Goal: Task Accomplishment & Management: Manage account settings

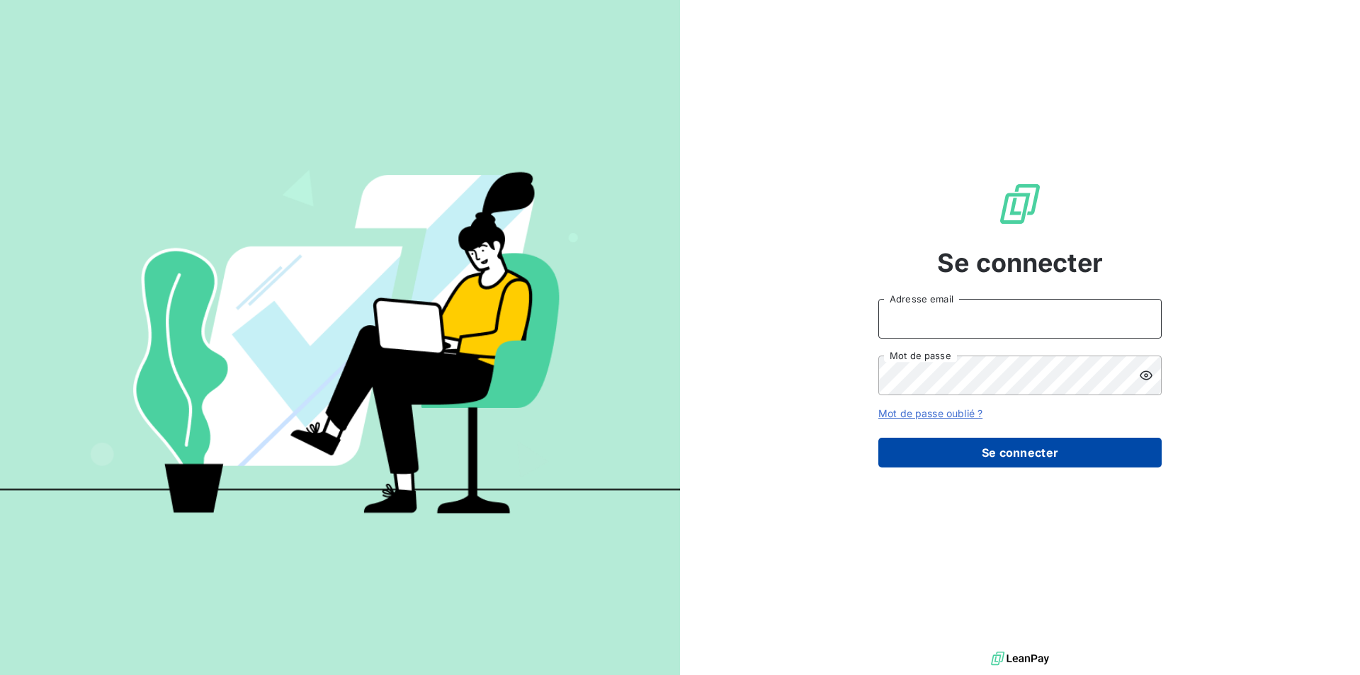
type input "ngilbert@thibaut.fr"
click at [1030, 453] on button "Se connecter" at bounding box center [1019, 453] width 283 height 30
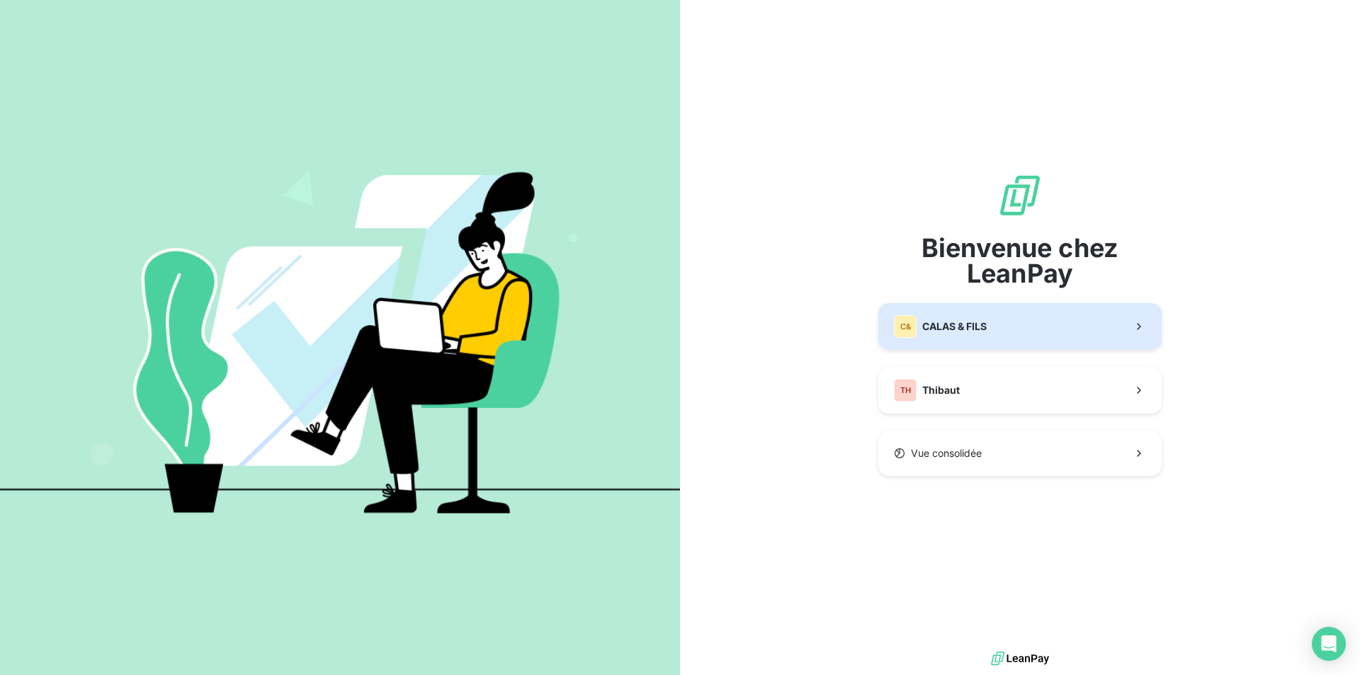
click at [946, 337] on div "C& CALAS & FILS" at bounding box center [940, 326] width 93 height 23
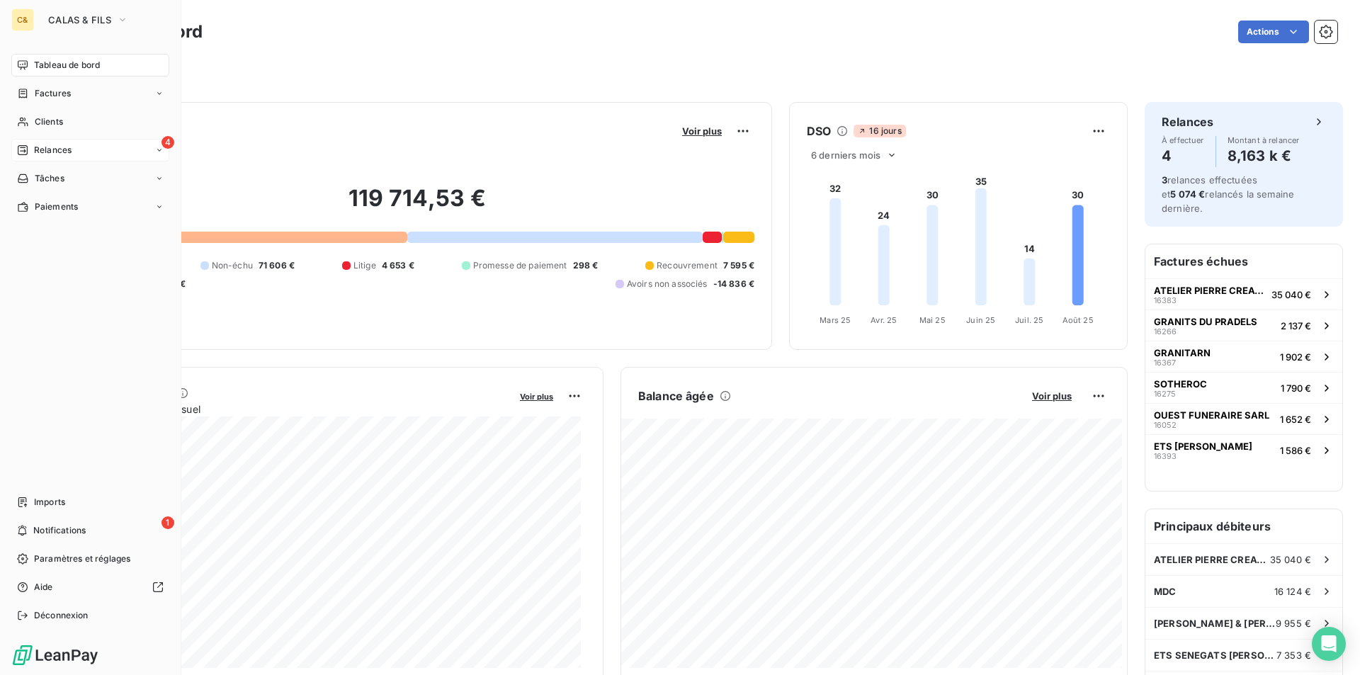
click at [46, 149] on span "Relances" at bounding box center [53, 150] width 38 height 13
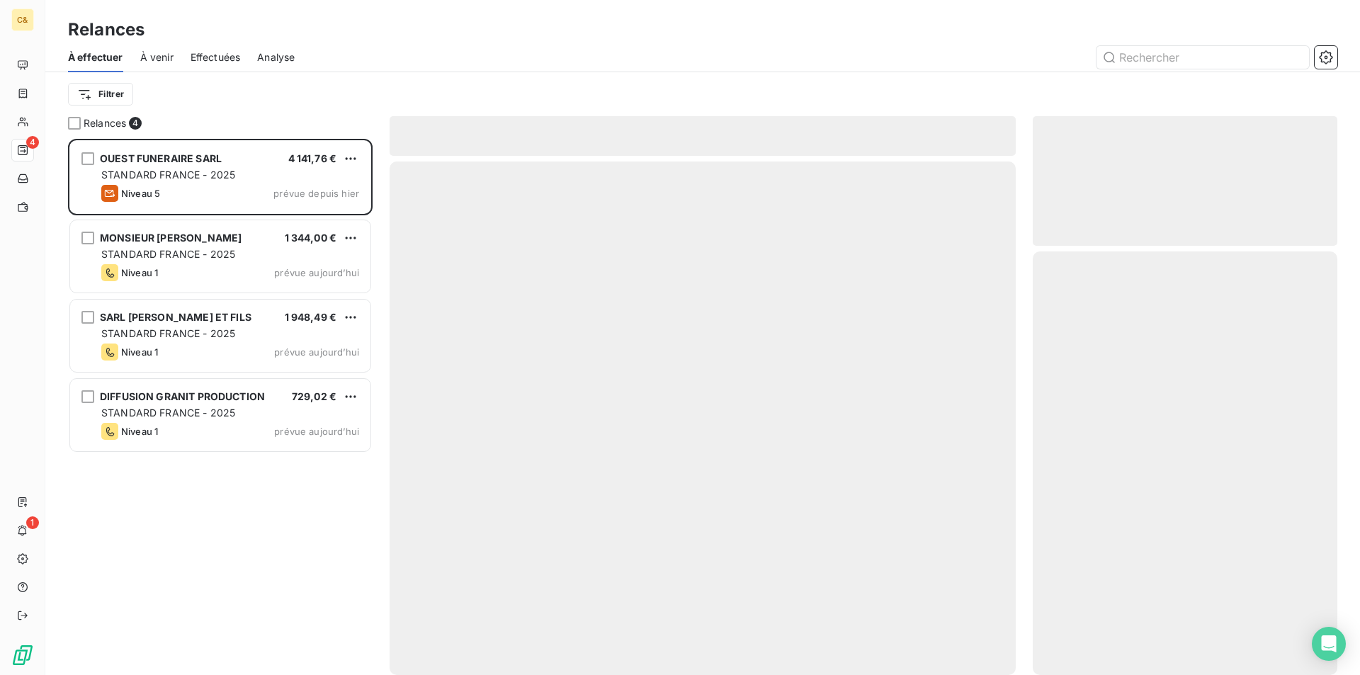
scroll to position [526, 294]
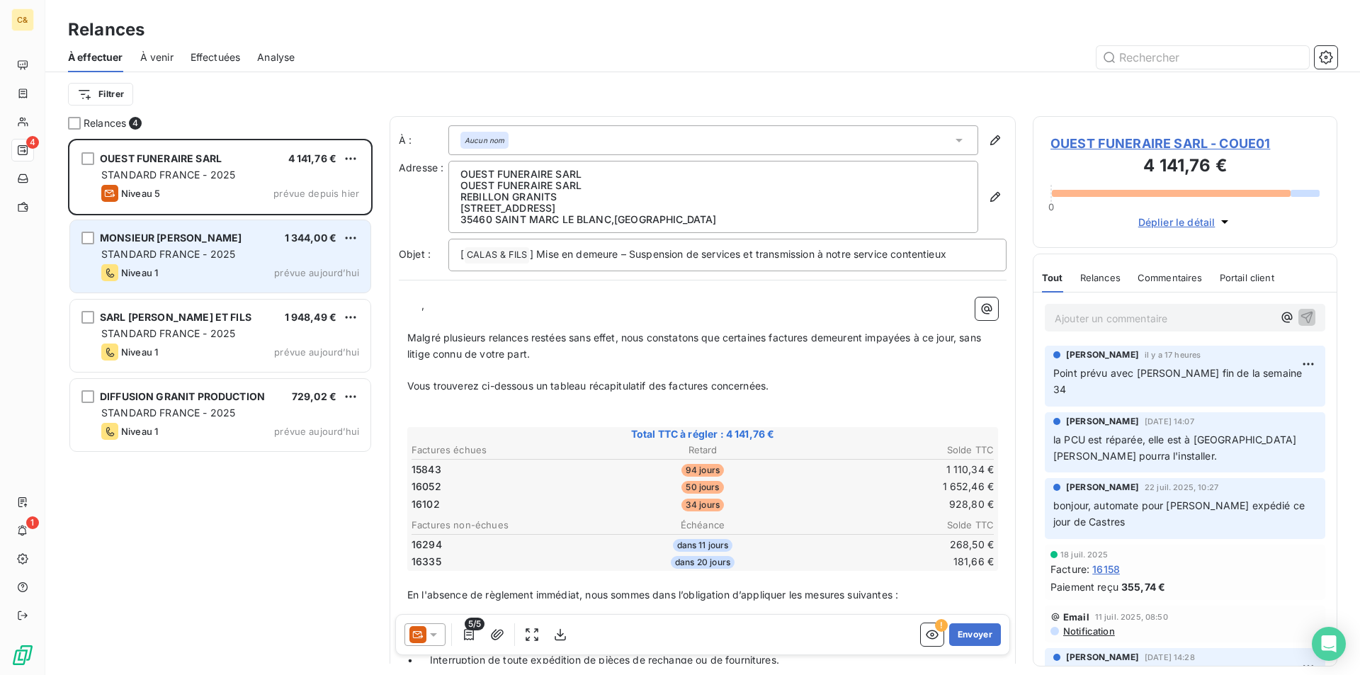
click at [273, 264] on div "MONSIEUR BEZIAT JOSEPH 1 344,00 € STANDARD FRANCE - 2025 Niveau 1 prévue aujour…" at bounding box center [220, 256] width 300 height 72
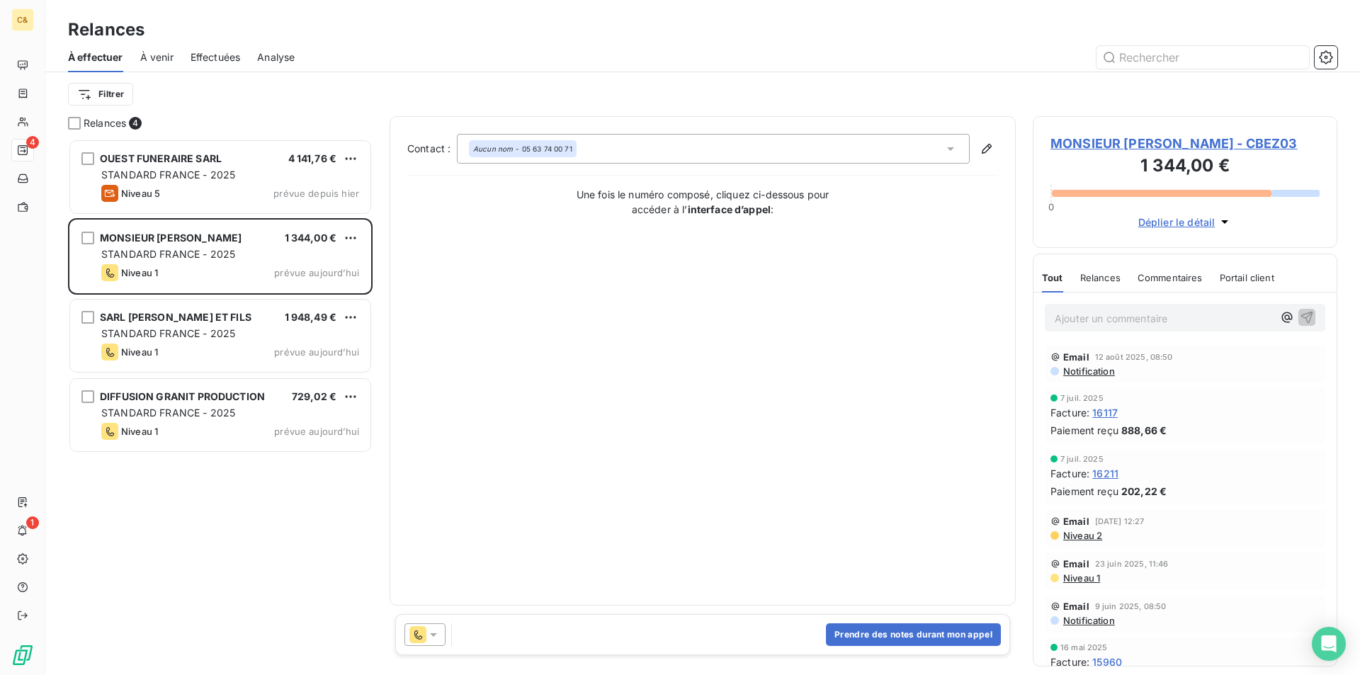
click at [433, 636] on icon at bounding box center [433, 635] width 7 height 4
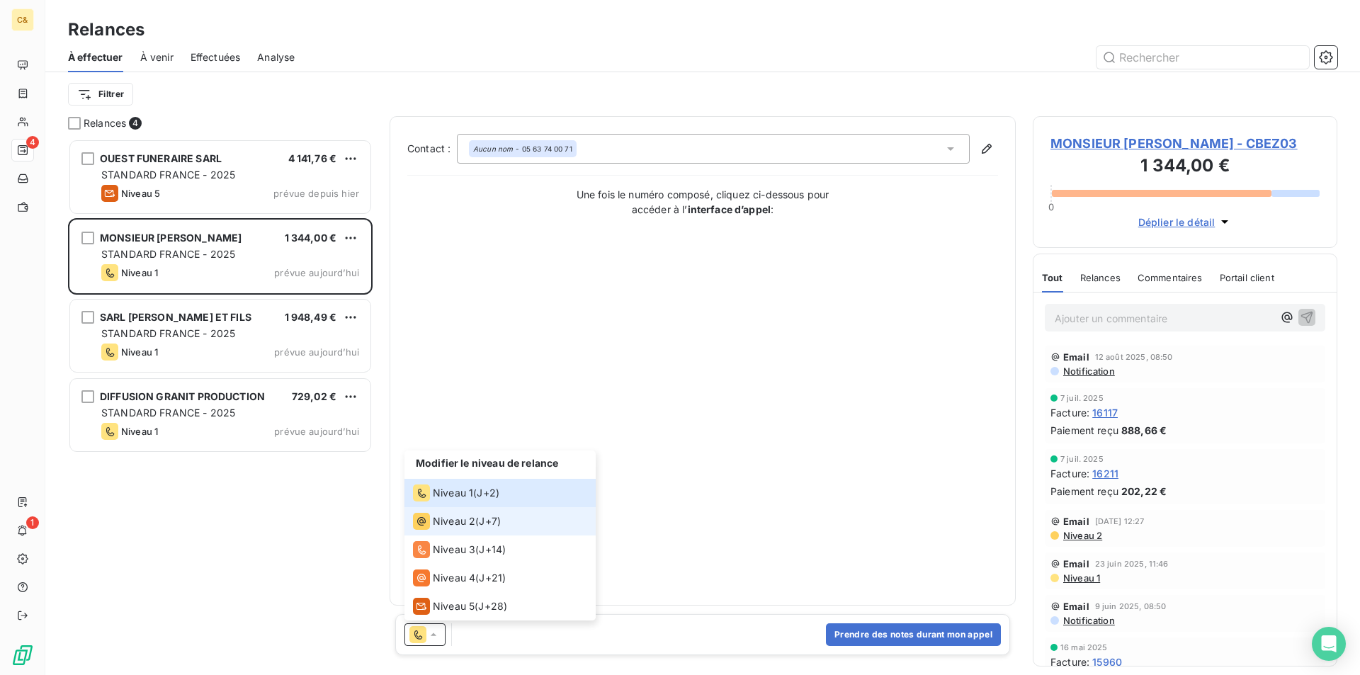
click at [452, 524] on span "Niveau 2" at bounding box center [454, 521] width 43 height 14
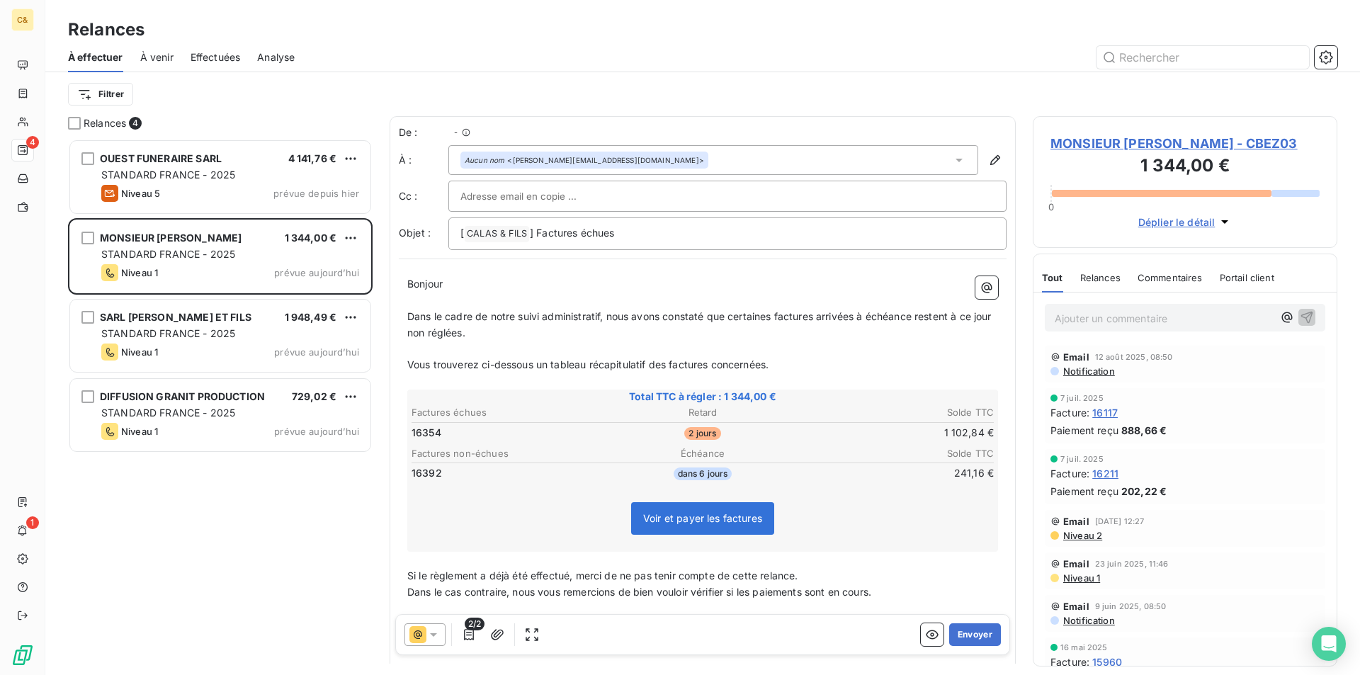
scroll to position [526, 294]
click at [972, 634] on button "Envoyer" at bounding box center [975, 634] width 52 height 23
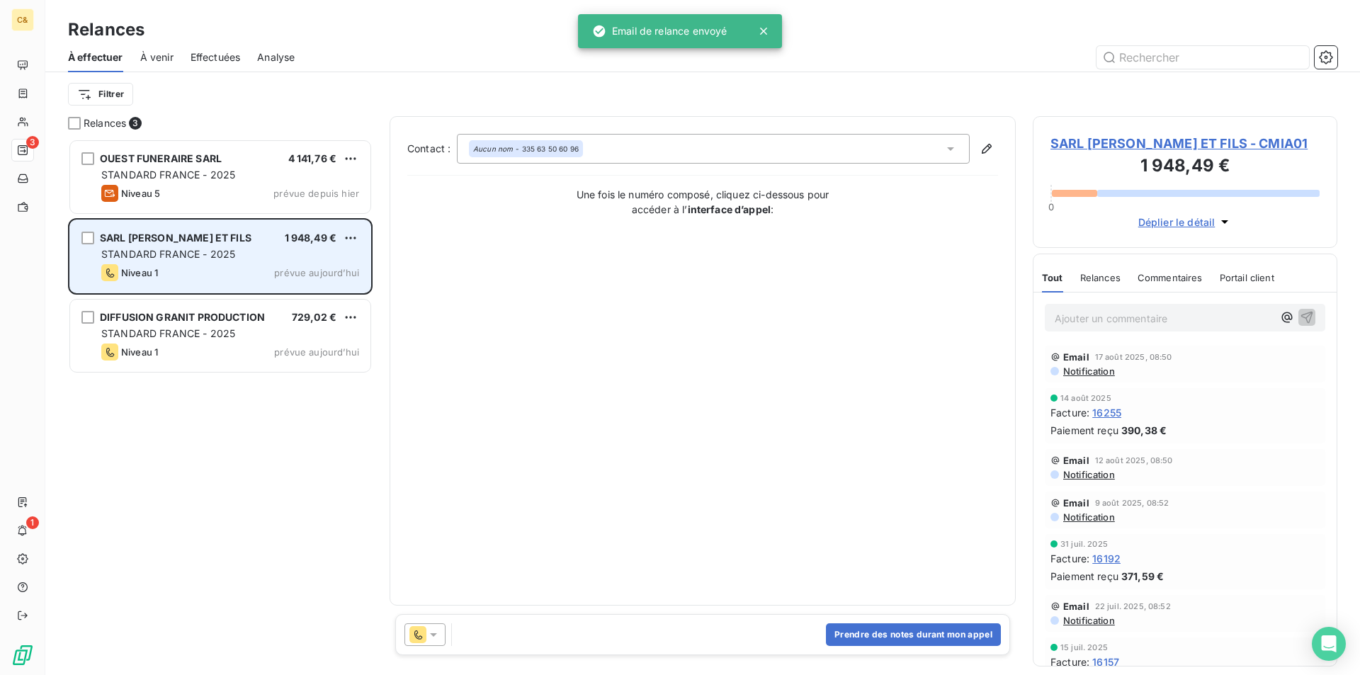
click at [242, 258] on div "STANDARD FRANCE - 2025" at bounding box center [230, 254] width 258 height 14
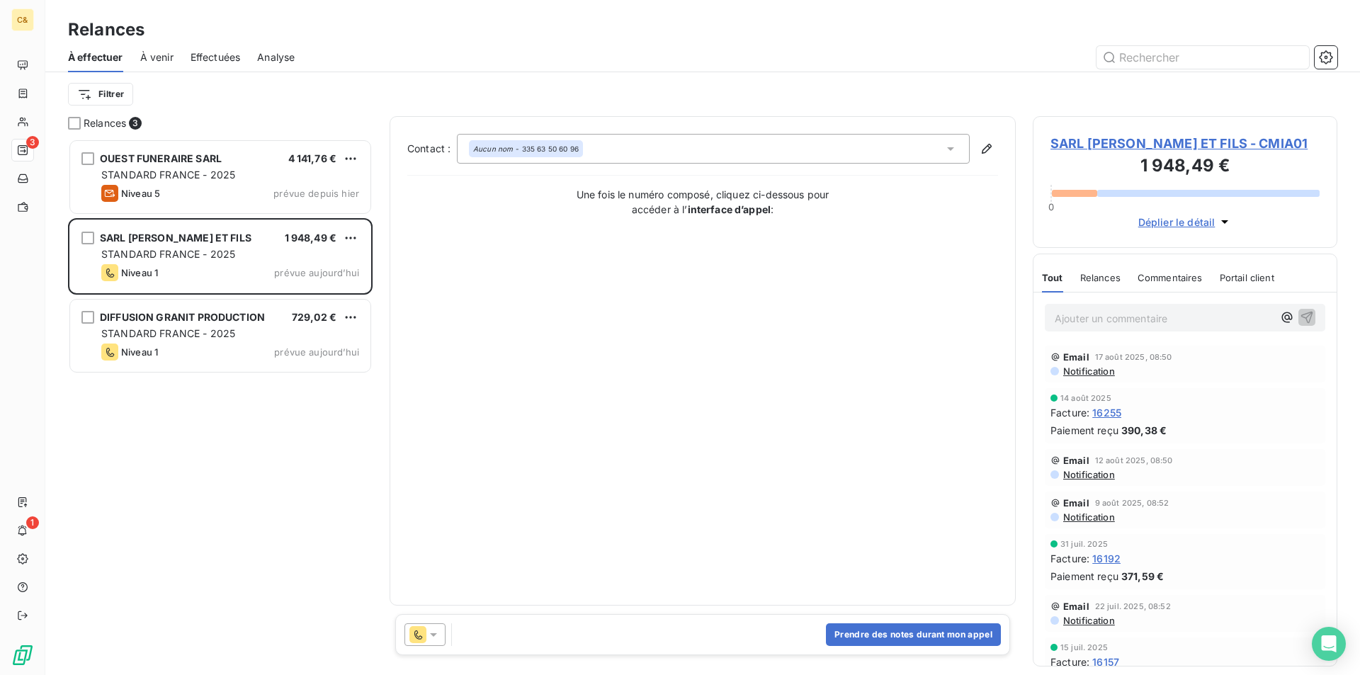
click at [437, 636] on icon at bounding box center [433, 635] width 14 height 14
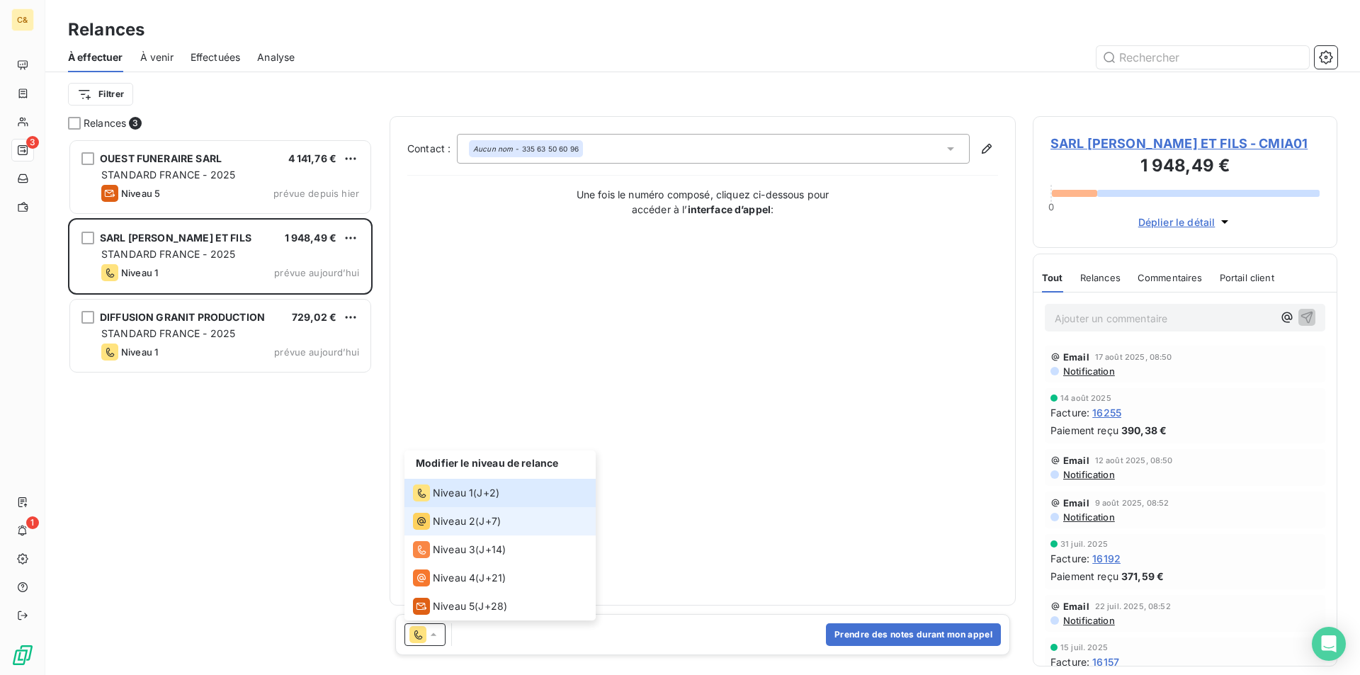
click at [451, 525] on span "Niveau 2" at bounding box center [454, 521] width 43 height 14
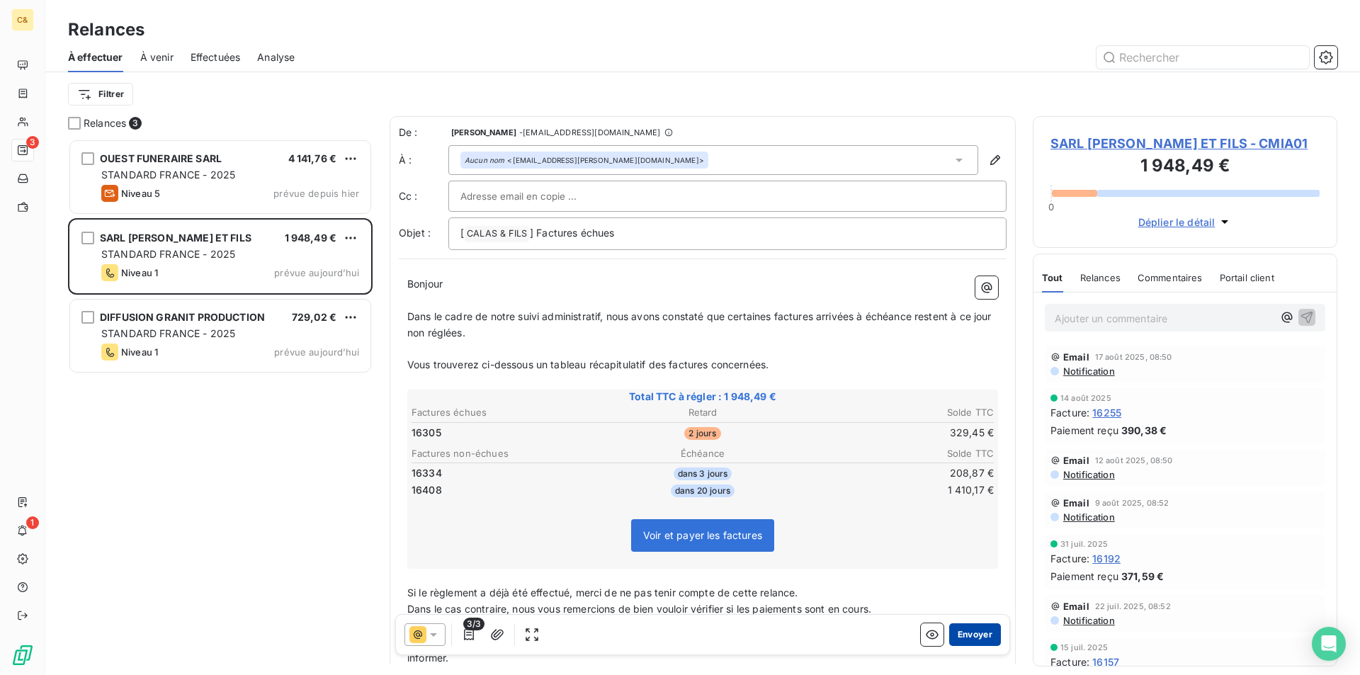
click at [961, 630] on button "Envoyer" at bounding box center [975, 634] width 52 height 23
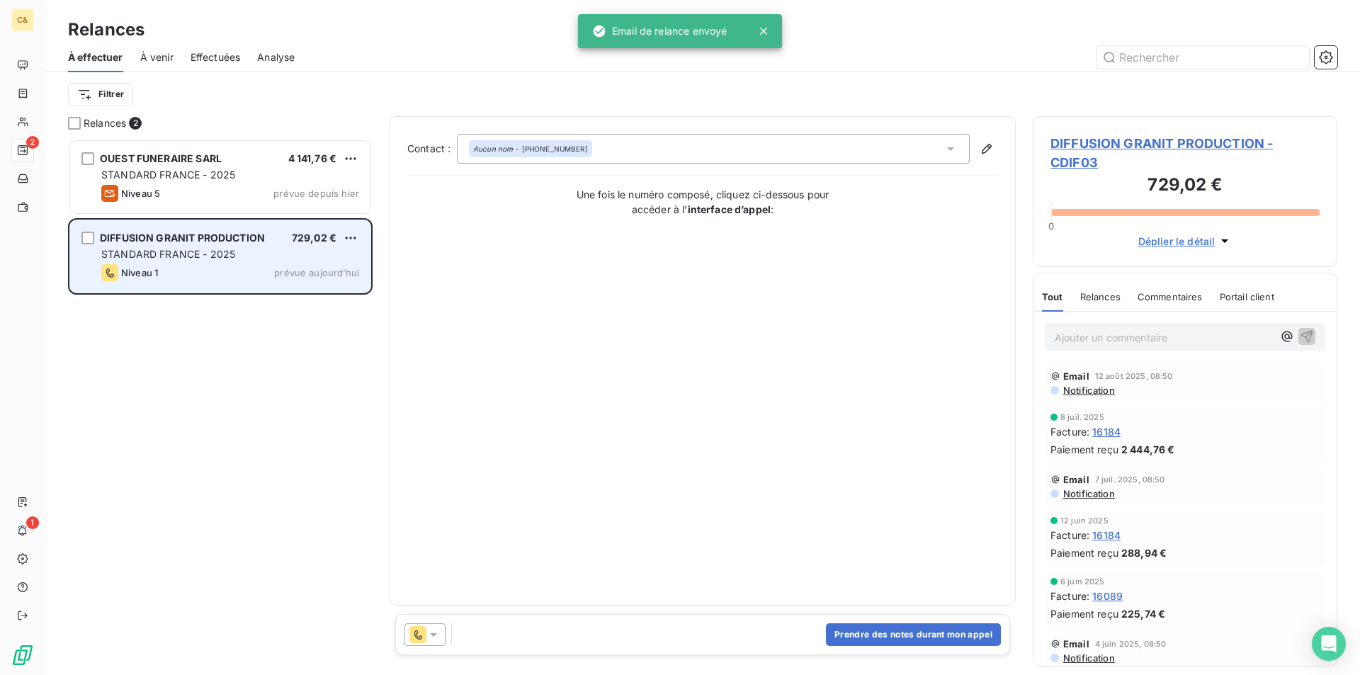
click at [209, 263] on div "DIFFUSION GRANIT PRODUCTION 729,02 € STANDARD FRANCE - 2025 Niveau 1 prévue auj…" at bounding box center [220, 256] width 300 height 72
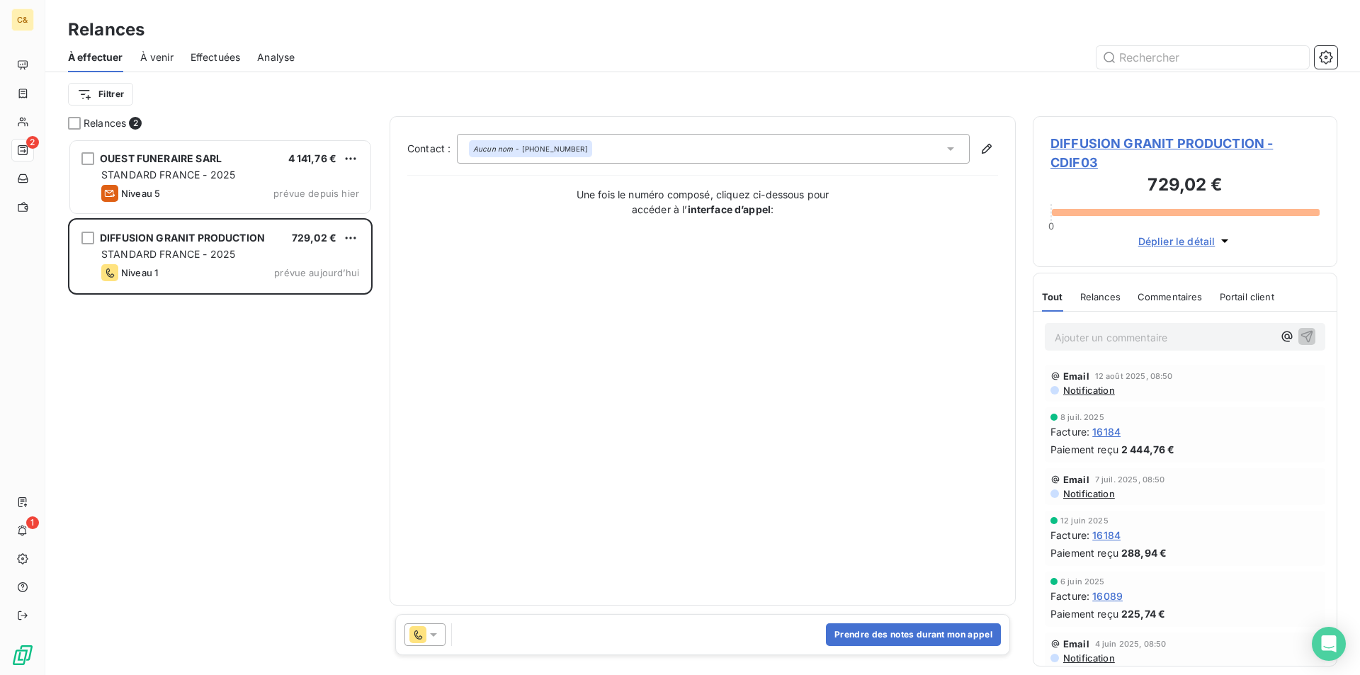
click at [438, 638] on icon at bounding box center [433, 635] width 14 height 14
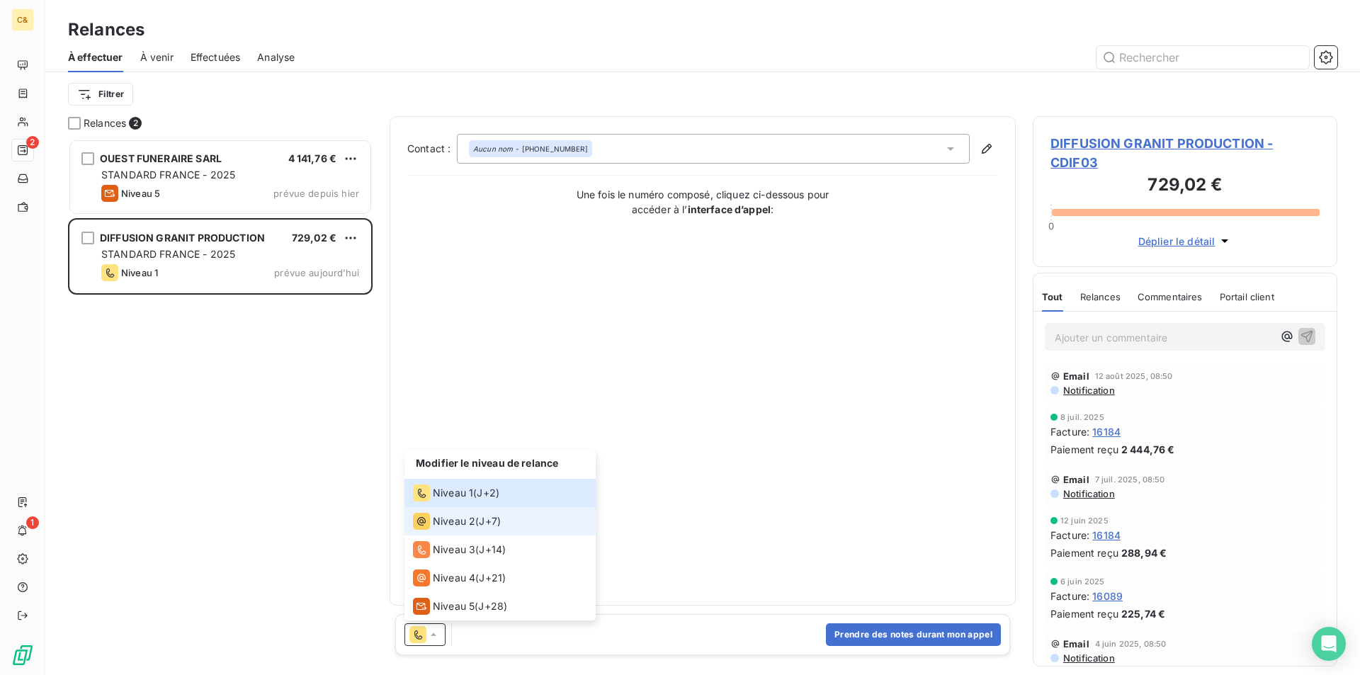
click at [458, 525] on span "Niveau 2" at bounding box center [454, 521] width 43 height 14
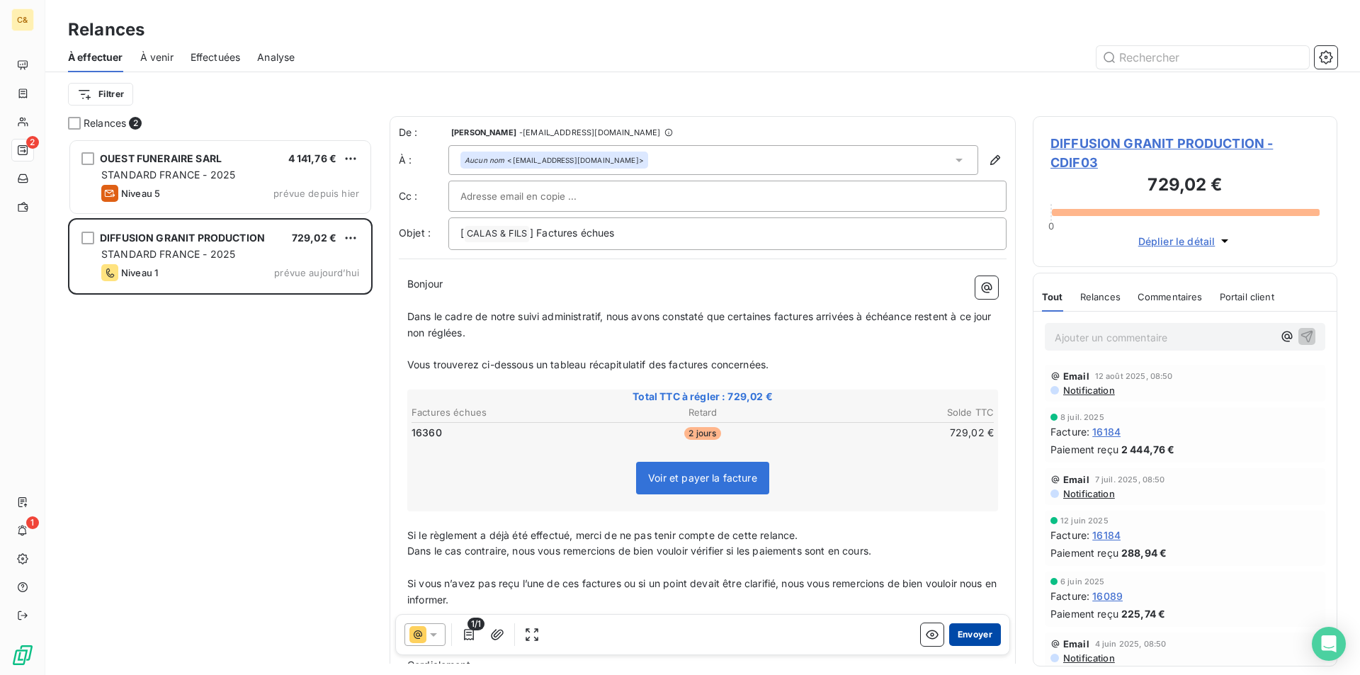
click at [953, 638] on button "Envoyer" at bounding box center [975, 634] width 52 height 23
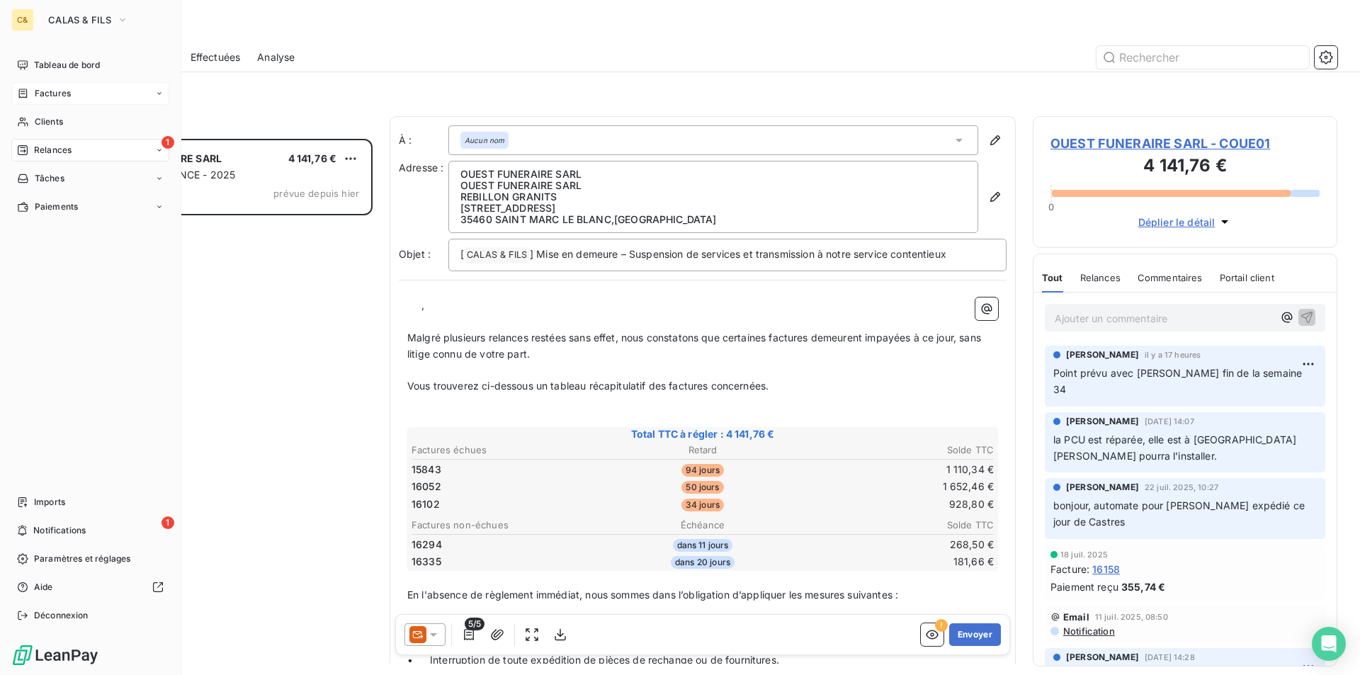
click at [52, 89] on span "Factures" at bounding box center [53, 93] width 36 height 13
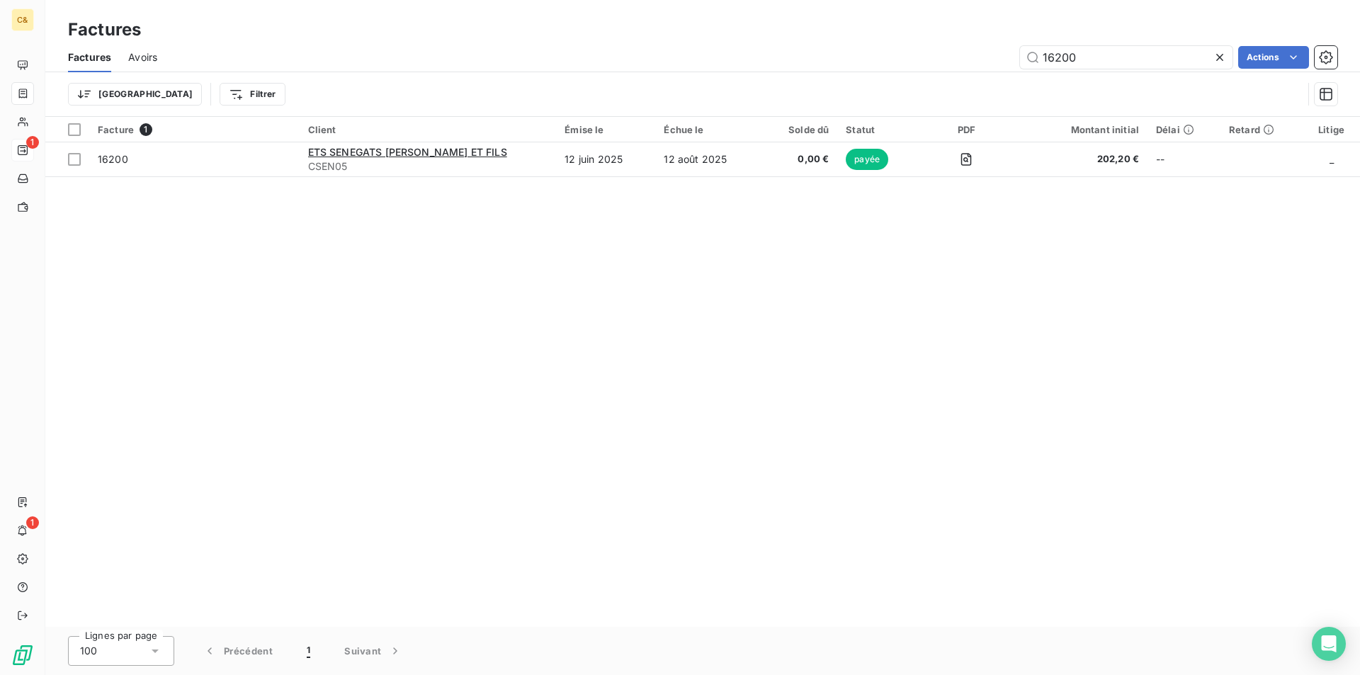
drag, startPoint x: 1087, startPoint y: 57, endPoint x: 1015, endPoint y: 57, distance: 72.3
click at [1015, 57] on div "16200 Actions" at bounding box center [755, 57] width 1163 height 23
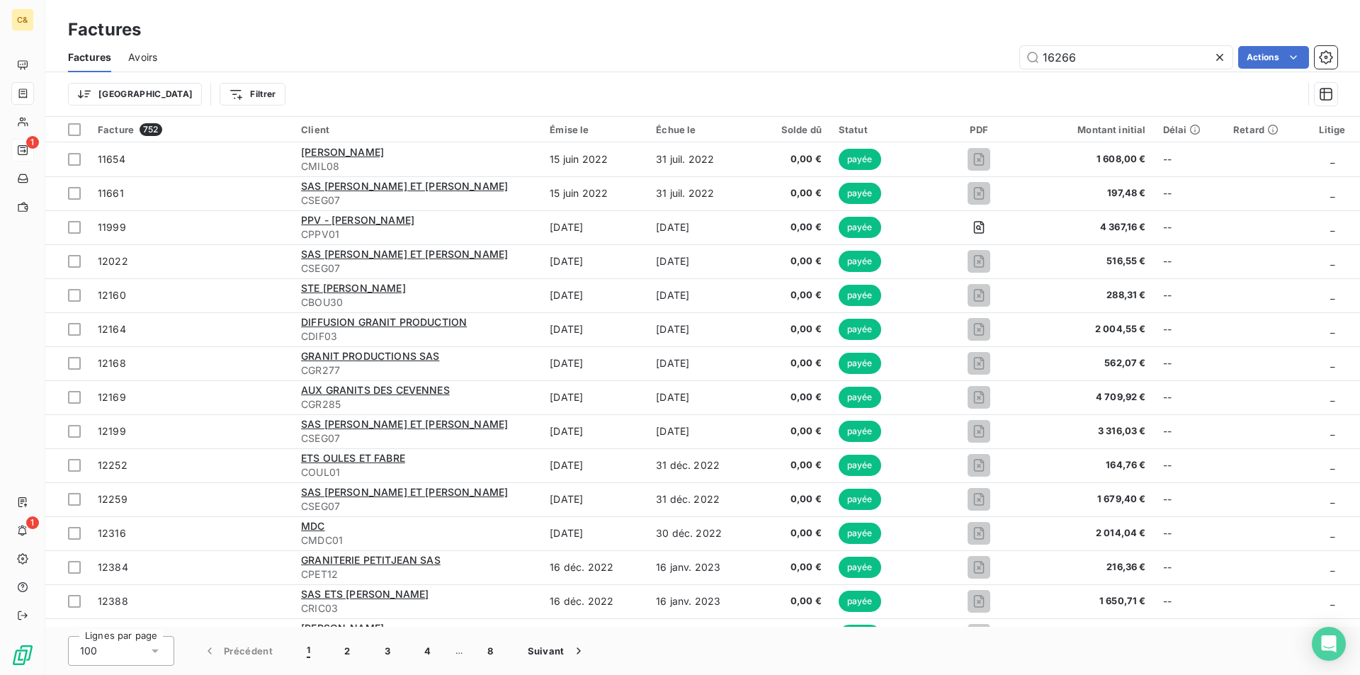
type input "16266"
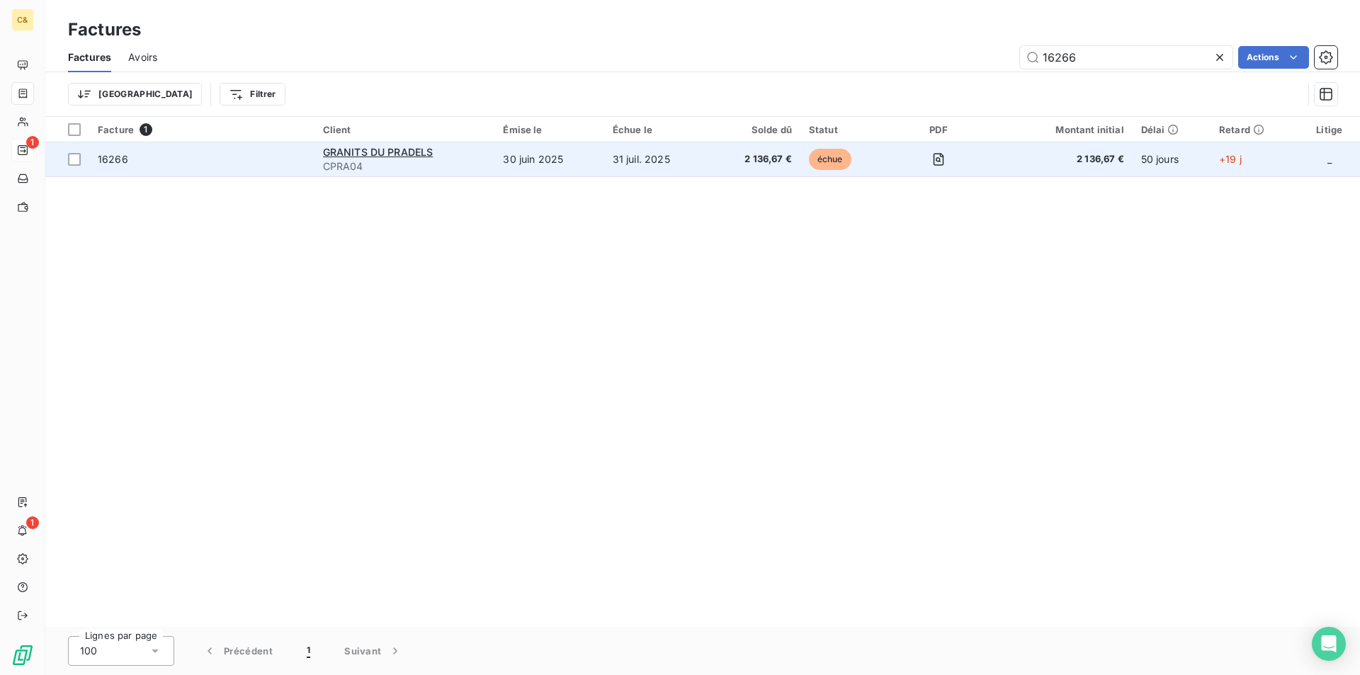
click at [718, 164] on td "2 136,67 €" at bounding box center [755, 159] width 91 height 34
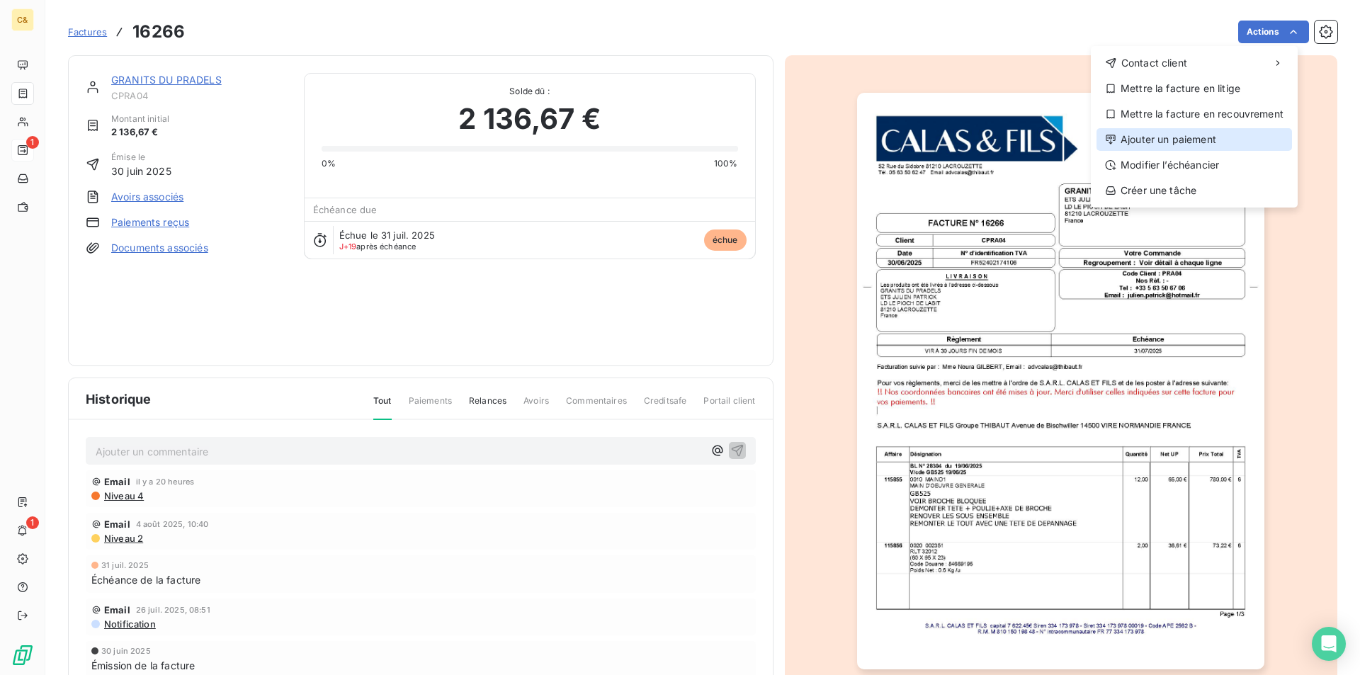
click at [1172, 137] on div "Ajouter un paiement" at bounding box center [1195, 139] width 196 height 23
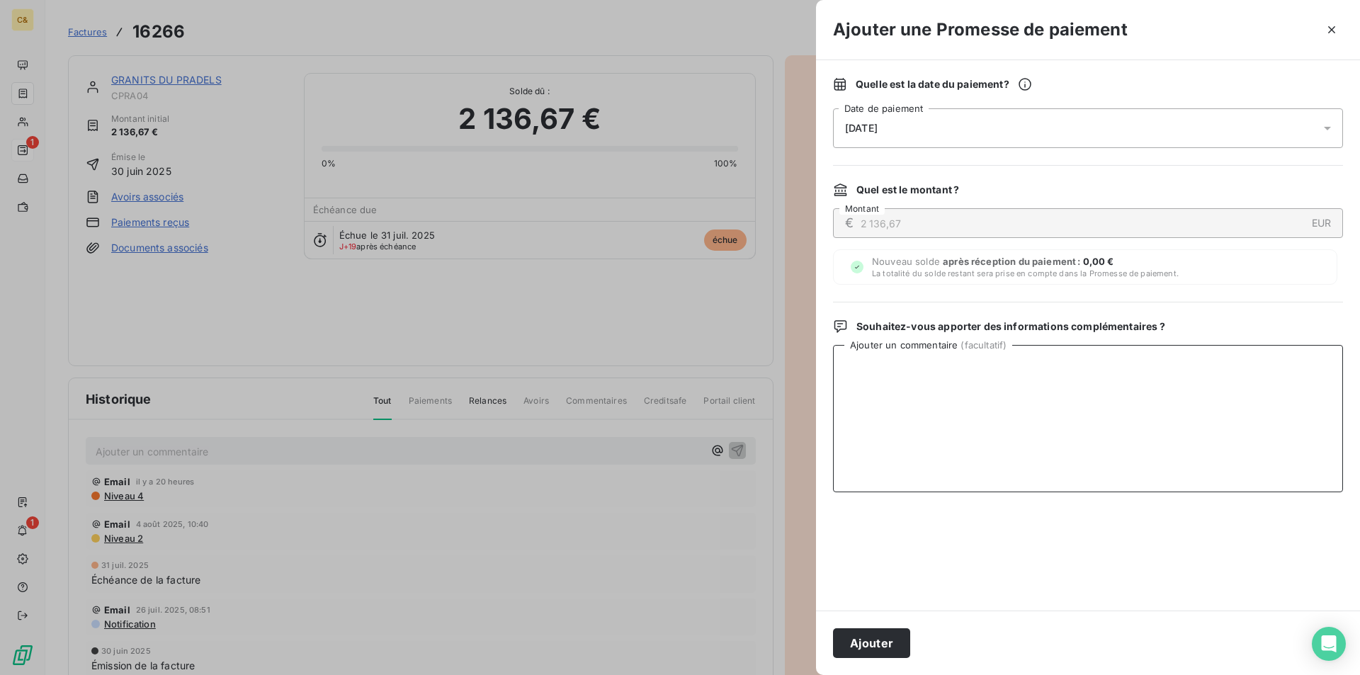
click at [1036, 366] on textarea "Ajouter un commentaire ( facultatif )" at bounding box center [1088, 418] width 510 height 147
click at [878, 131] on span "[DATE]" at bounding box center [861, 128] width 33 height 11
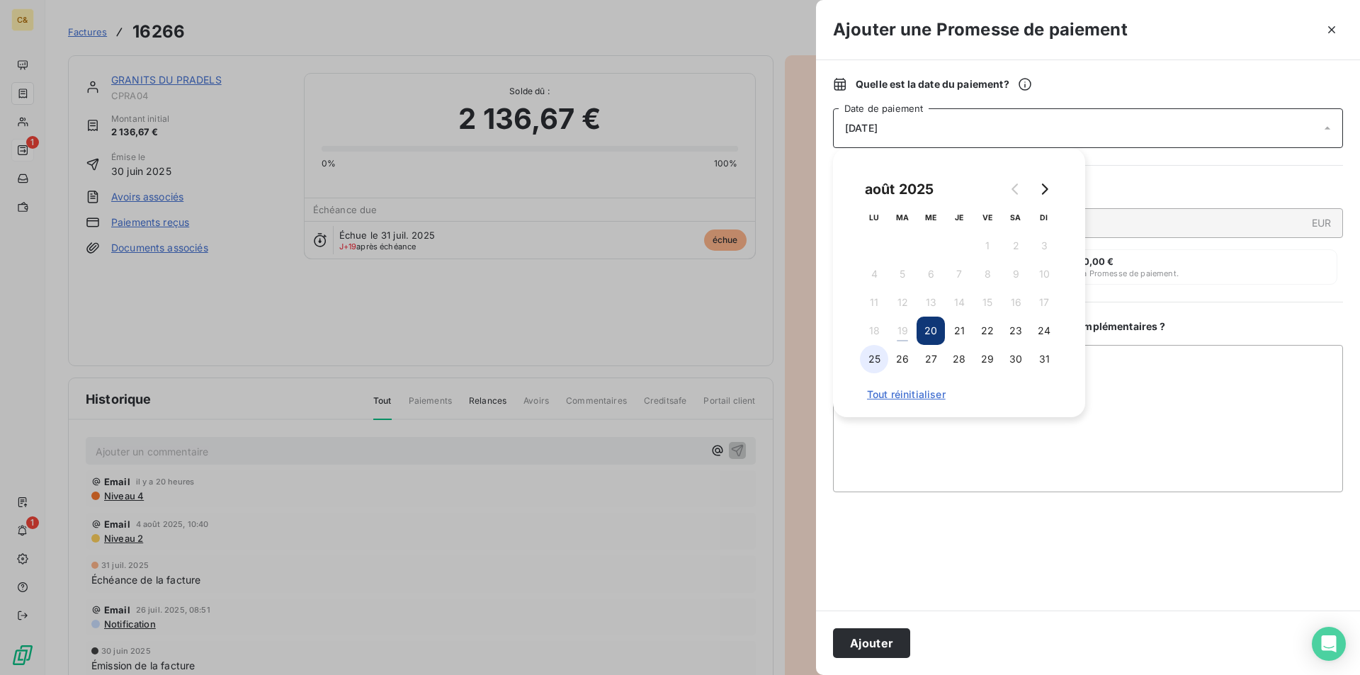
click at [871, 360] on button "25" at bounding box center [874, 359] width 28 height 28
click at [1160, 370] on textarea "Ajouter un commentaire ( facultatif )" at bounding box center [1088, 418] width 510 height 147
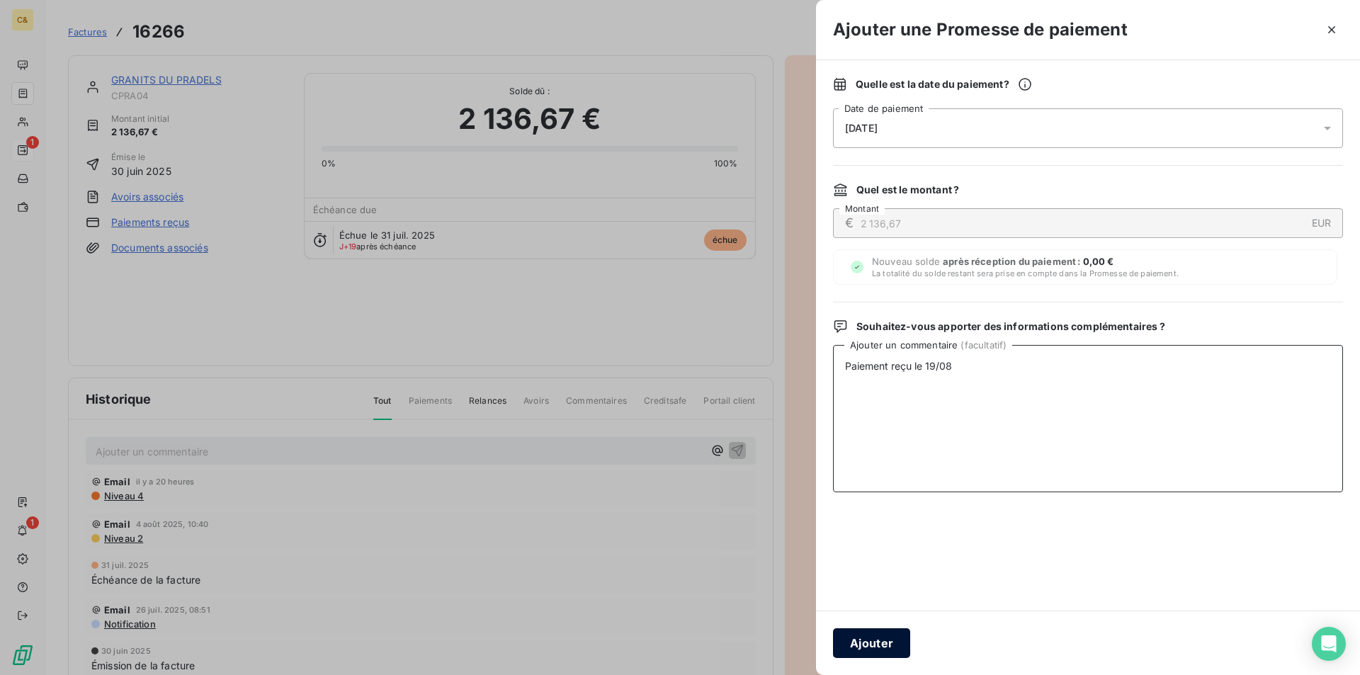
type textarea "Paiement reçu le 19/08"
click at [866, 643] on button "Ajouter" at bounding box center [871, 643] width 77 height 30
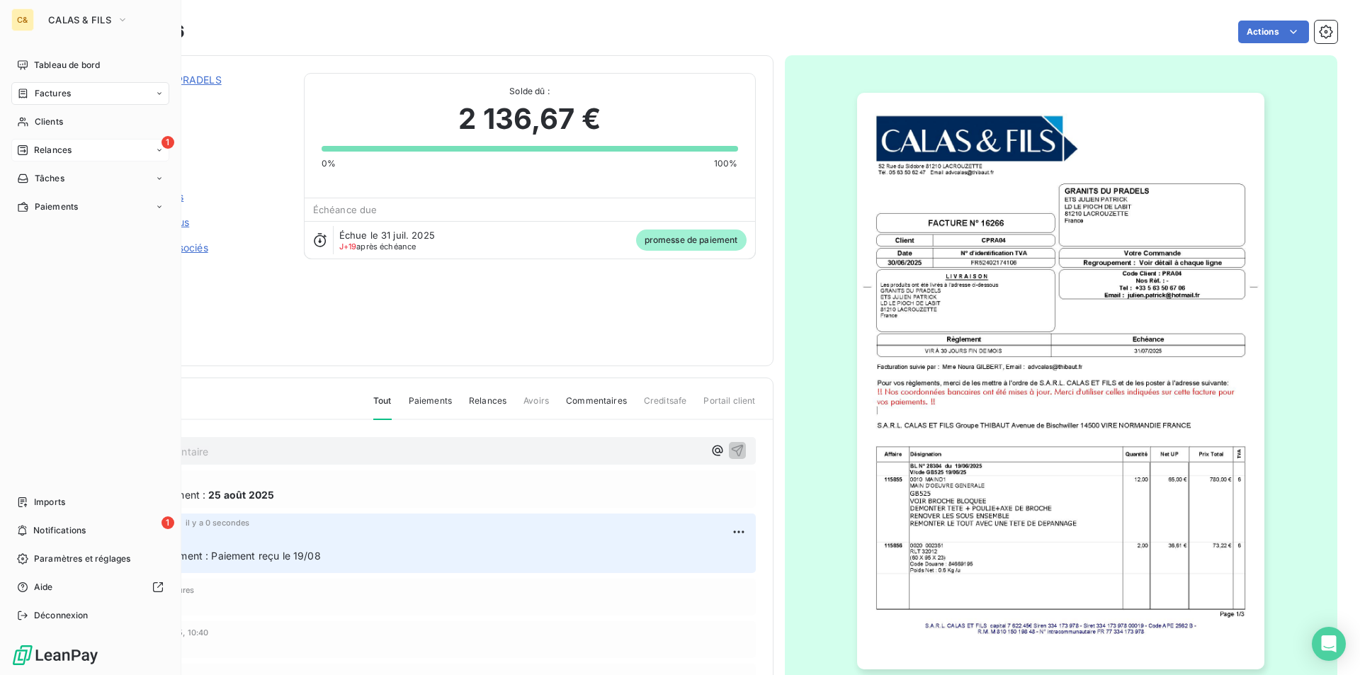
click at [41, 90] on span "Factures" at bounding box center [53, 93] width 36 height 13
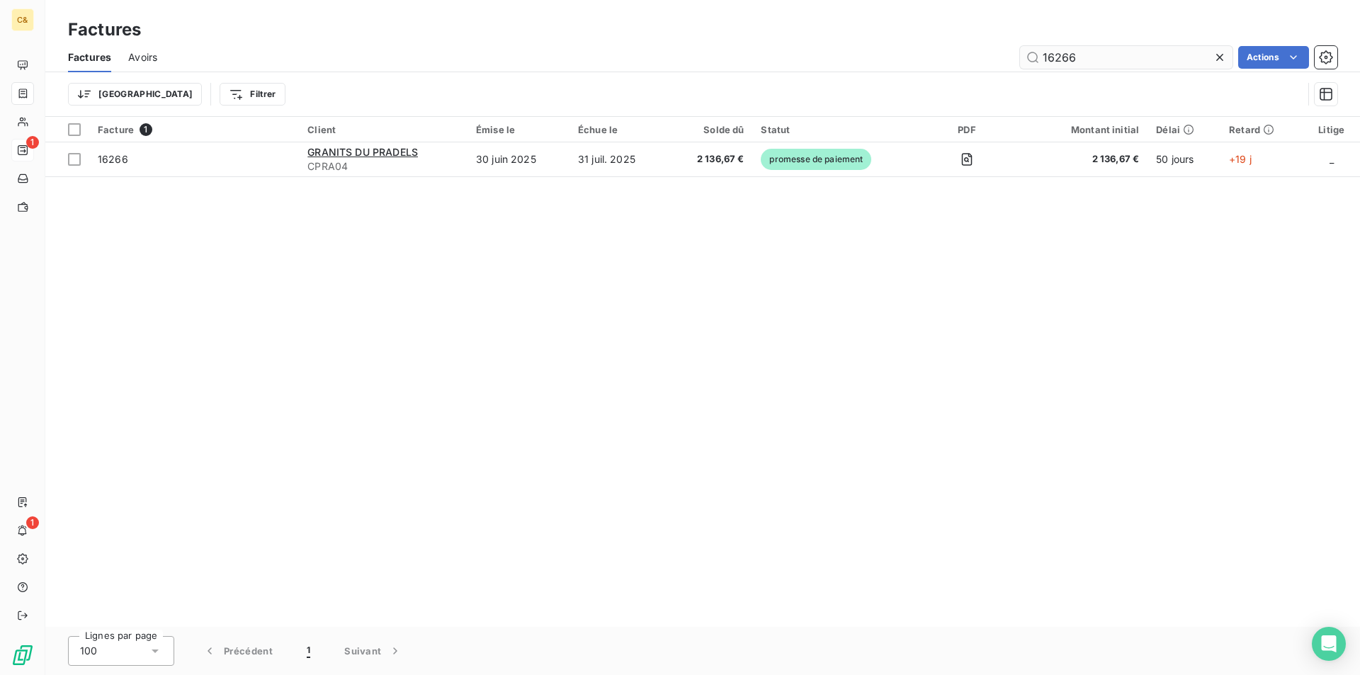
drag, startPoint x: 1082, startPoint y: 55, endPoint x: 1056, endPoint y: 55, distance: 26.2
click at [1056, 55] on input "16266" at bounding box center [1126, 57] width 213 height 23
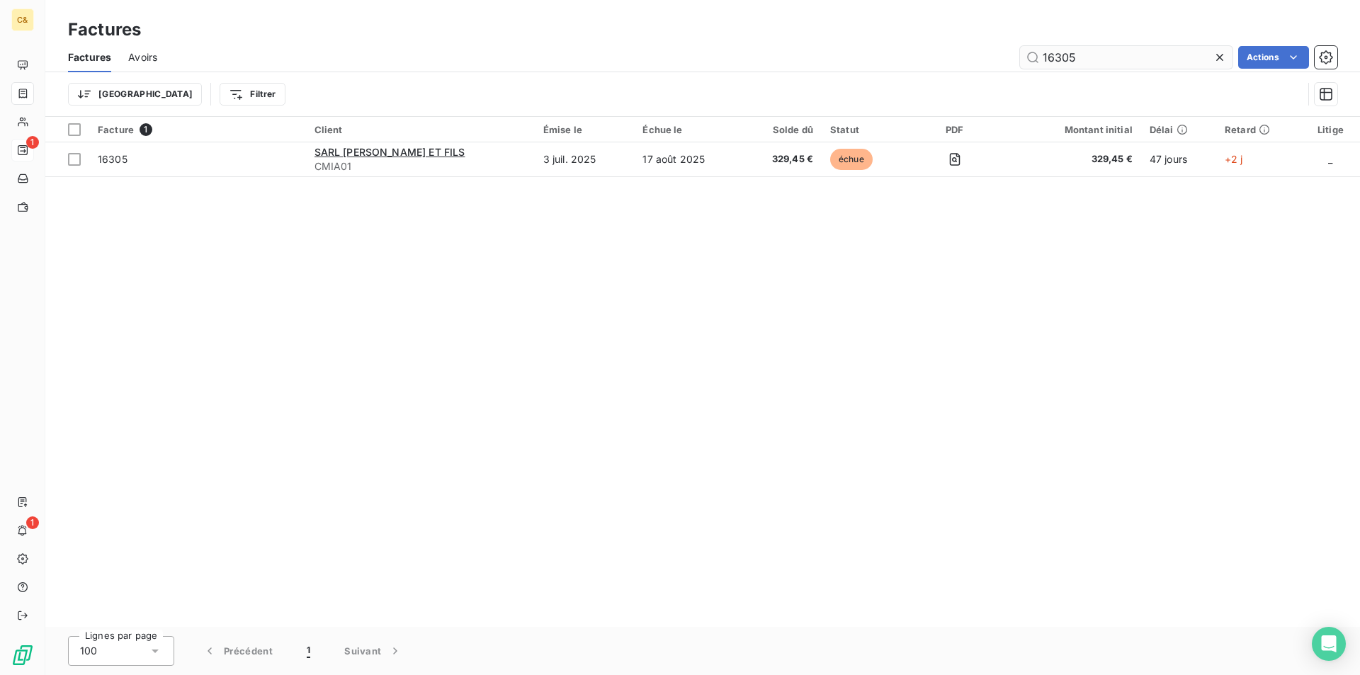
type input "16305"
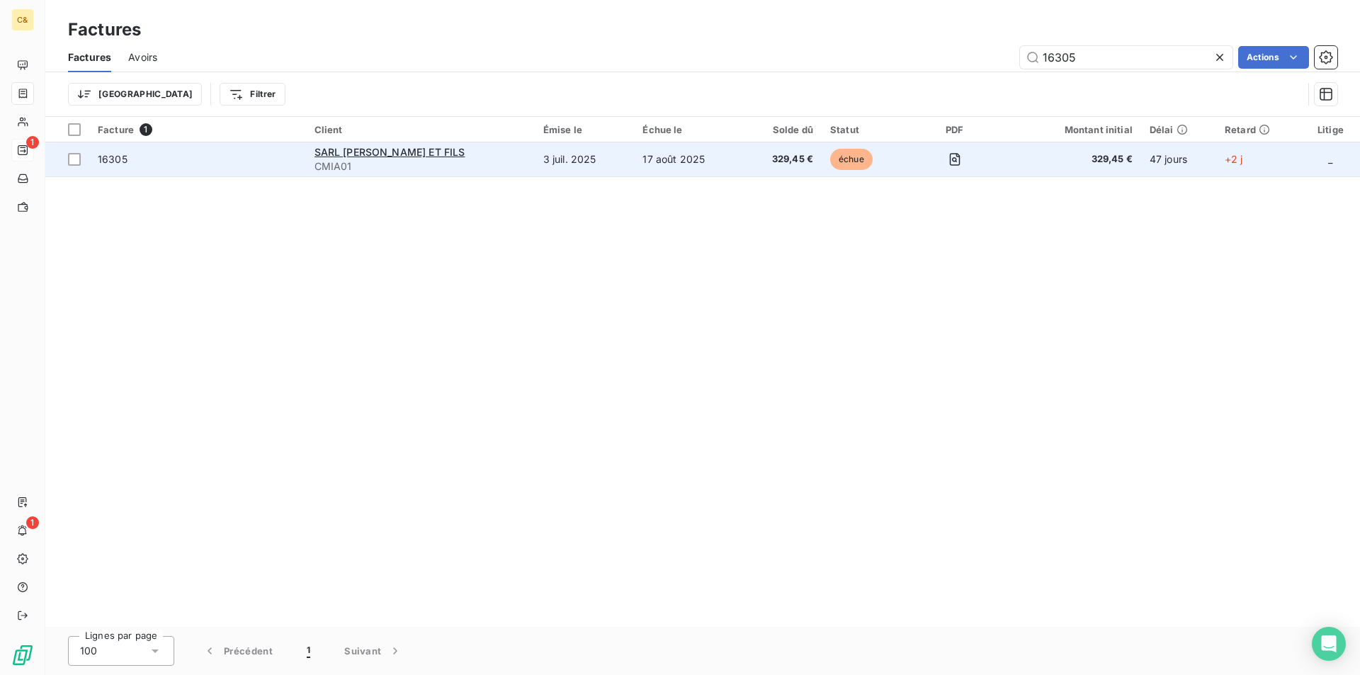
click at [545, 154] on td "3 juil. 2025" at bounding box center [585, 159] width 100 height 34
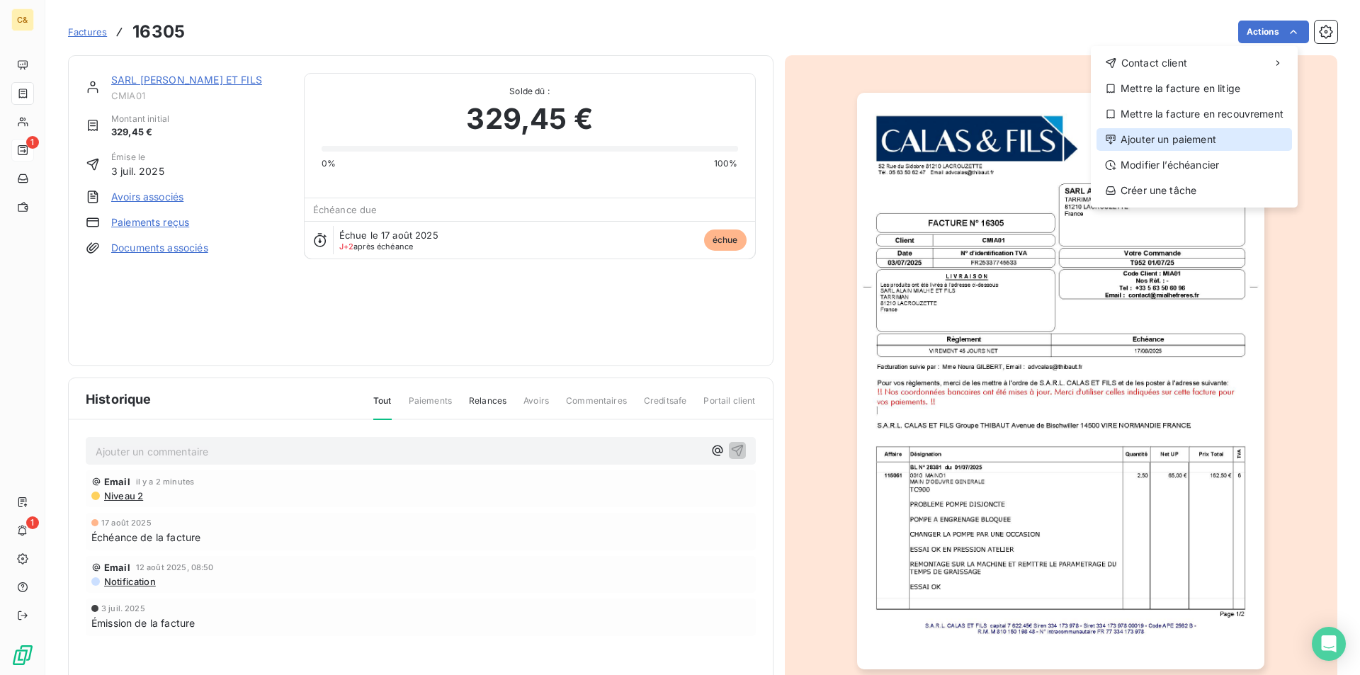
click at [1155, 139] on div "Ajouter un paiement" at bounding box center [1195, 139] width 196 height 23
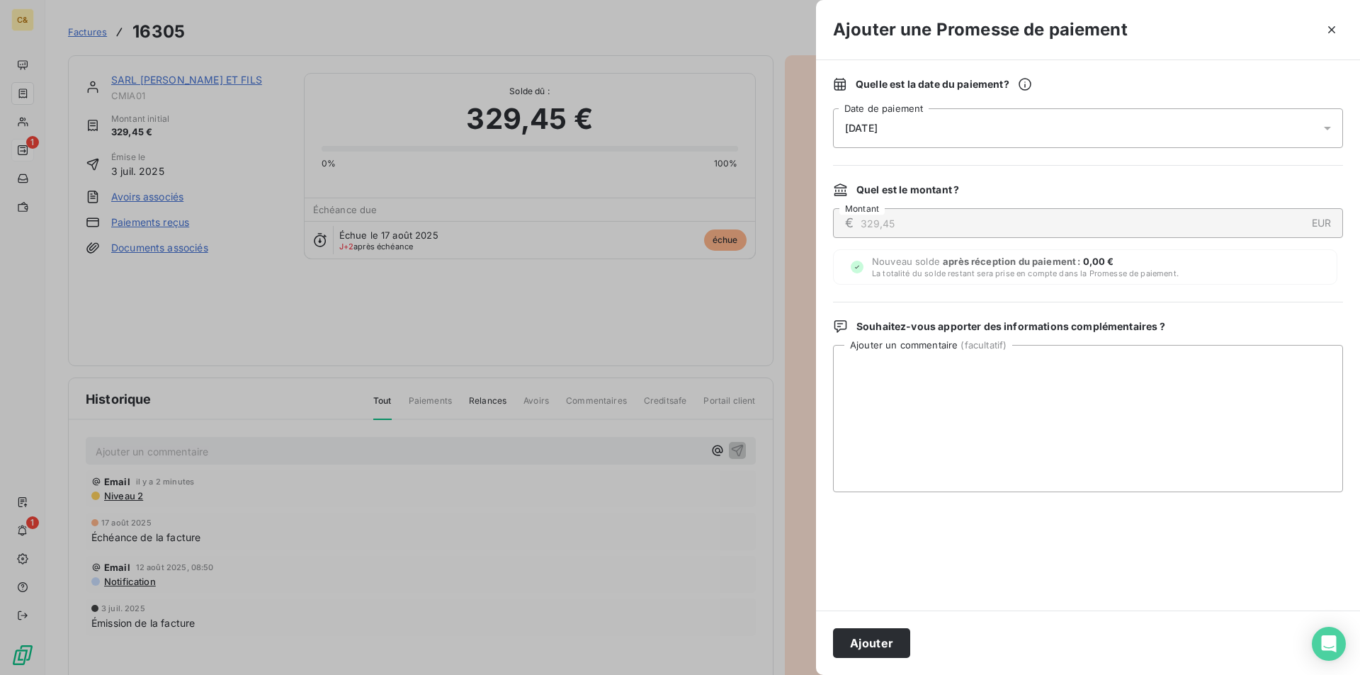
click at [904, 136] on div "[DATE]" at bounding box center [1088, 128] width 510 height 40
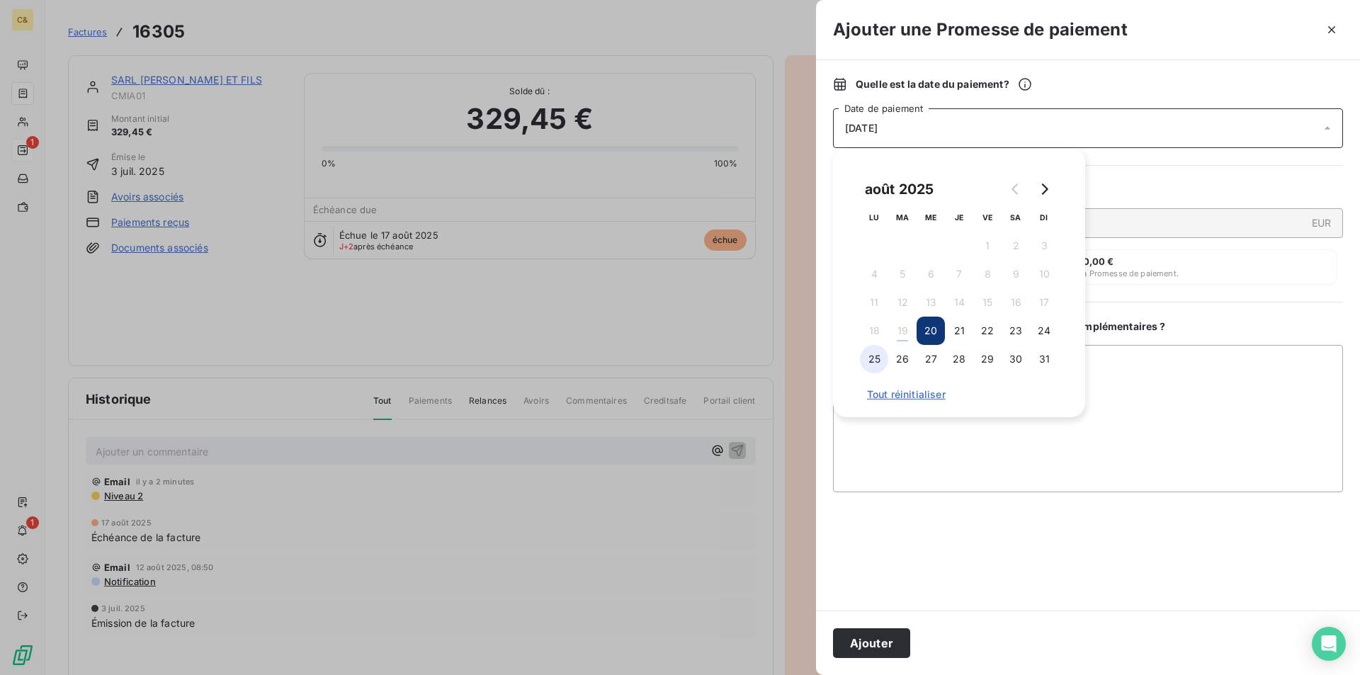
click at [878, 358] on button "25" at bounding box center [874, 359] width 28 height 28
click at [1156, 393] on textarea "Ajouter un commentaire ( facultatif )" at bounding box center [1088, 418] width 510 height 147
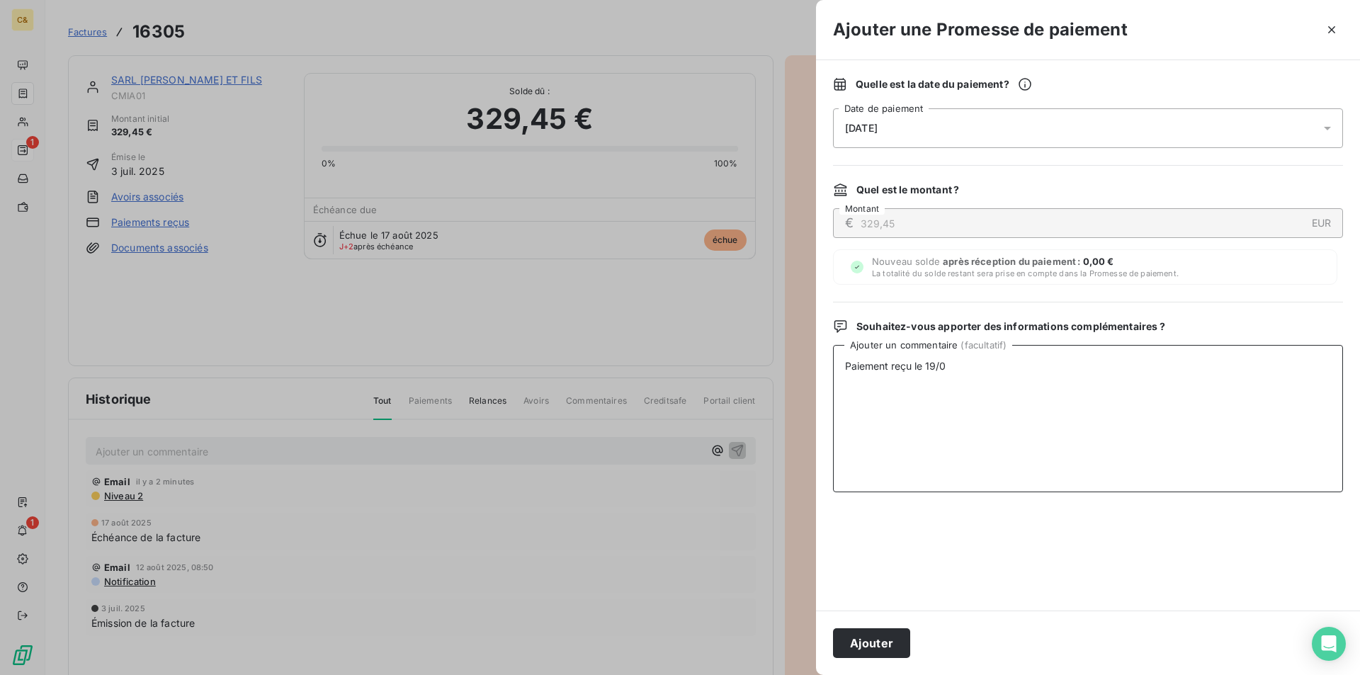
type textarea "Paiement reçu le 19/08"
click at [890, 642] on button "Ajouter" at bounding box center [871, 643] width 77 height 30
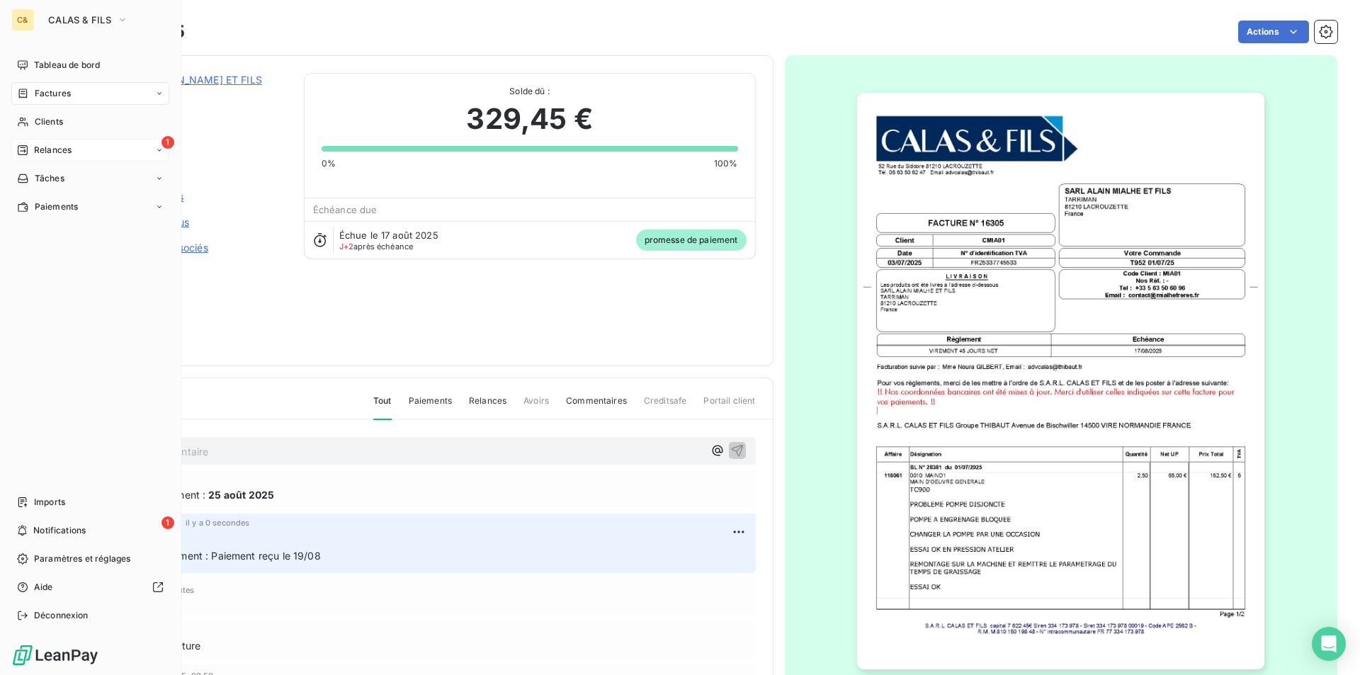
click at [45, 98] on span "Factures" at bounding box center [53, 93] width 36 height 13
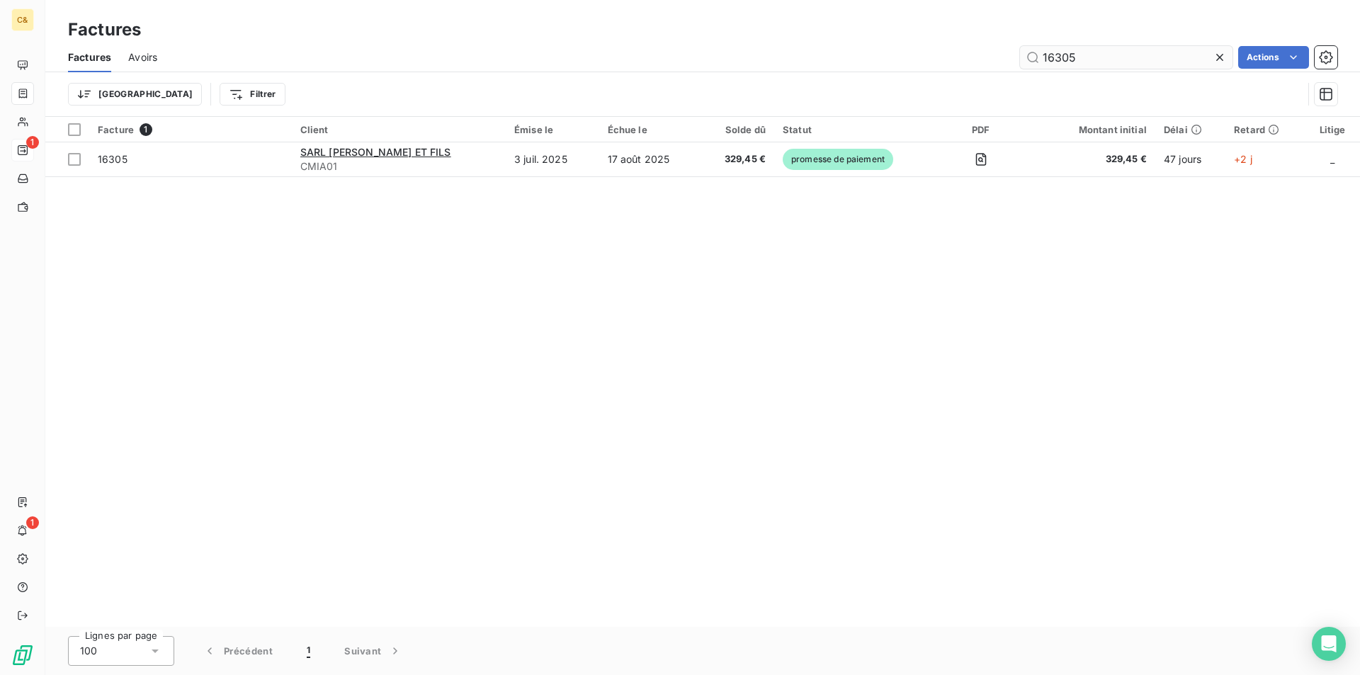
drag, startPoint x: 1075, startPoint y: 53, endPoint x: 1055, endPoint y: 54, distance: 20.6
click at [1055, 54] on input "16305" at bounding box center [1126, 57] width 213 height 23
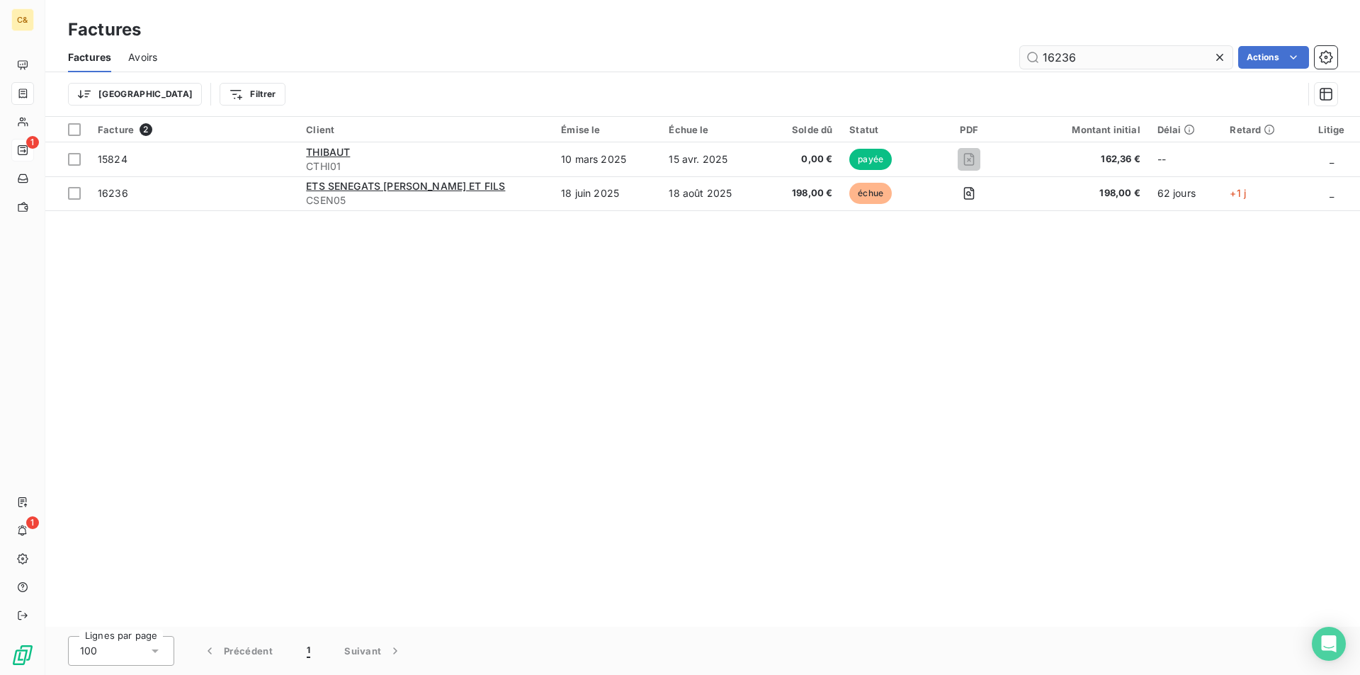
type input "16236"
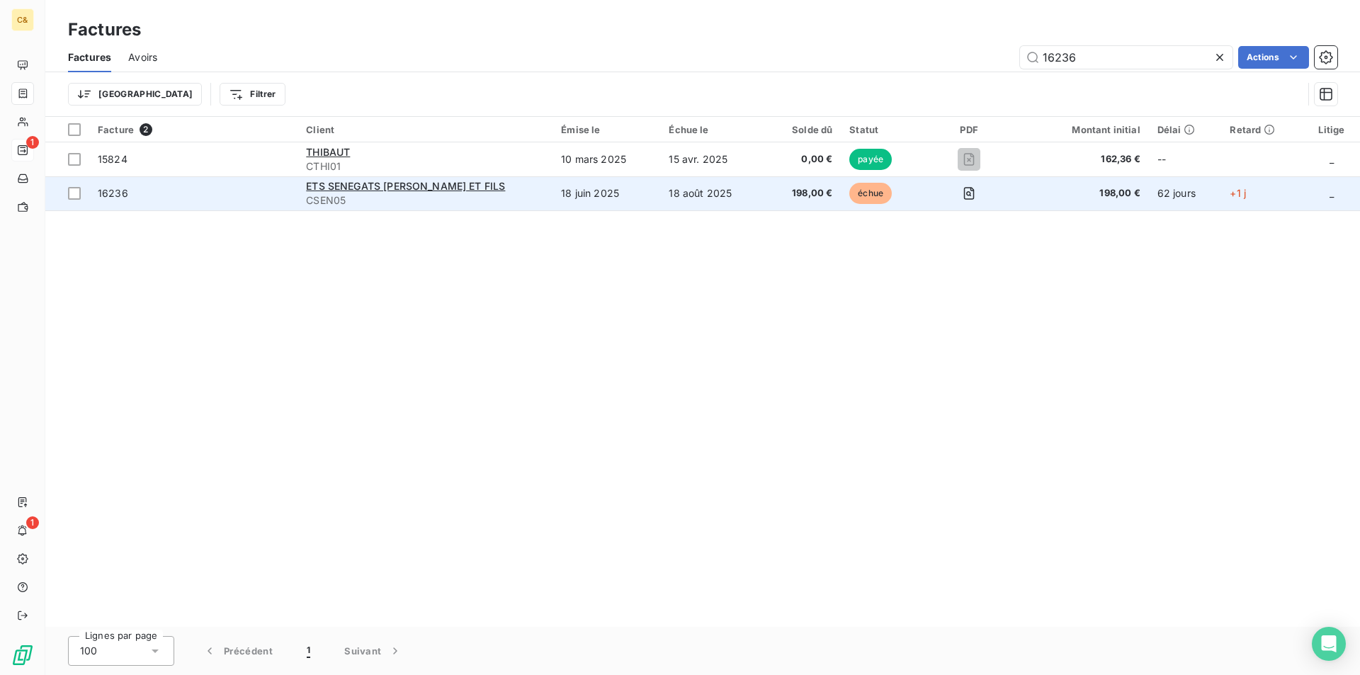
click at [244, 183] on td "16236" at bounding box center [193, 193] width 208 height 34
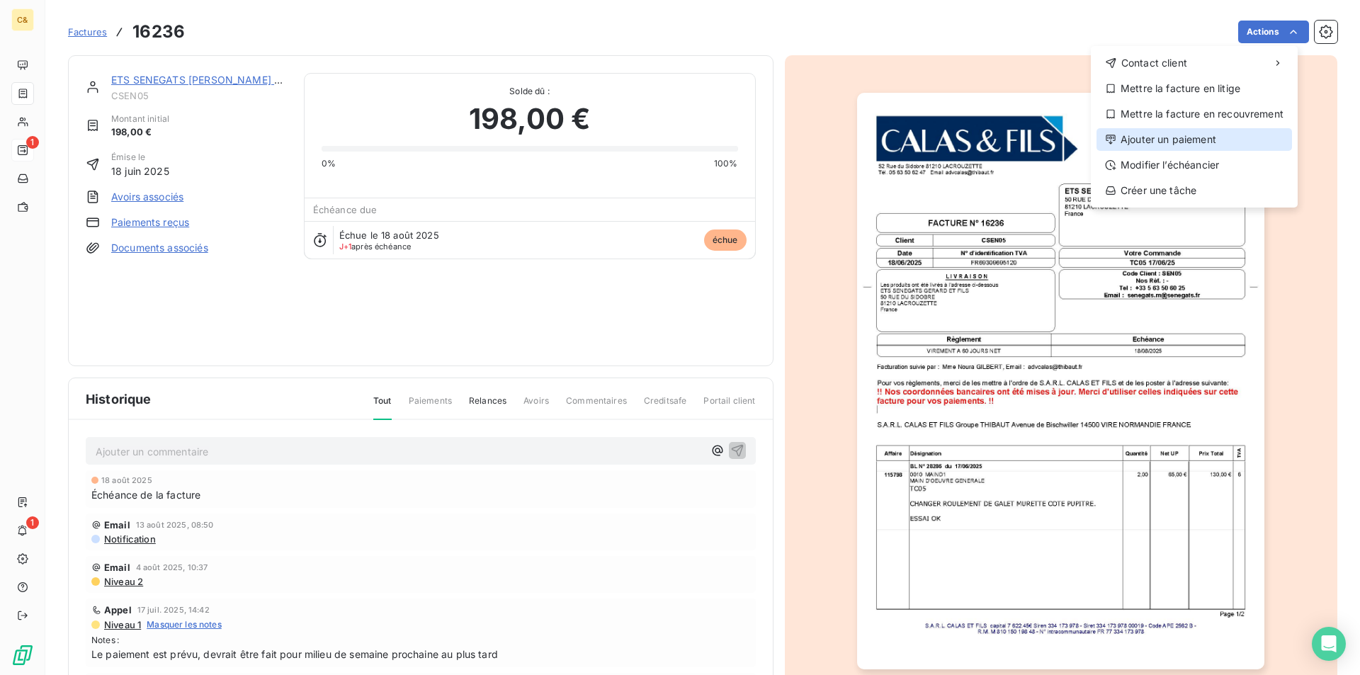
click at [1173, 134] on div "Ajouter un paiement" at bounding box center [1195, 139] width 196 height 23
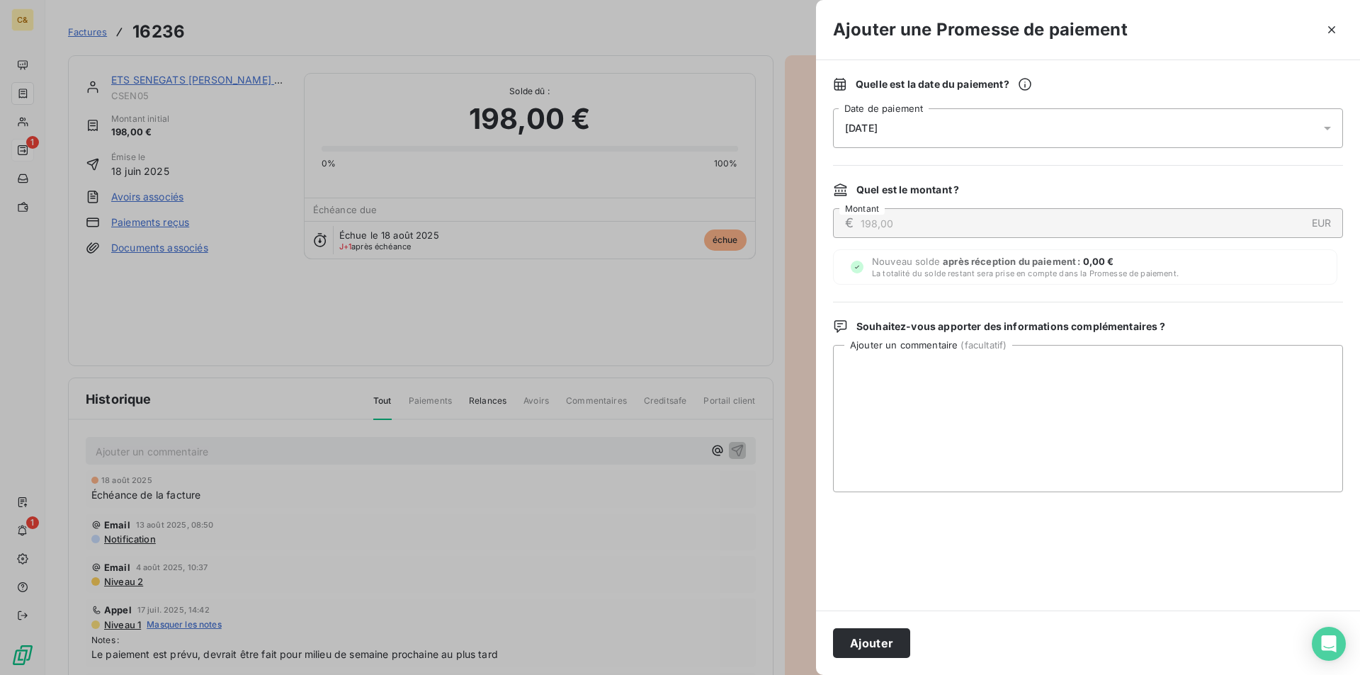
click at [883, 136] on div "[DATE]" at bounding box center [1088, 128] width 510 height 40
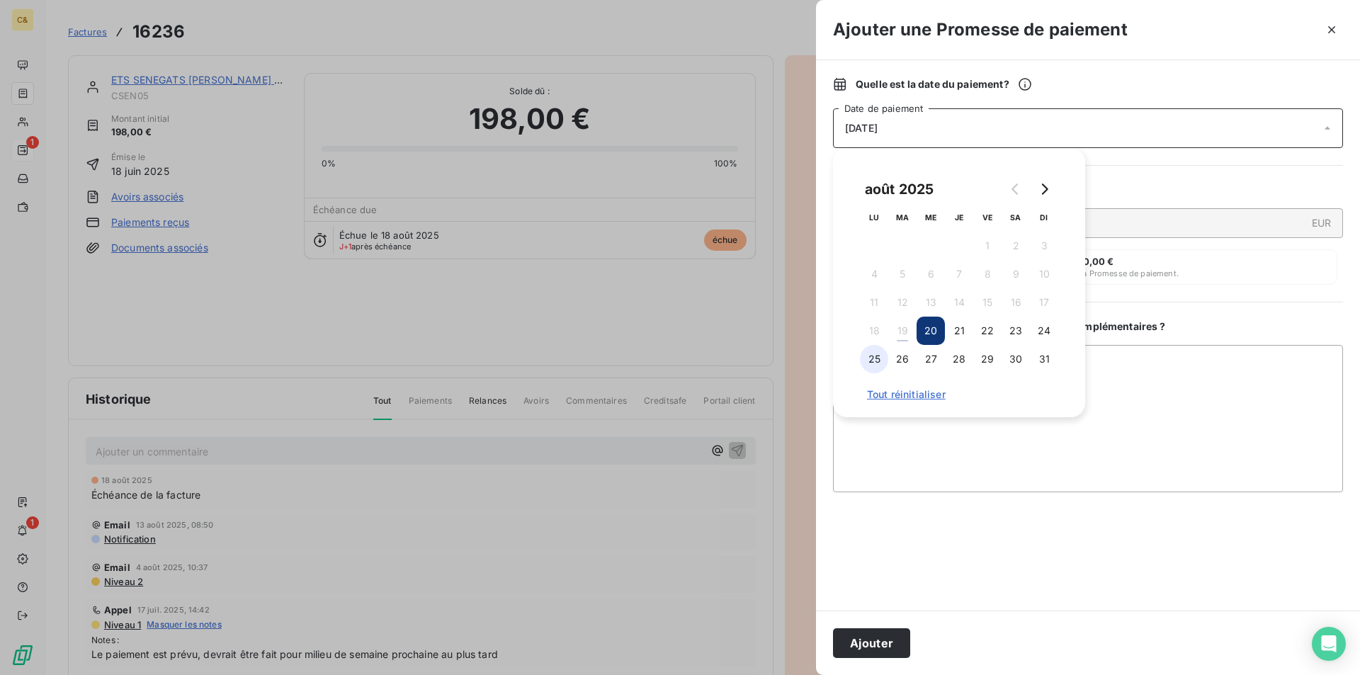
drag, startPoint x: 873, startPoint y: 364, endPoint x: 885, endPoint y: 366, distance: 11.4
click at [873, 364] on button "25" at bounding box center [874, 359] width 28 height 28
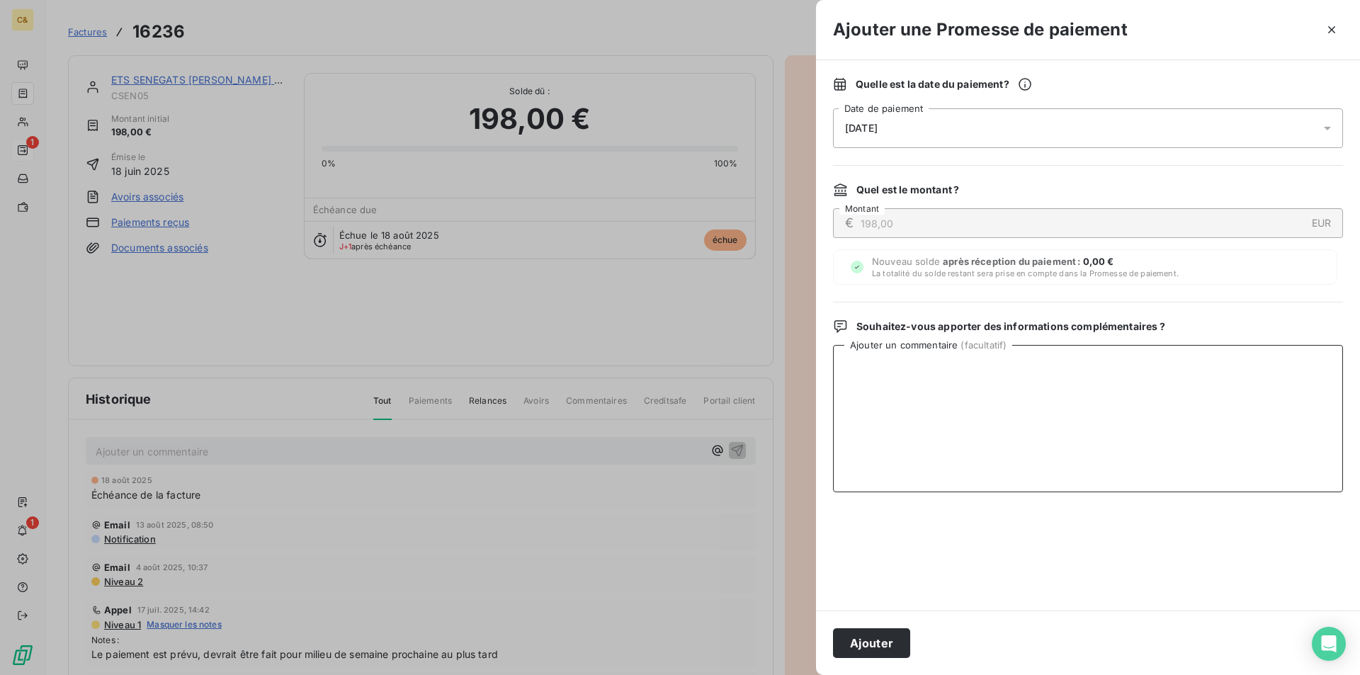
click at [1140, 388] on textarea "Ajouter un commentaire ( facultatif )" at bounding box center [1088, 418] width 510 height 147
type textarea "Paiement reçu le 19/08"
click at [889, 641] on button "Ajouter" at bounding box center [871, 643] width 77 height 30
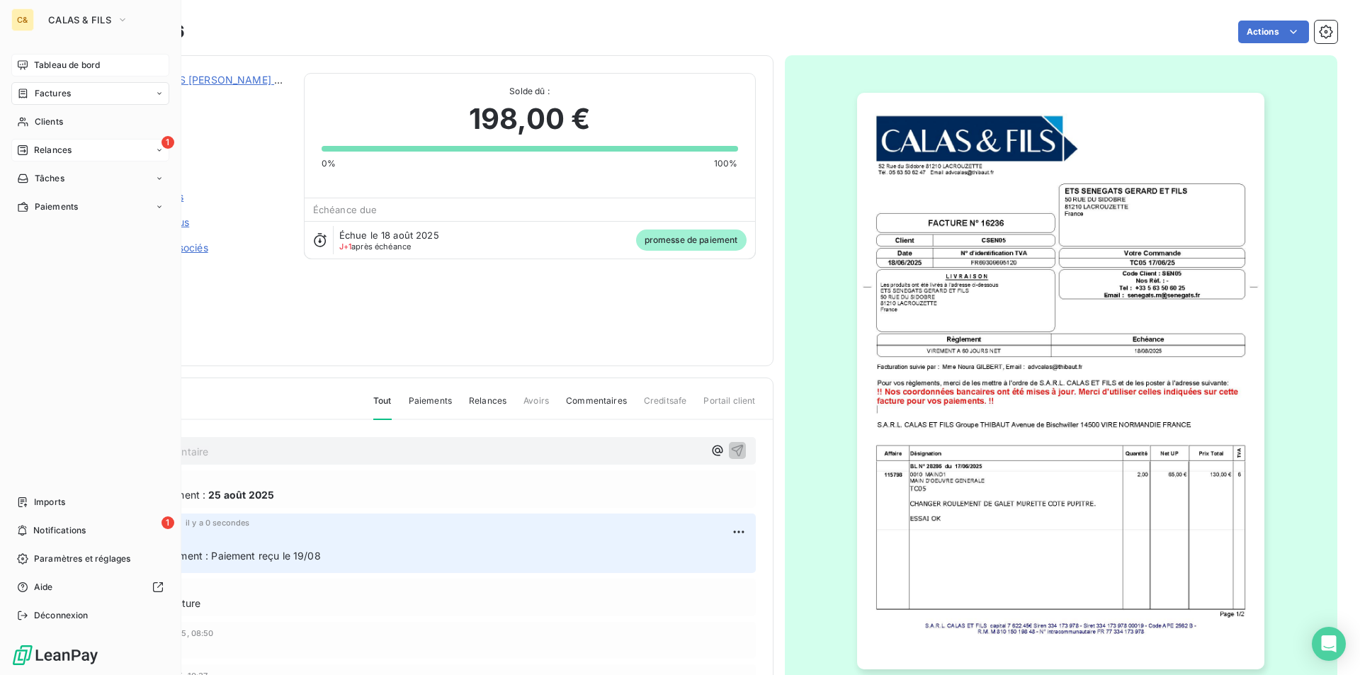
click at [39, 69] on span "Tableau de bord" at bounding box center [67, 65] width 66 height 13
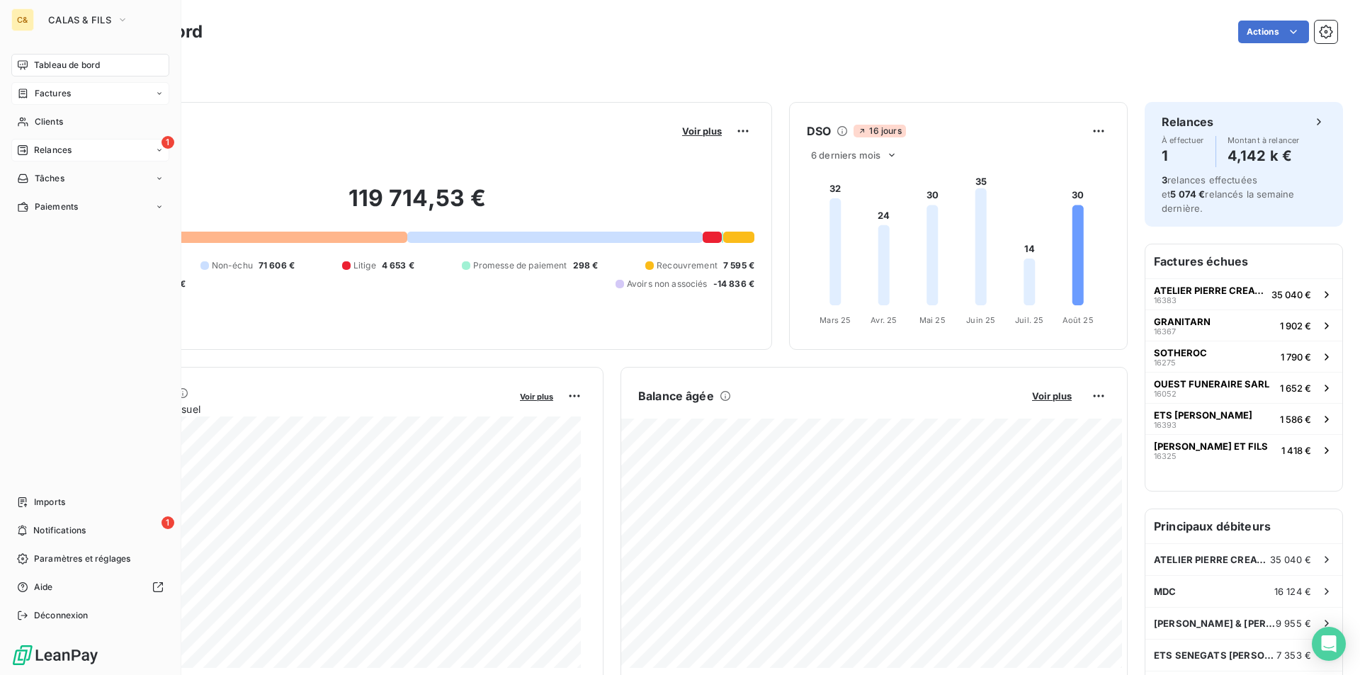
click at [57, 64] on span "Tableau de bord" at bounding box center [67, 65] width 66 height 13
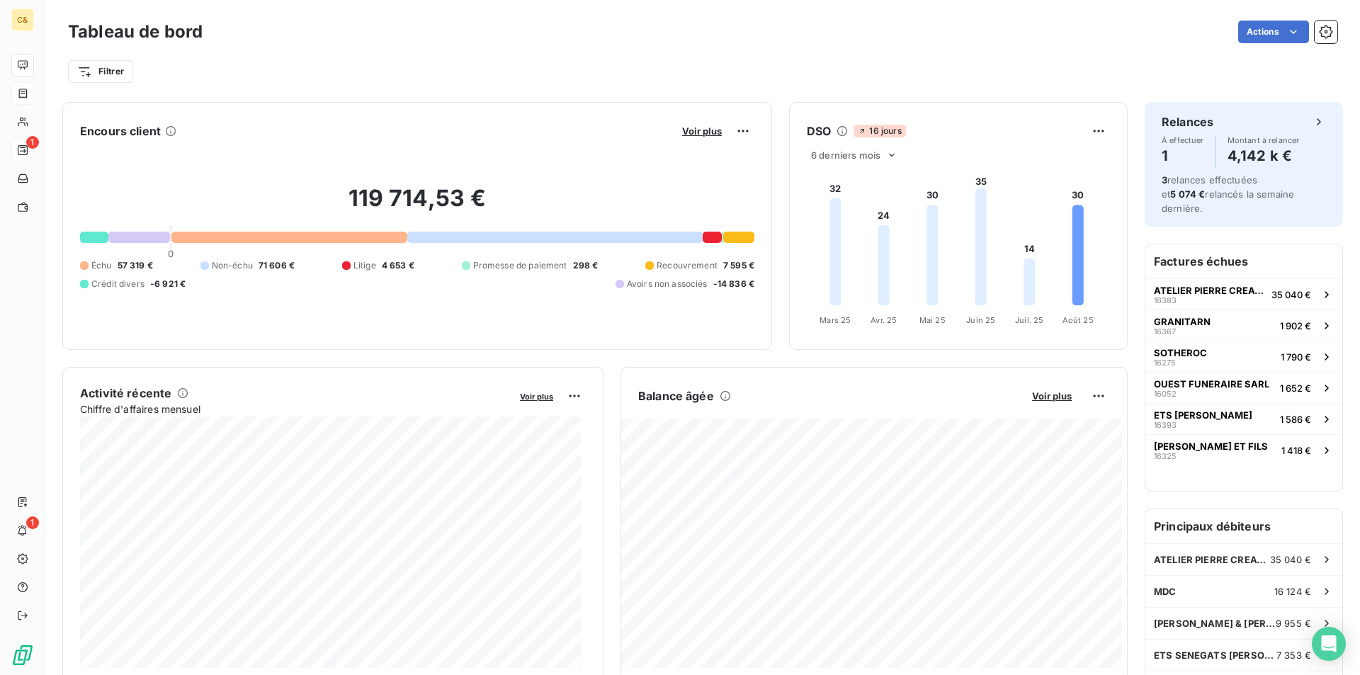
click at [358, 62] on div "Filtrer" at bounding box center [702, 71] width 1269 height 27
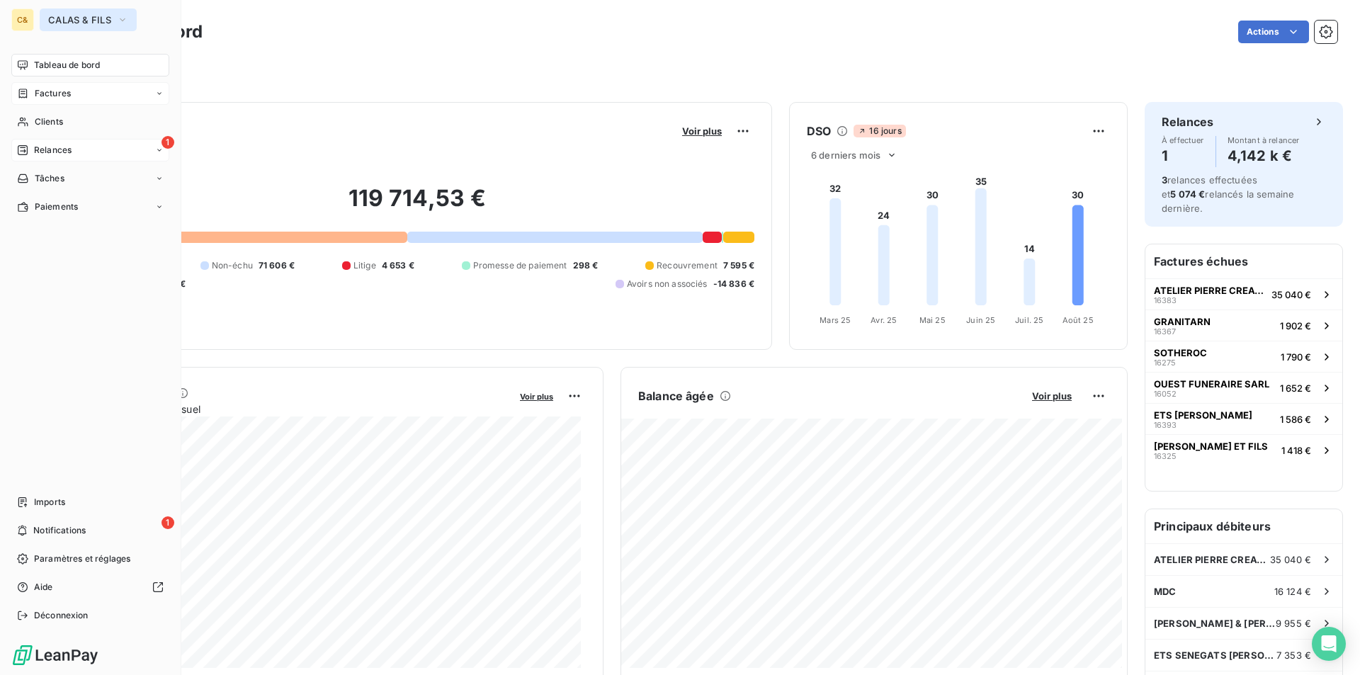
click at [47, 21] on button "CALAS & FILS" at bounding box center [88, 20] width 97 height 23
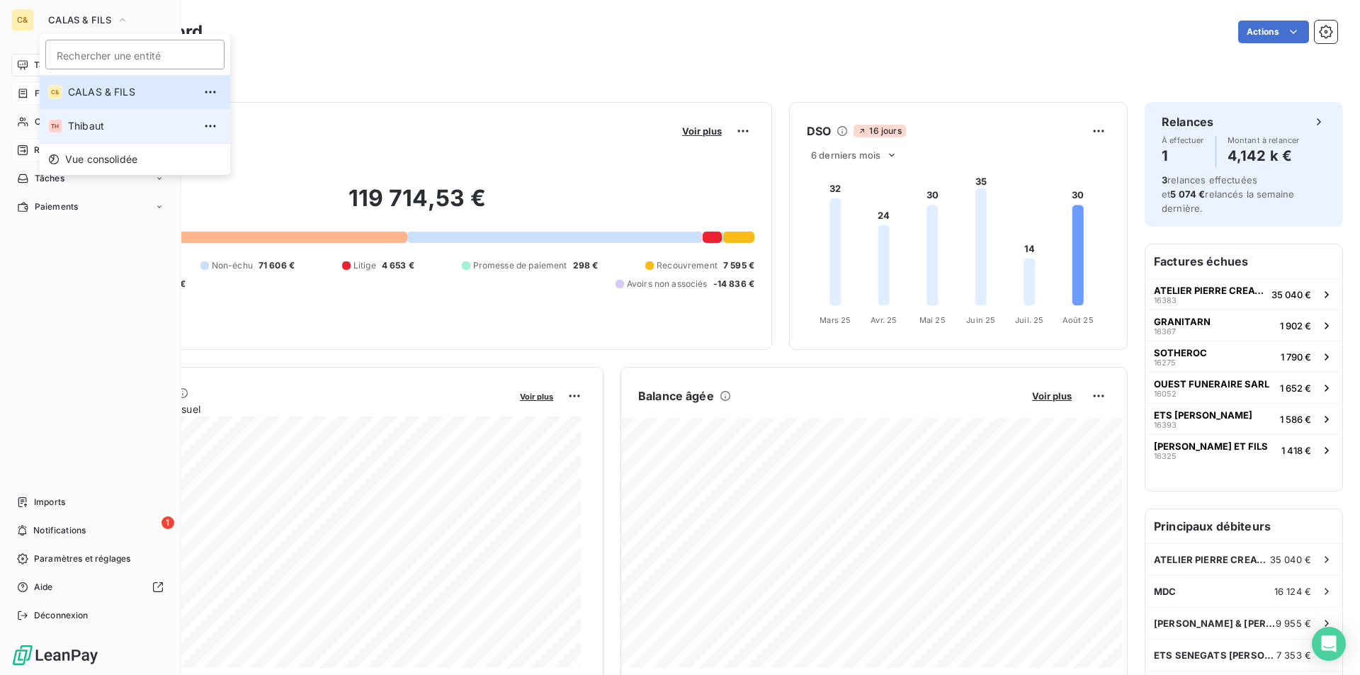
drag, startPoint x: 96, startPoint y: 121, endPoint x: 384, endPoint y: 133, distance: 288.6
click at [96, 121] on span "Thibaut" at bounding box center [130, 126] width 125 height 14
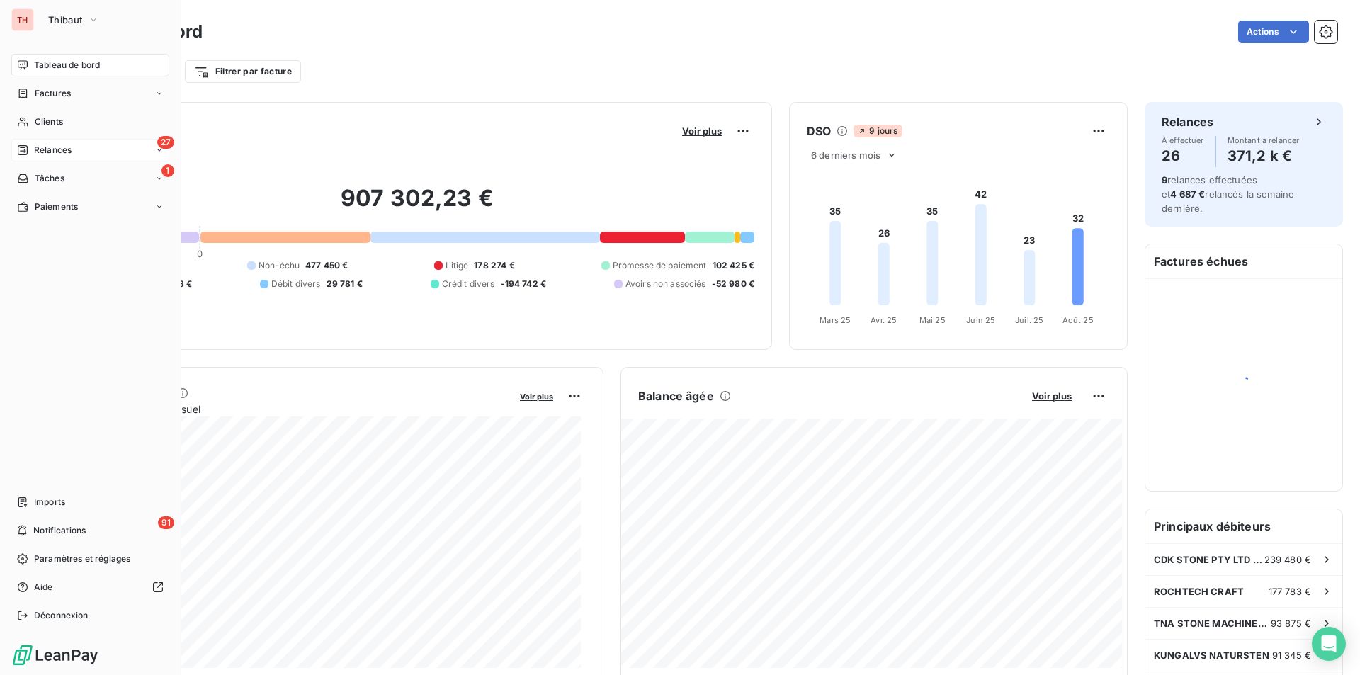
click at [81, 154] on div "27 Relances" at bounding box center [90, 150] width 158 height 23
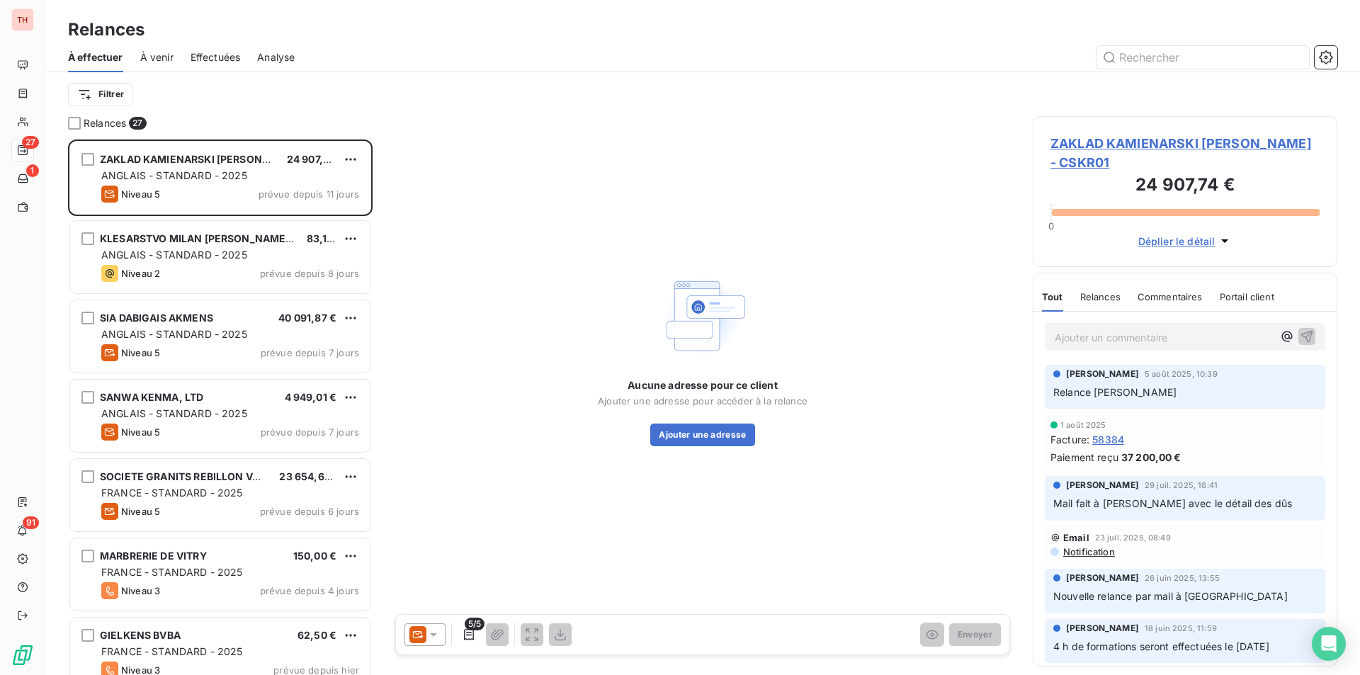
scroll to position [72, 0]
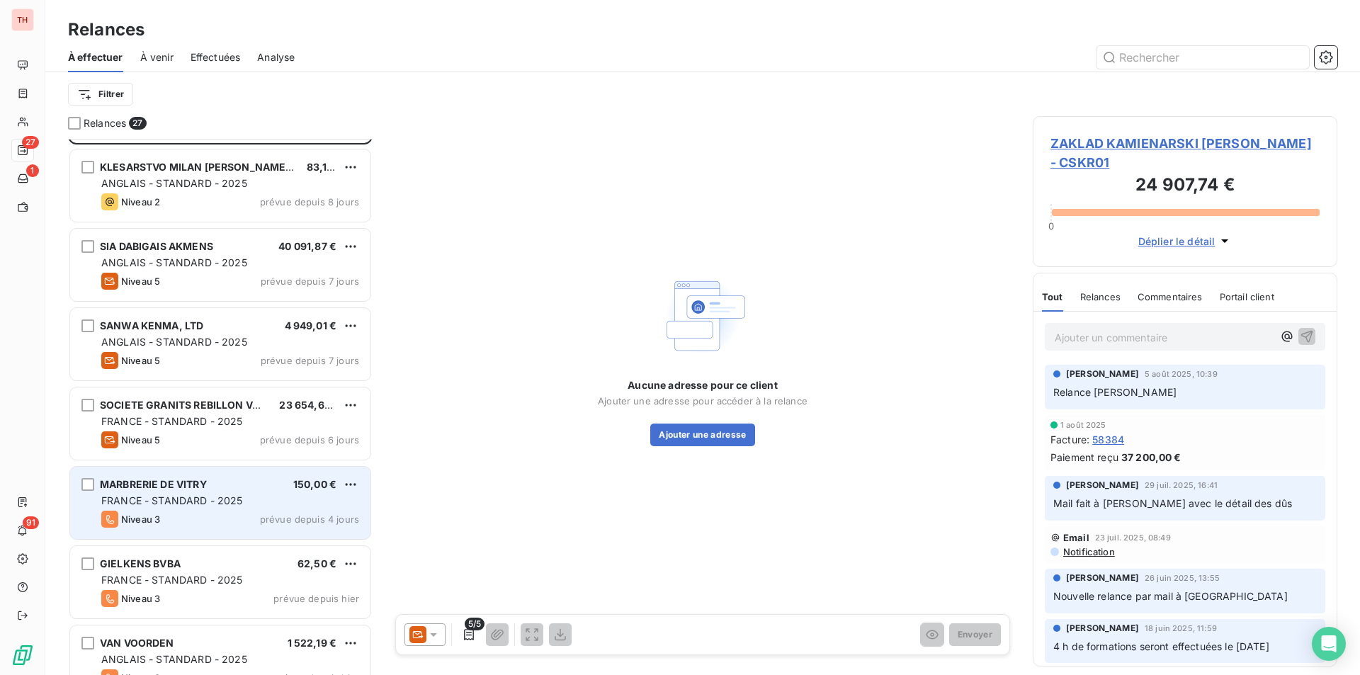
click at [225, 526] on div "Niveau 3 prévue depuis 4 jours" at bounding box center [230, 519] width 258 height 17
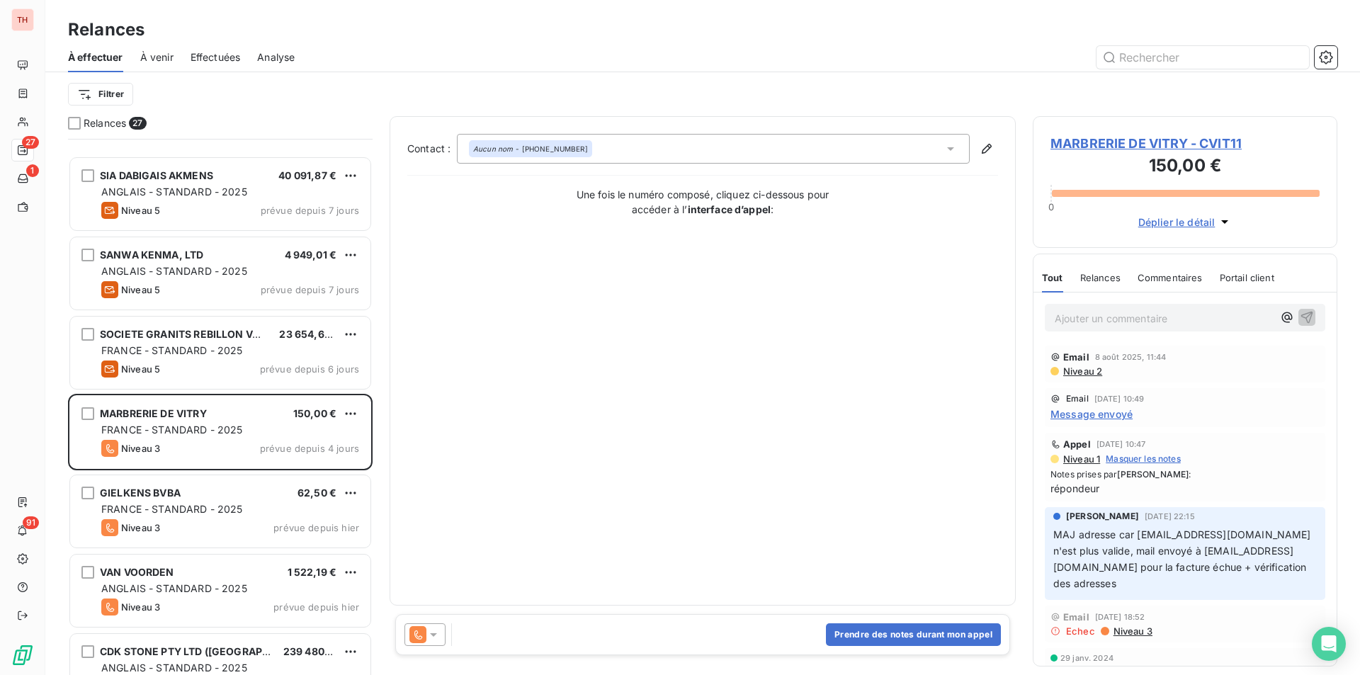
scroll to position [284, 0]
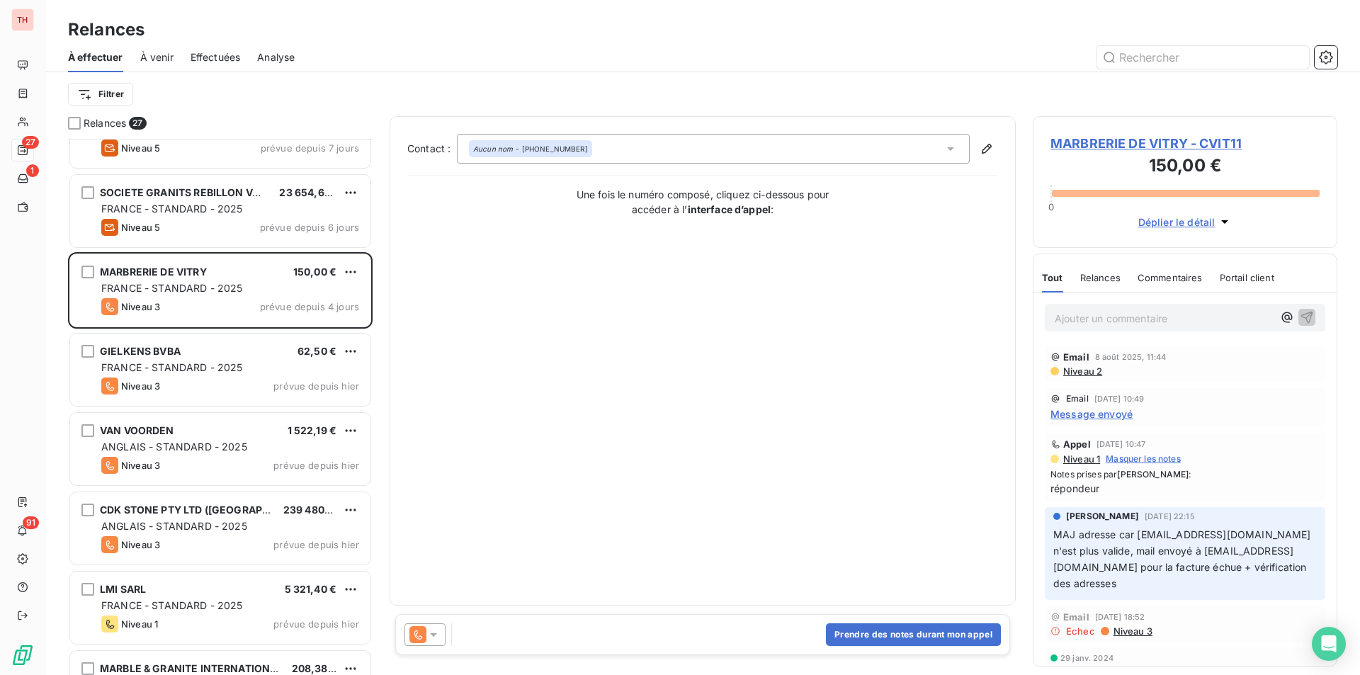
click at [1095, 143] on span "MARBRERIE DE VITRY - CVIT11" at bounding box center [1185, 143] width 269 height 19
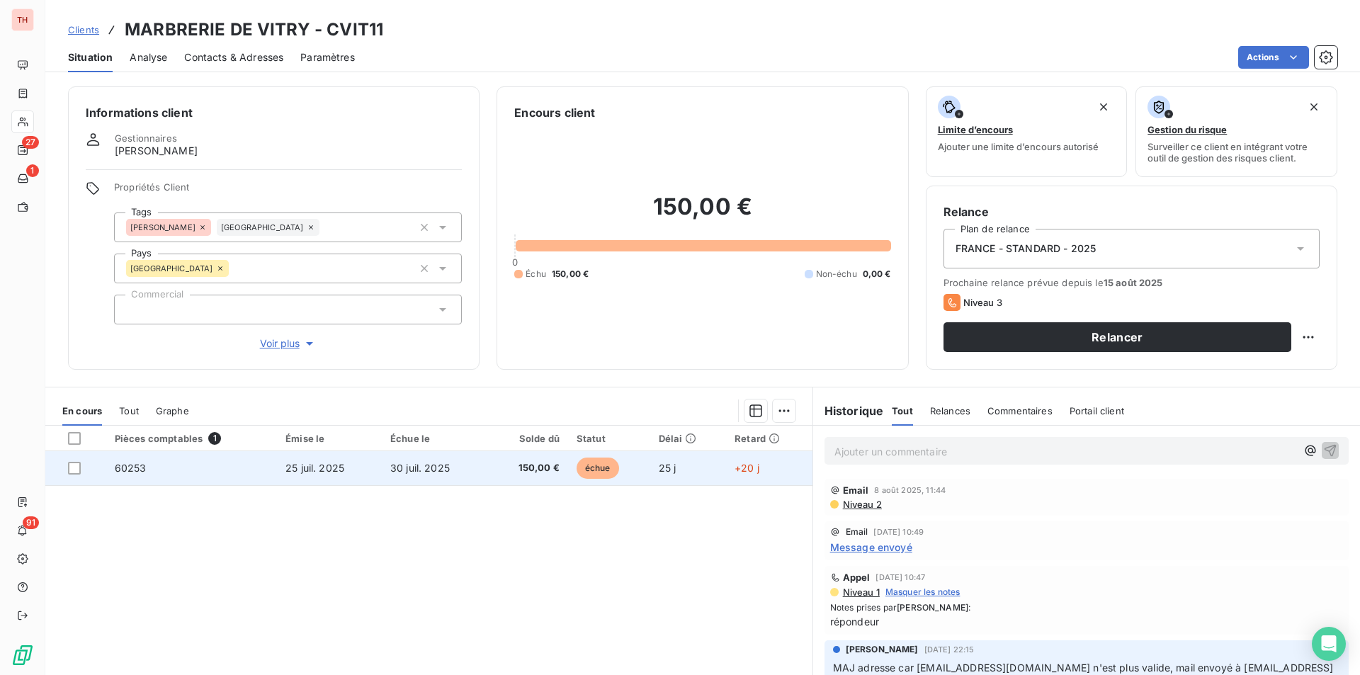
click at [476, 466] on td "30 juil. 2025" at bounding box center [435, 468] width 106 height 34
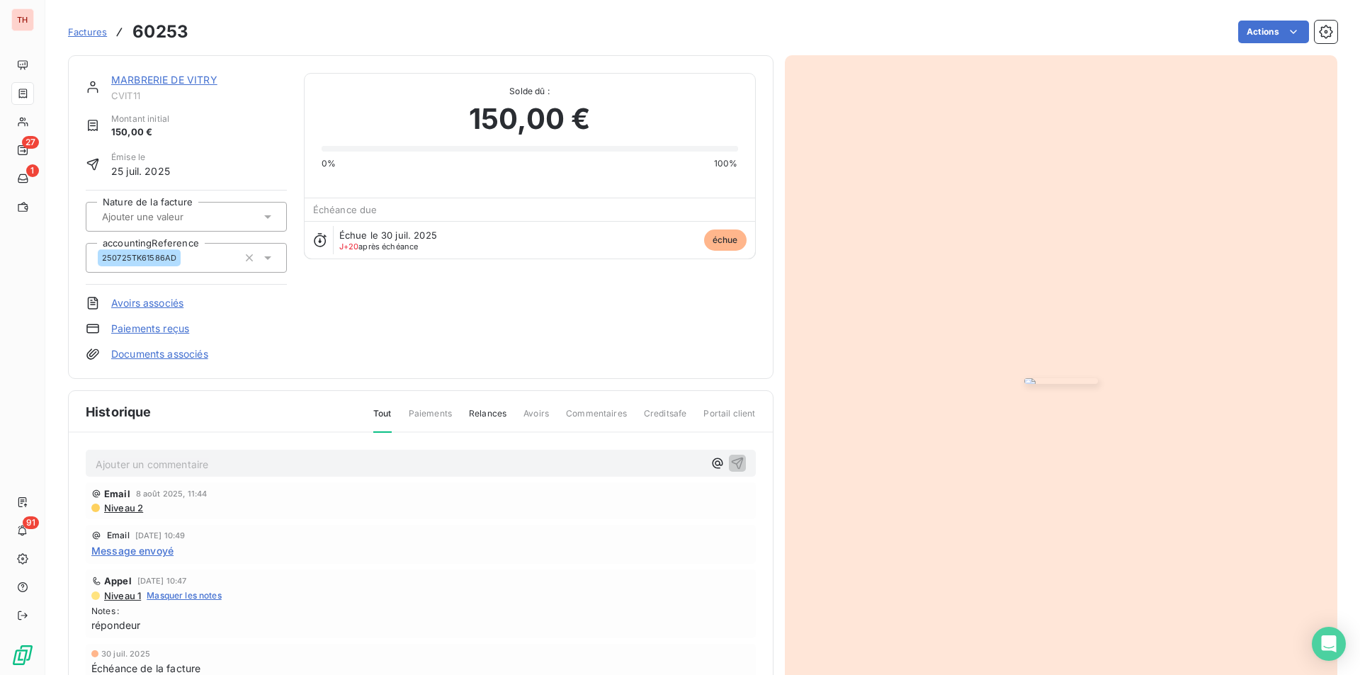
click at [191, 77] on link "MARBRERIE DE VITRY" at bounding box center [164, 80] width 106 height 12
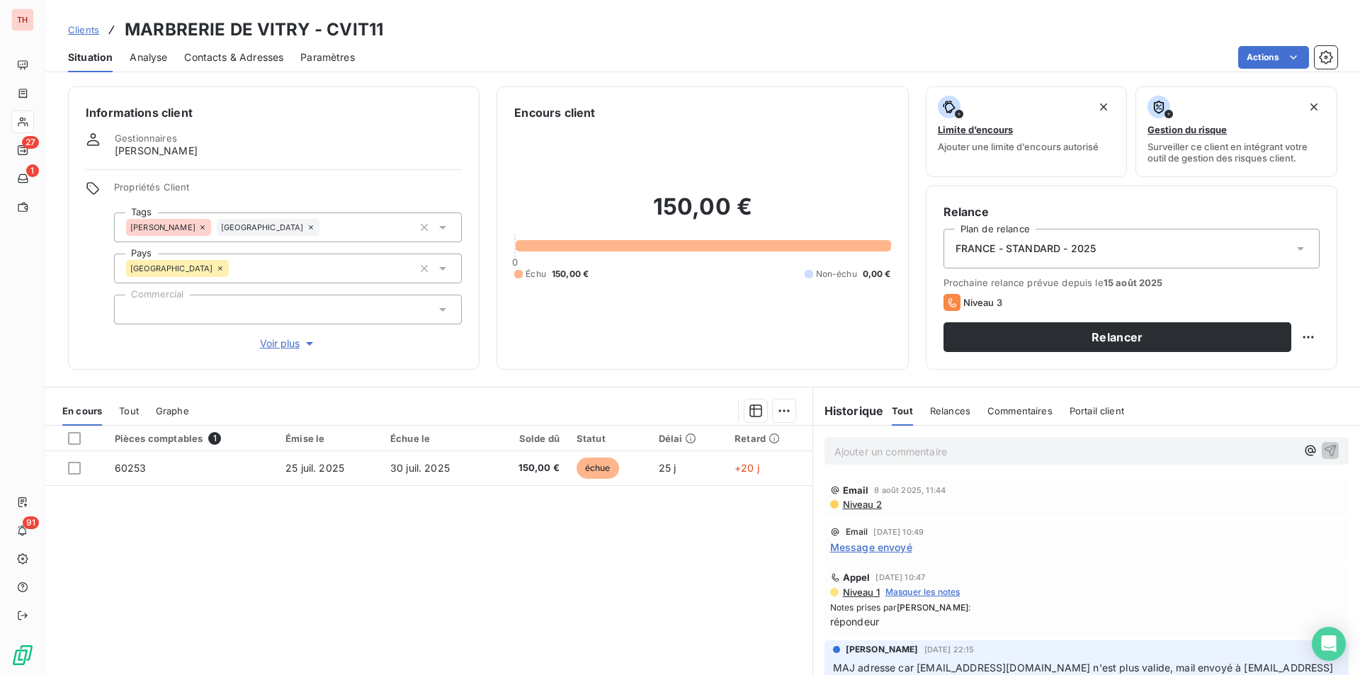
scroll to position [213, 0]
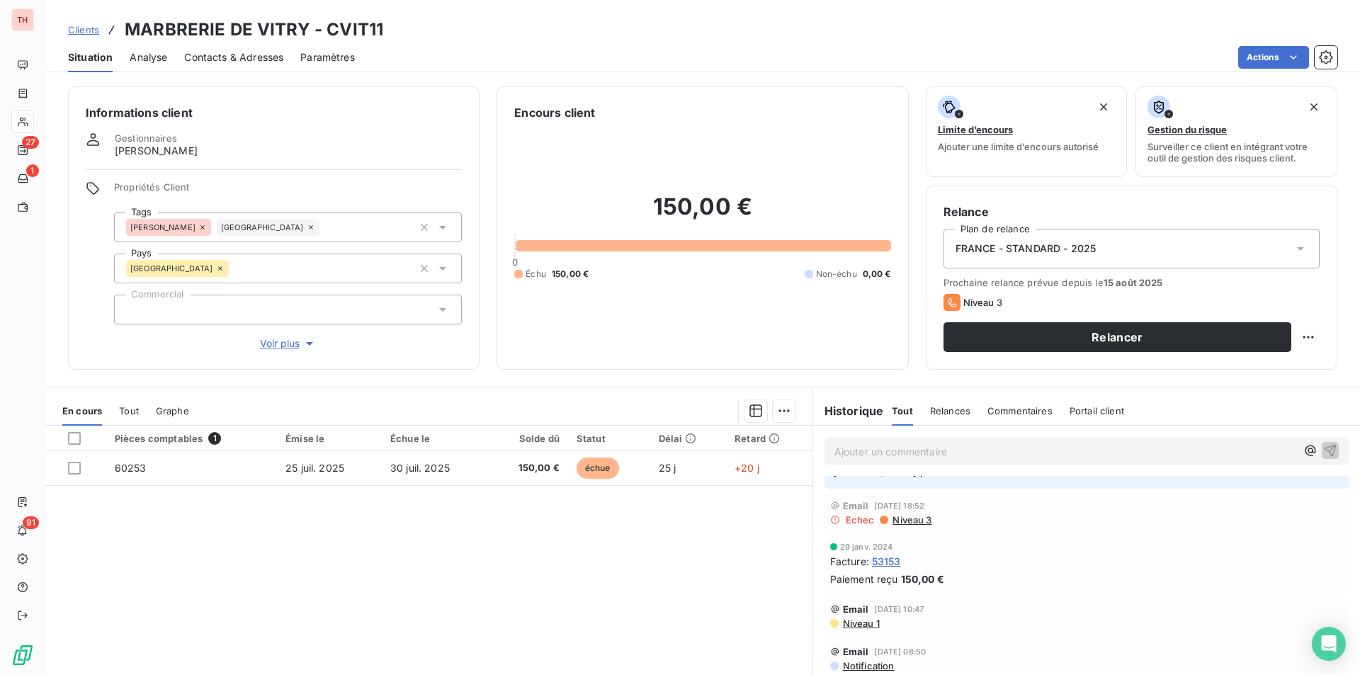
click at [896, 561] on span "53153" at bounding box center [886, 561] width 29 height 15
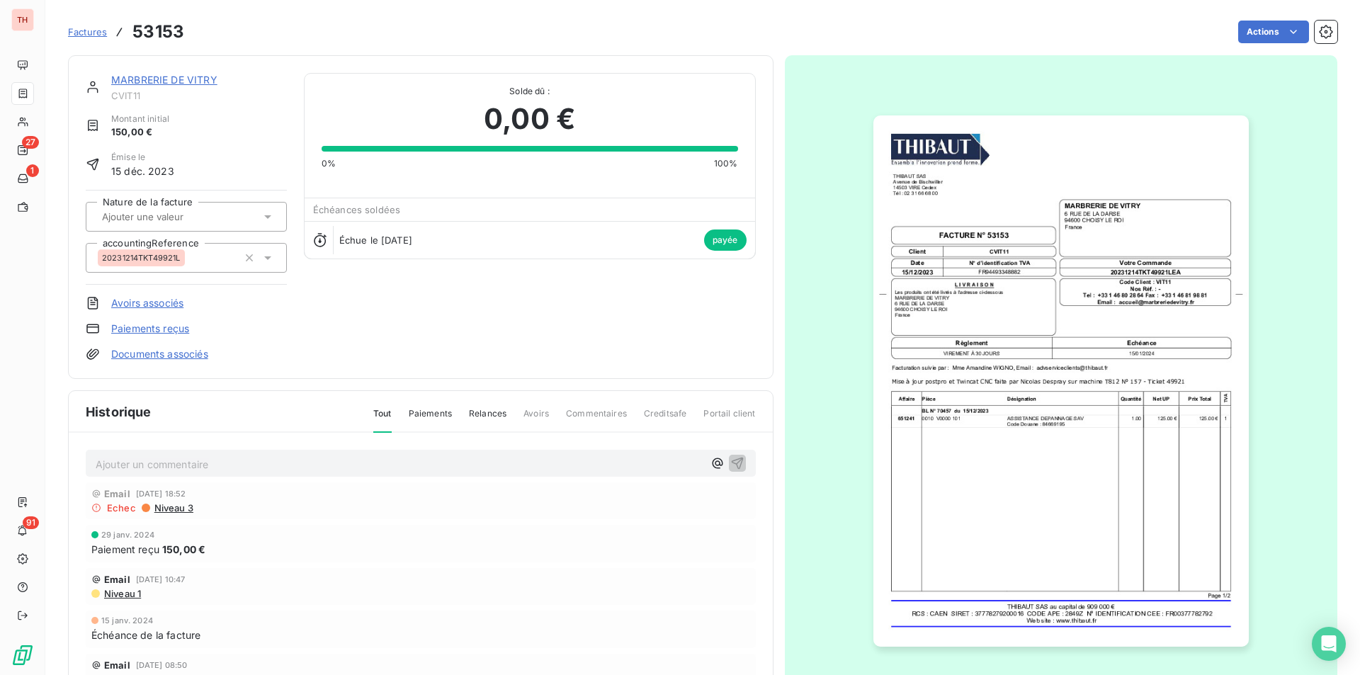
click at [179, 80] on link "MARBRERIE DE VITRY" at bounding box center [164, 80] width 106 height 12
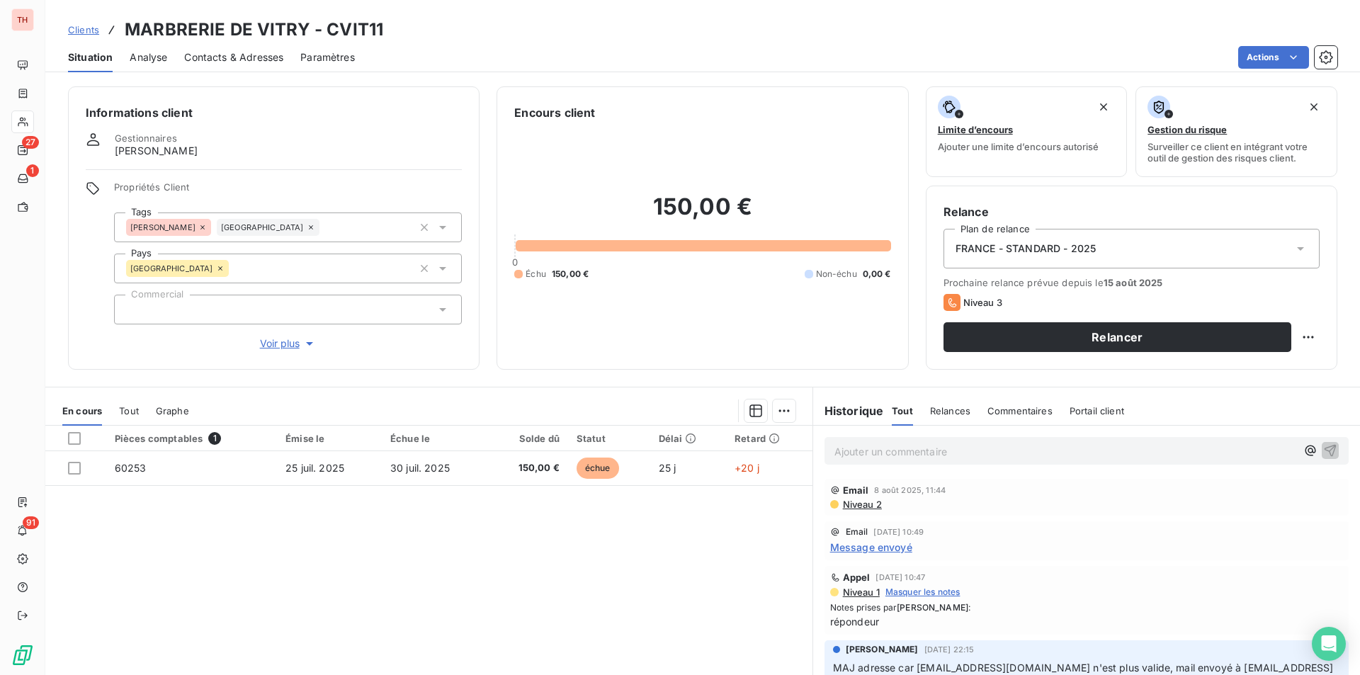
drag, startPoint x: 217, startPoint y: 62, endPoint x: 235, endPoint y: 73, distance: 21.3
click at [217, 62] on span "Contacts & Adresses" at bounding box center [233, 57] width 99 height 14
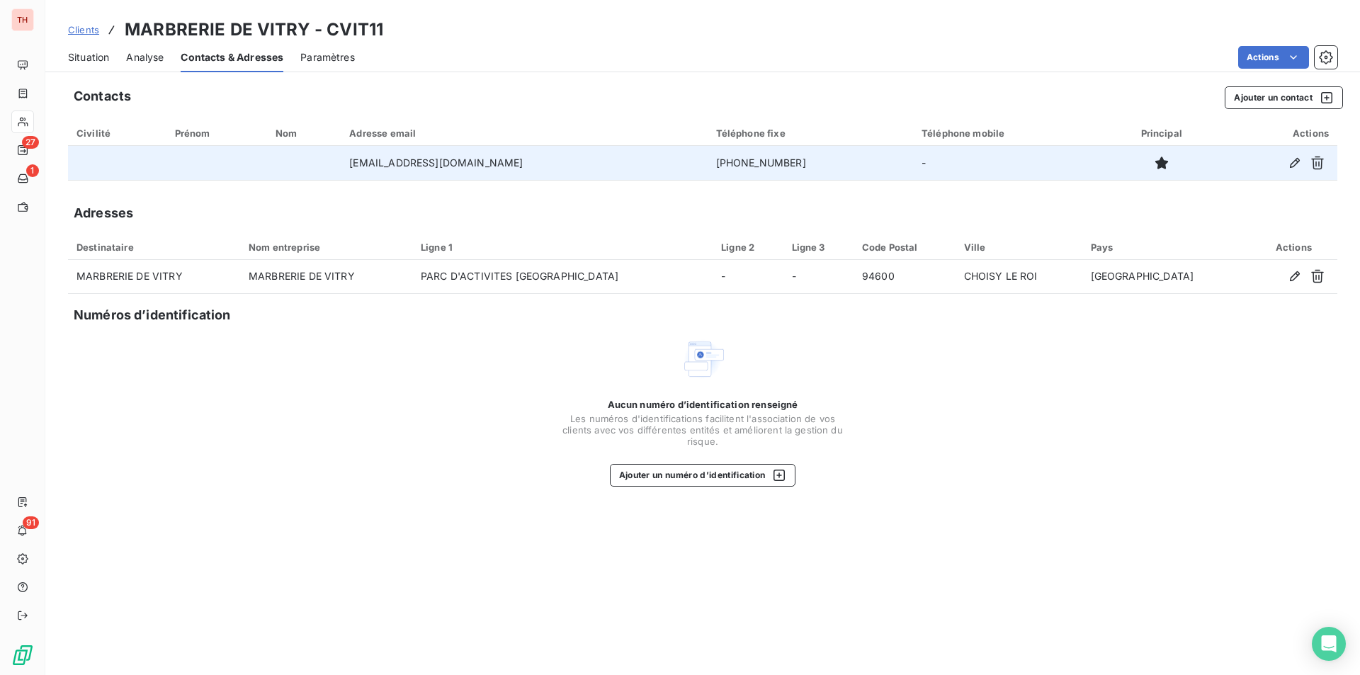
drag, startPoint x: 785, startPoint y: 158, endPoint x: 675, endPoint y: 164, distance: 110.0
click at [708, 164] on td "[PHONE_NUMBER]" at bounding box center [810, 163] width 205 height 34
copy td "[PHONE_NUMBER]"
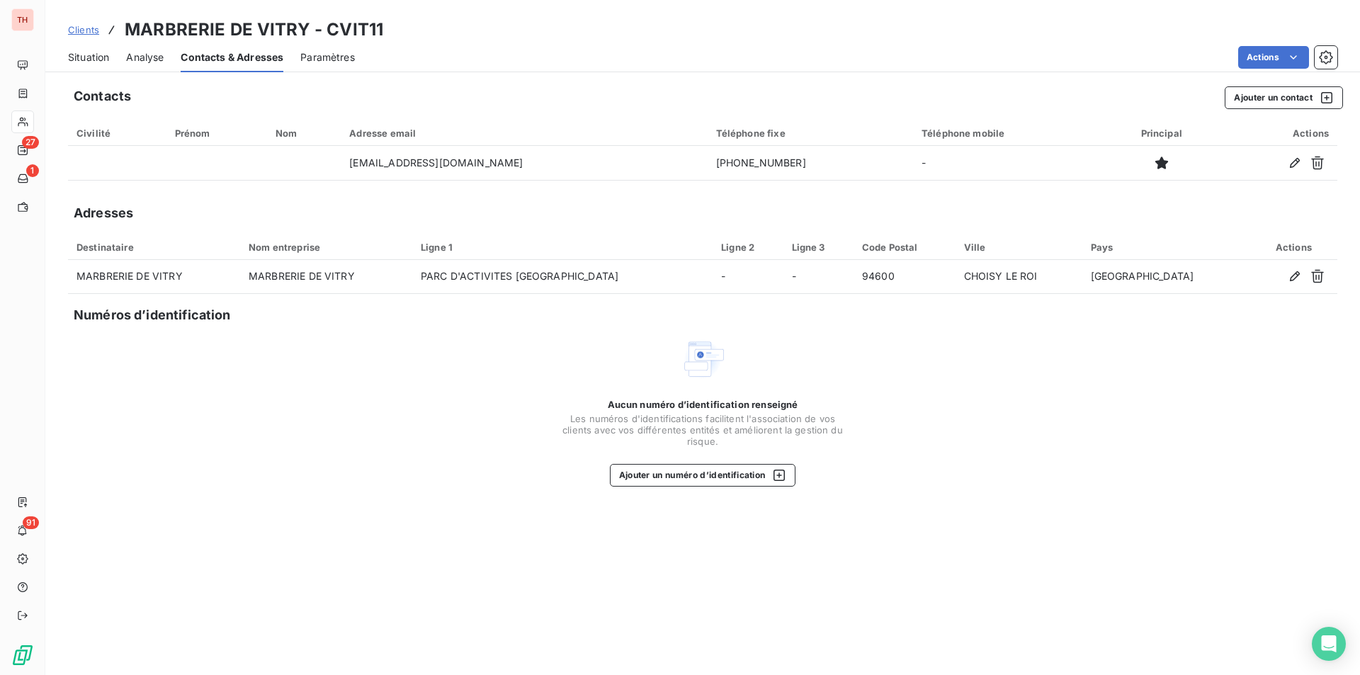
click at [91, 61] on span "Situation" at bounding box center [88, 57] width 41 height 14
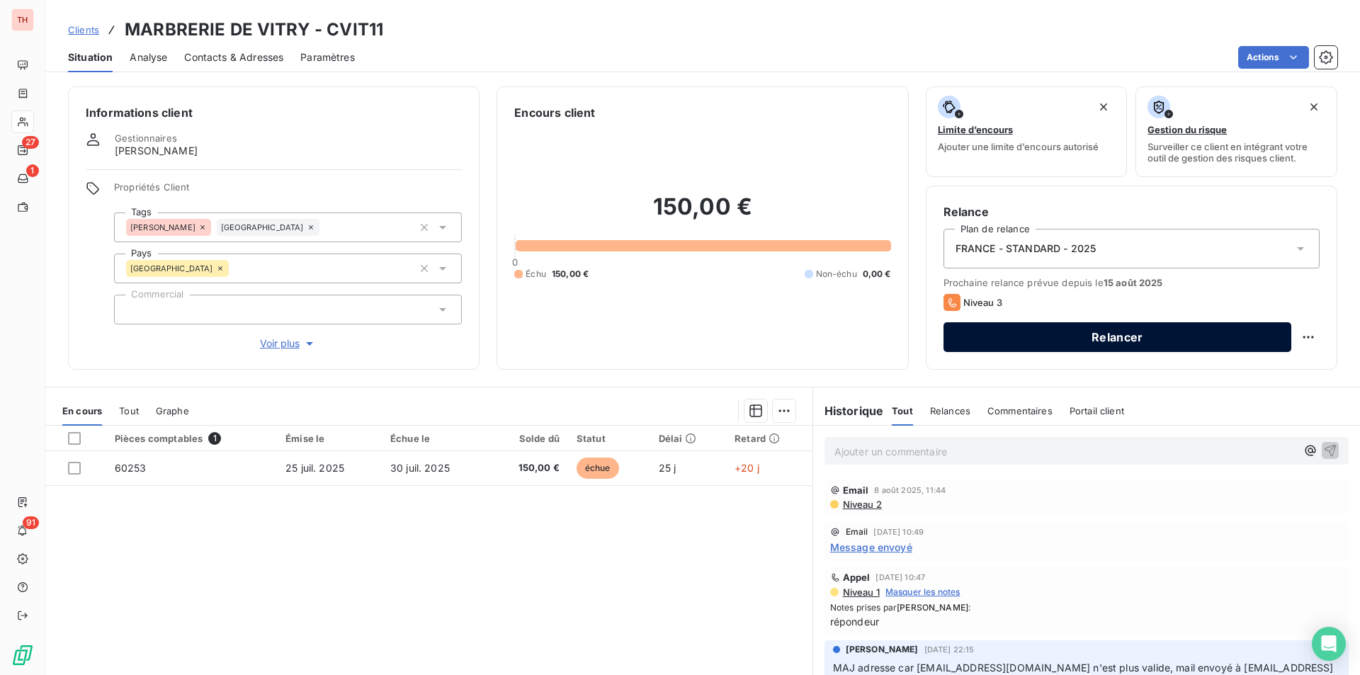
click at [1094, 347] on button "Relancer" at bounding box center [1118, 337] width 348 height 30
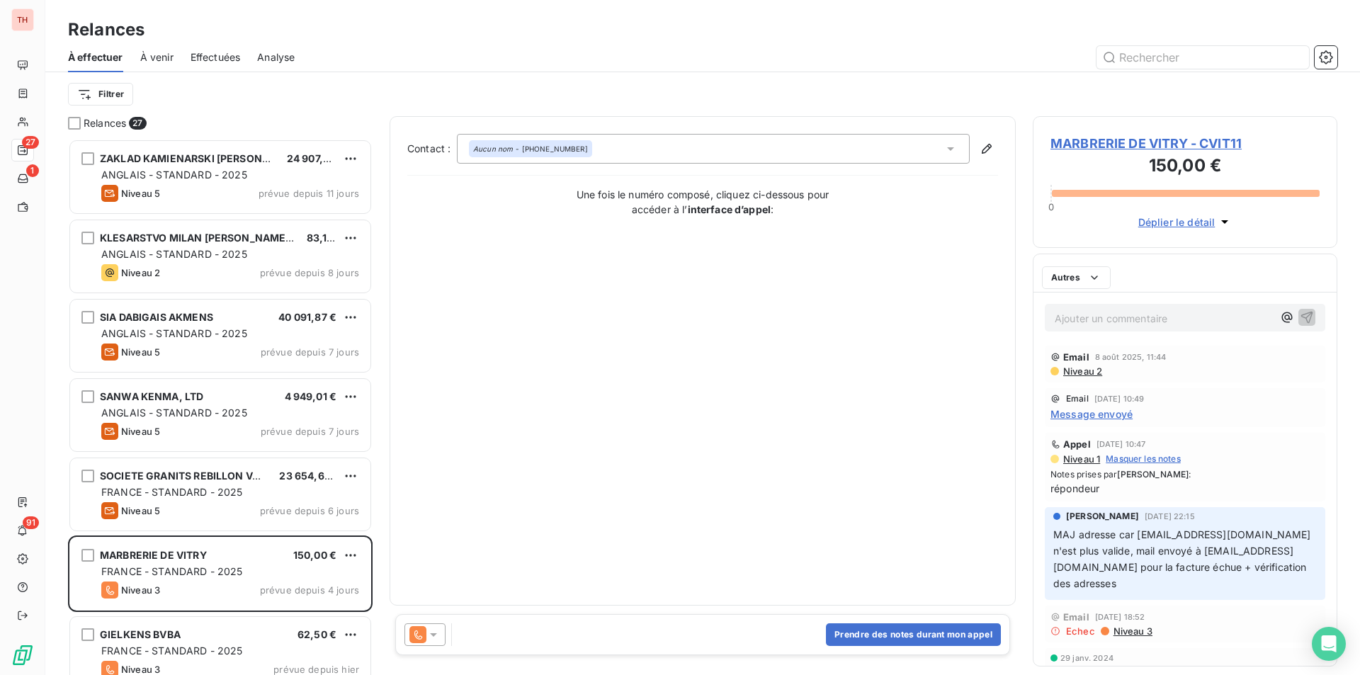
scroll to position [526, 294]
click at [875, 630] on button "Prendre des notes durant mon appel" at bounding box center [913, 634] width 175 height 23
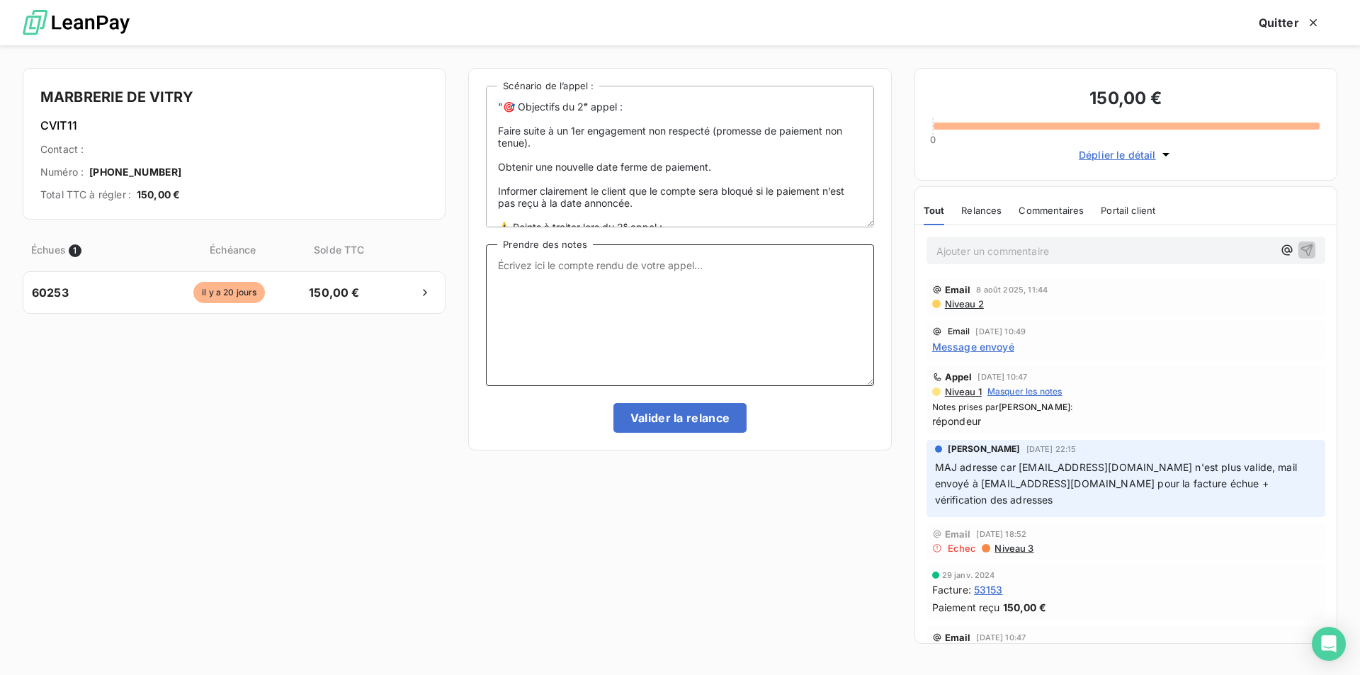
click at [621, 297] on textarea "Prendre des notes" at bounding box center [679, 315] width 387 height 142
drag, startPoint x: 589, startPoint y: 272, endPoint x: 618, endPoint y: 281, distance: 30.9
click at [589, 272] on textarea "Paiement prévu" at bounding box center [679, 315] width 387 height 142
type textarea "Paiement prévu le 25 ou le 26/08. Pas de litige ni de contestation"
click at [708, 421] on button "Valider la relance" at bounding box center [680, 418] width 134 height 30
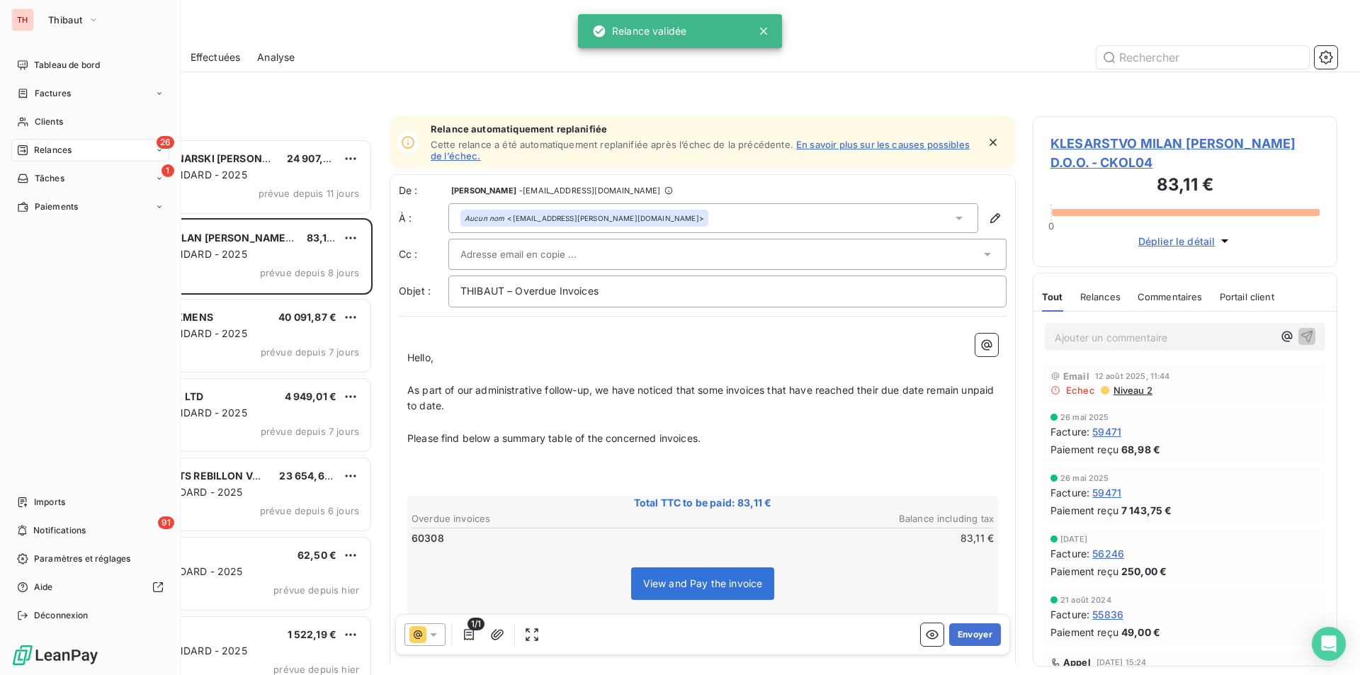
scroll to position [526, 294]
click at [36, 126] on span "Clients" at bounding box center [49, 121] width 28 height 13
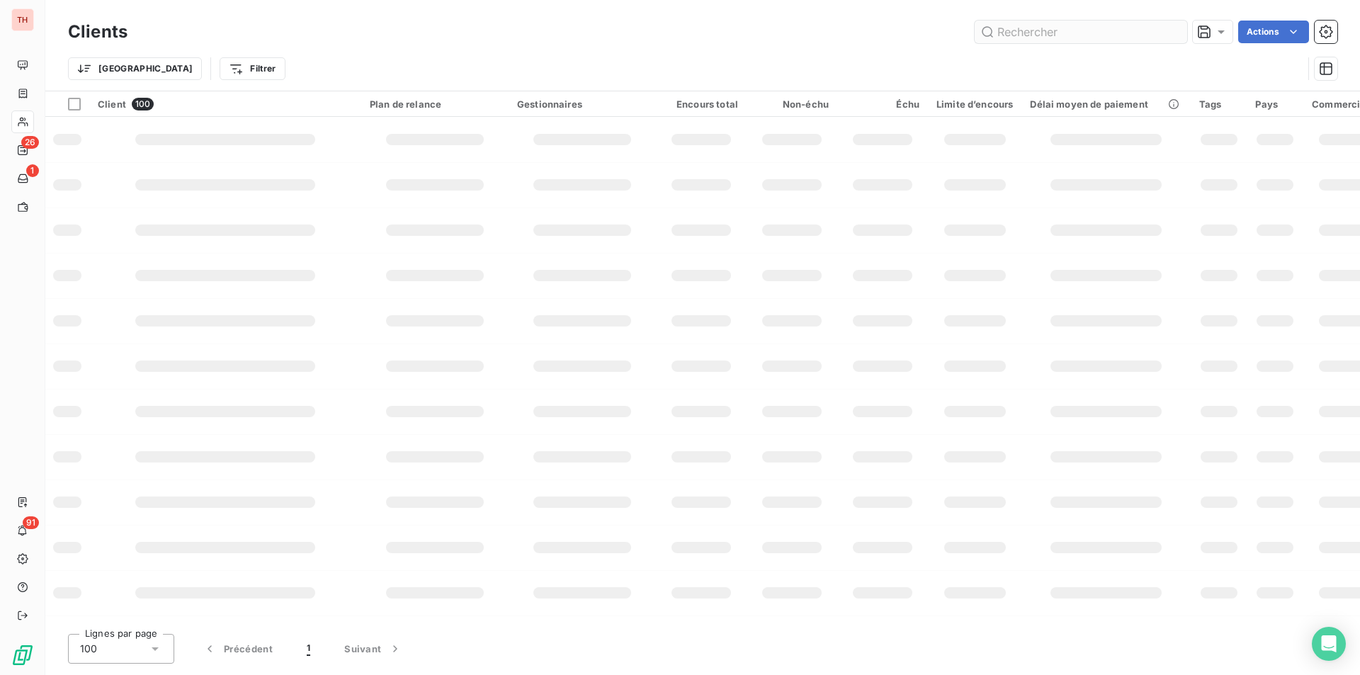
click at [1060, 35] on input "text" at bounding box center [1081, 32] width 213 height 23
type input "vit11"
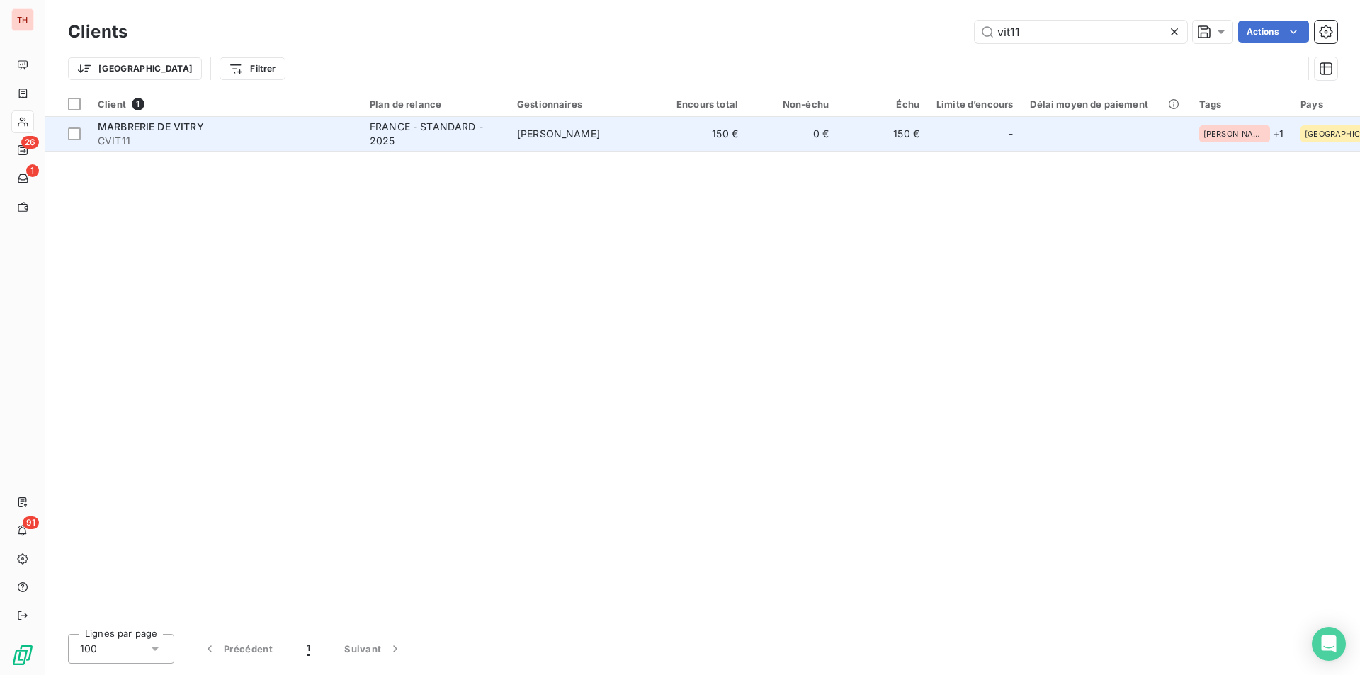
click at [178, 132] on span "MARBRERIE DE VITRY" at bounding box center [151, 126] width 106 height 12
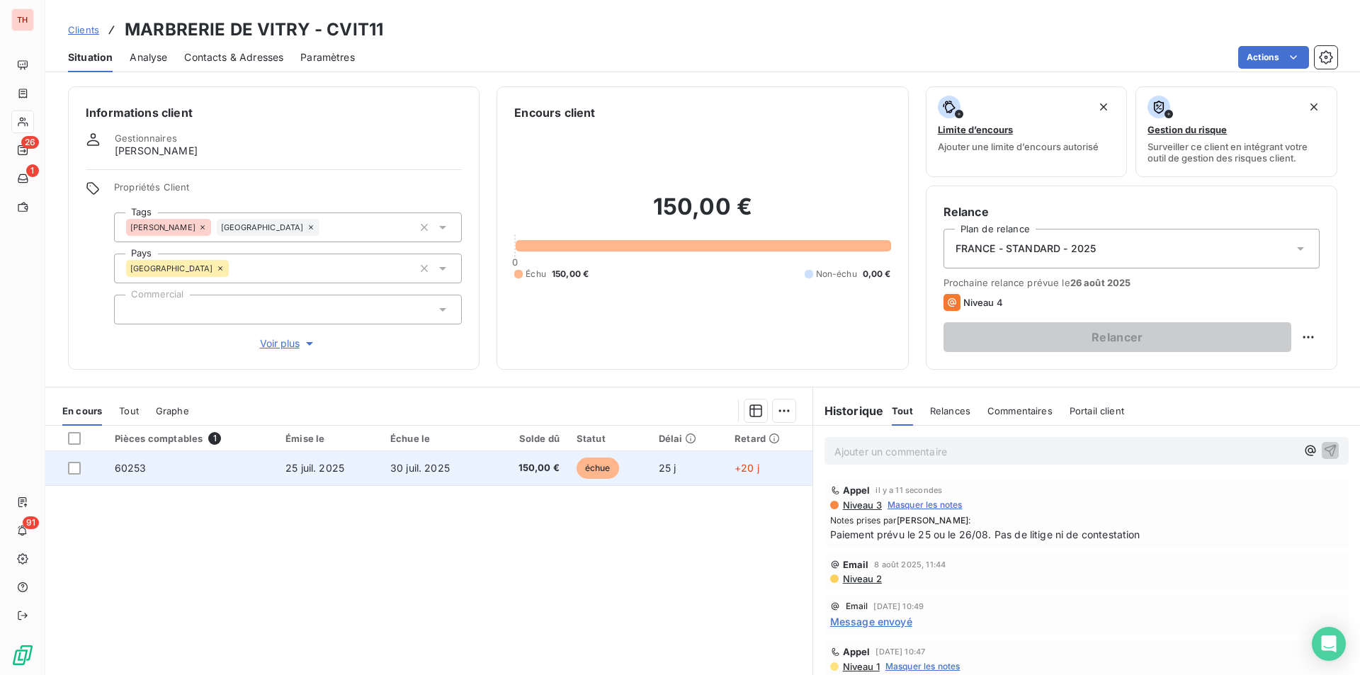
click at [629, 463] on td "échue" at bounding box center [609, 468] width 82 height 34
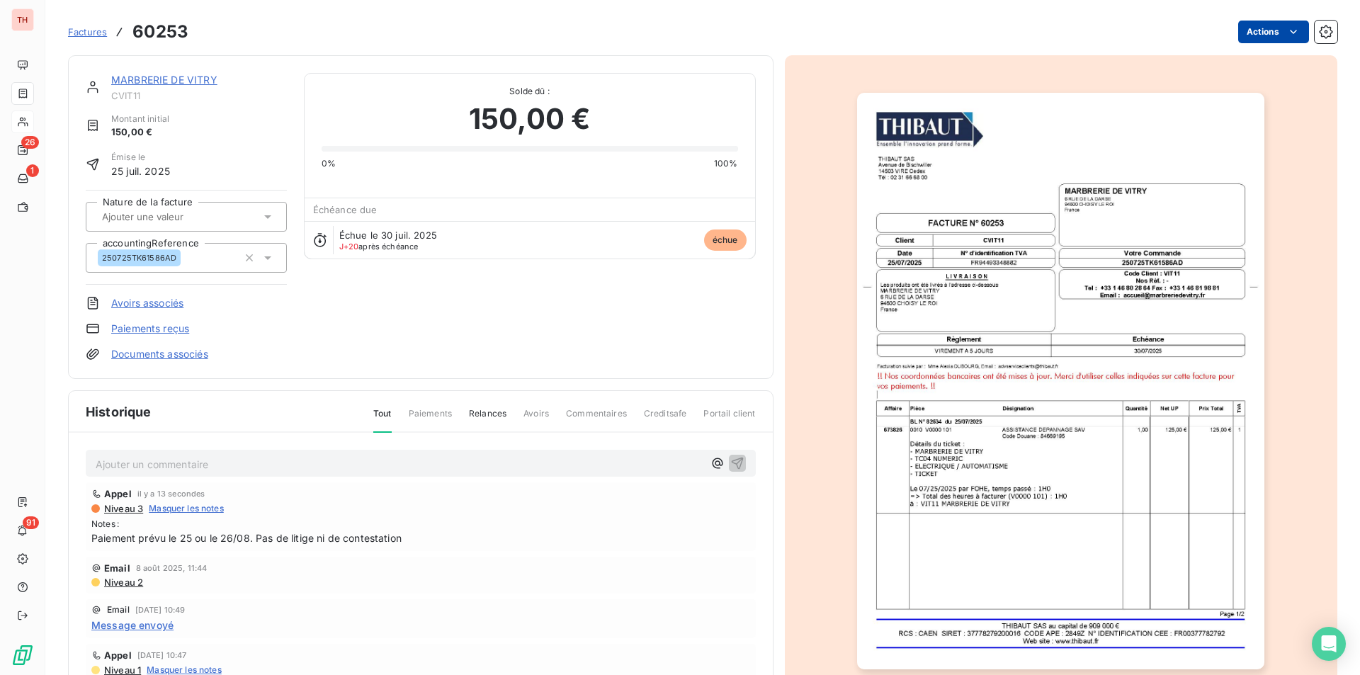
click at [1286, 40] on html "TH 26 1 91 Factures 60253 Actions MARBRERIE DE VITRY CVIT11 Montant initial 150…" at bounding box center [680, 337] width 1360 height 675
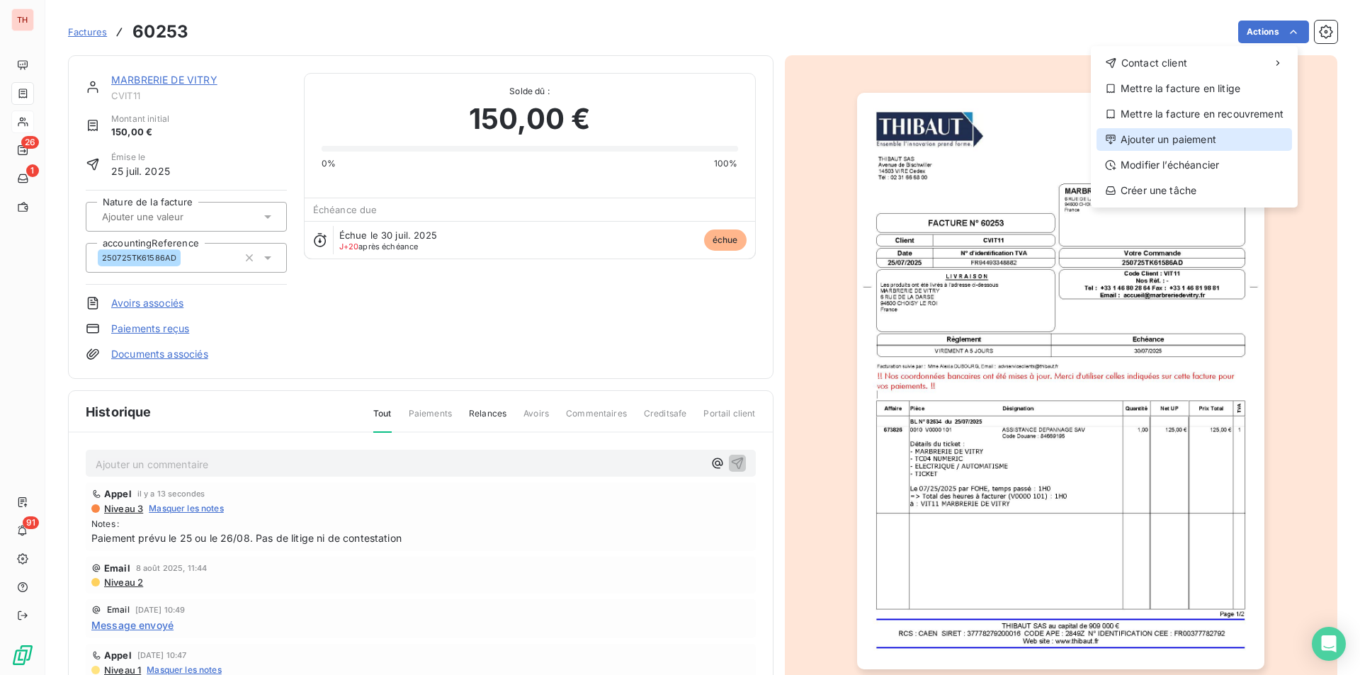
click at [1180, 136] on div "Ajouter un paiement" at bounding box center [1195, 139] width 196 height 23
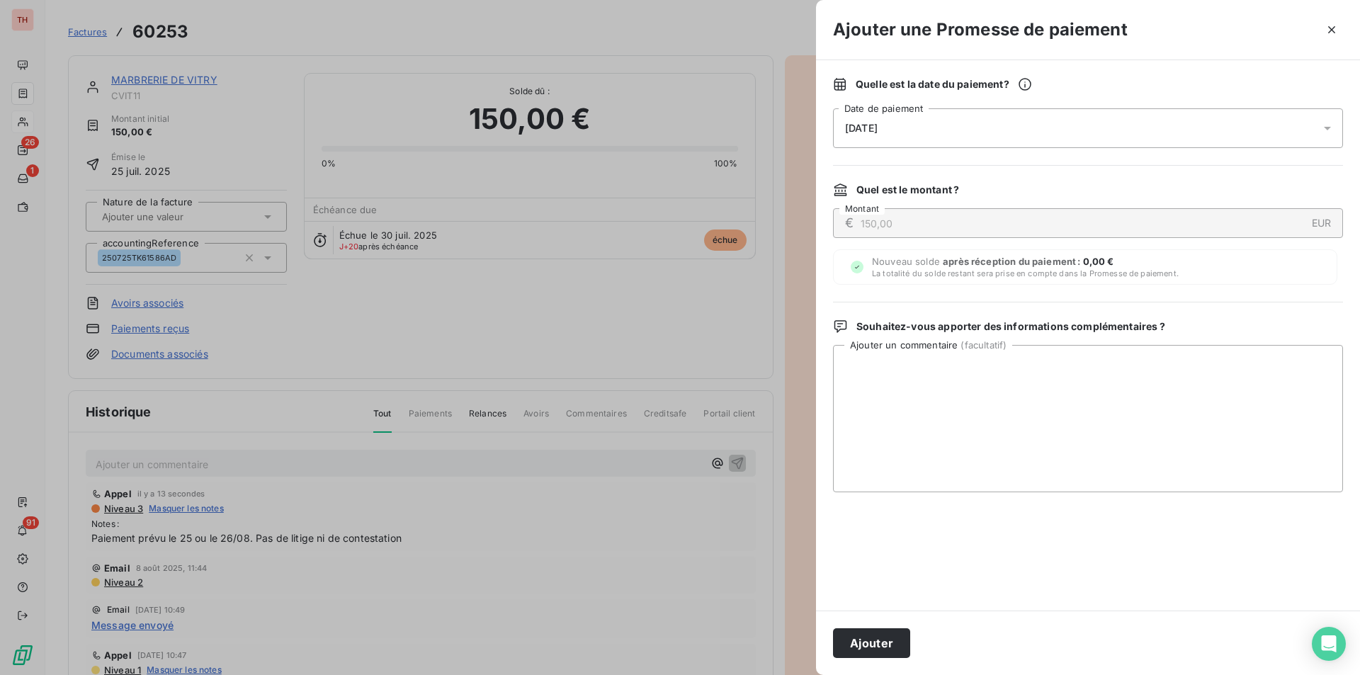
click at [906, 131] on div "[DATE]" at bounding box center [1088, 128] width 510 height 40
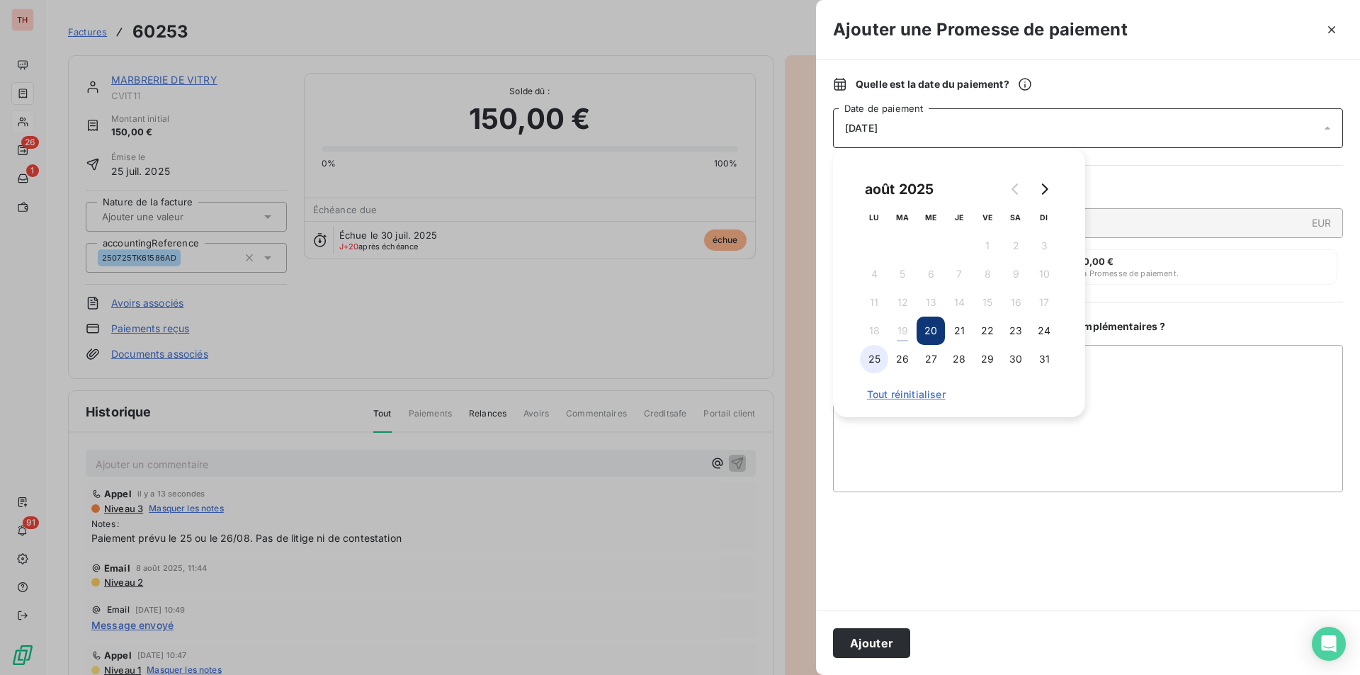
click at [870, 363] on button "25" at bounding box center [874, 359] width 28 height 28
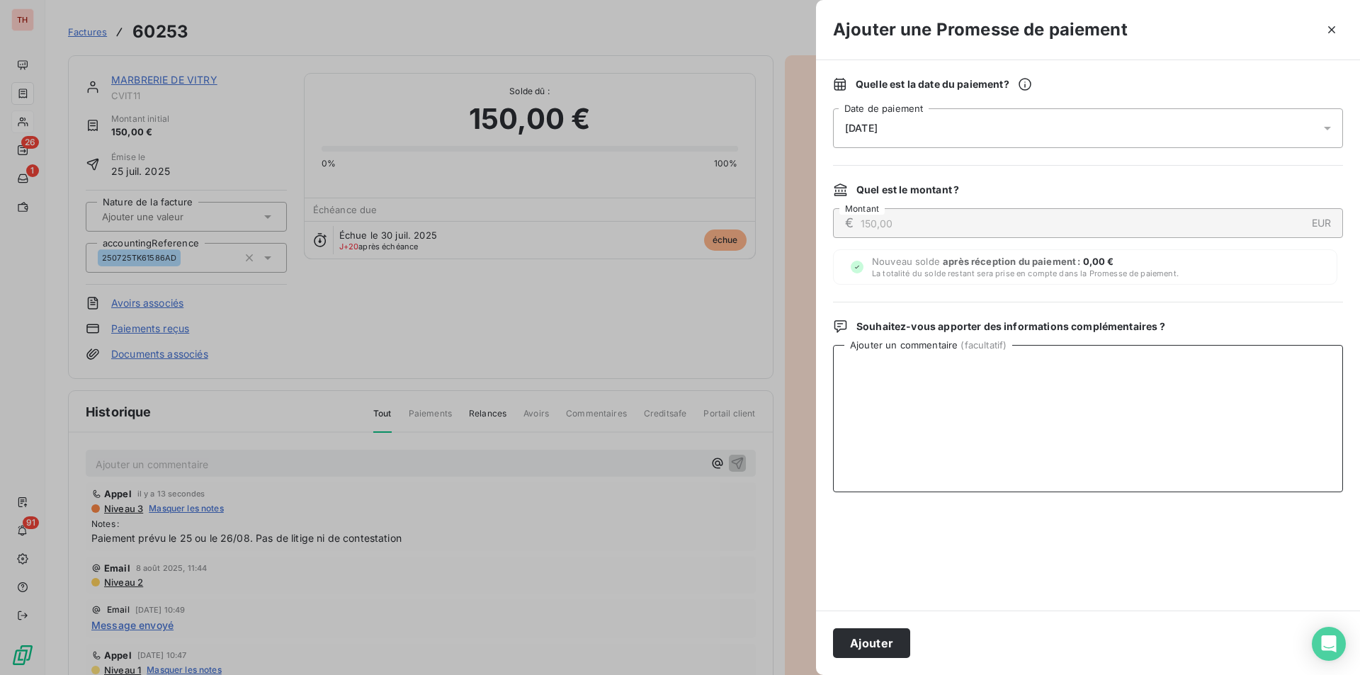
drag, startPoint x: 909, startPoint y: 469, endPoint x: 939, endPoint y: 459, distance: 31.4
click at [909, 469] on textarea "Ajouter un commentaire ( facultatif )" at bounding box center [1088, 418] width 510 height 147
type textarea "P"
click at [891, 644] on button "Ajouter" at bounding box center [871, 643] width 77 height 30
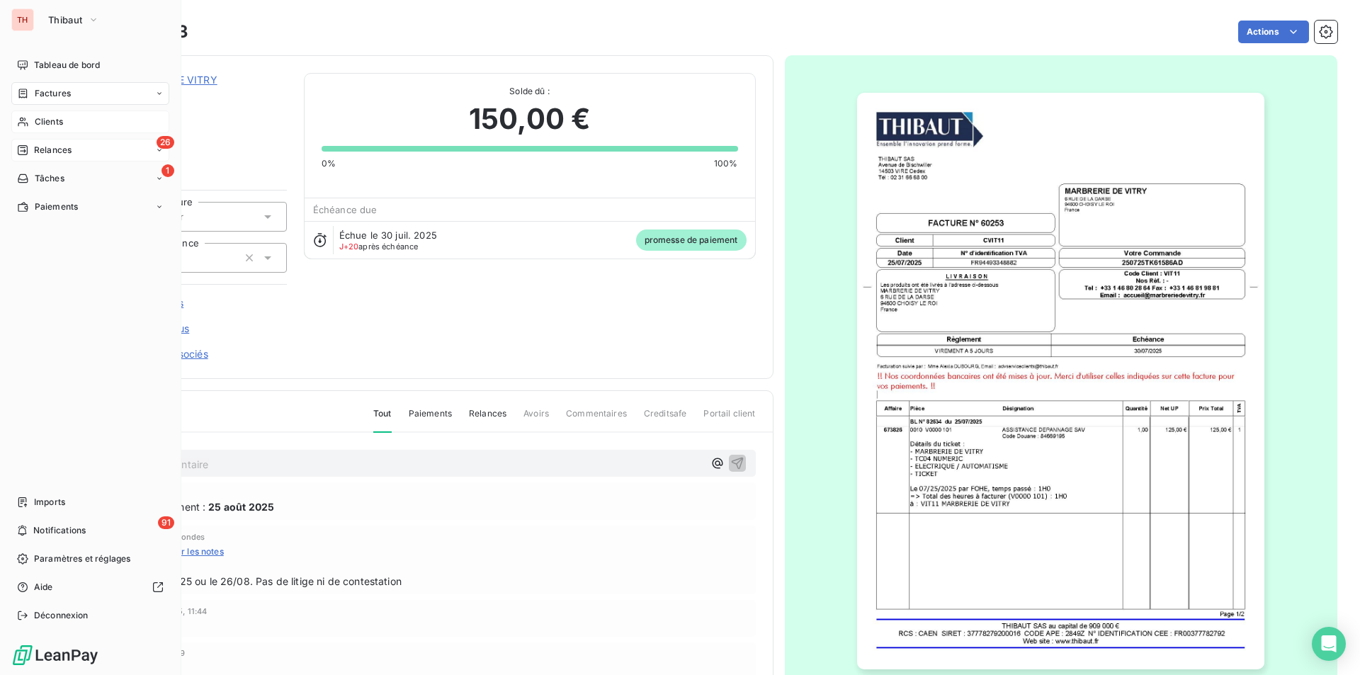
click at [42, 147] on span "Relances" at bounding box center [53, 150] width 38 height 13
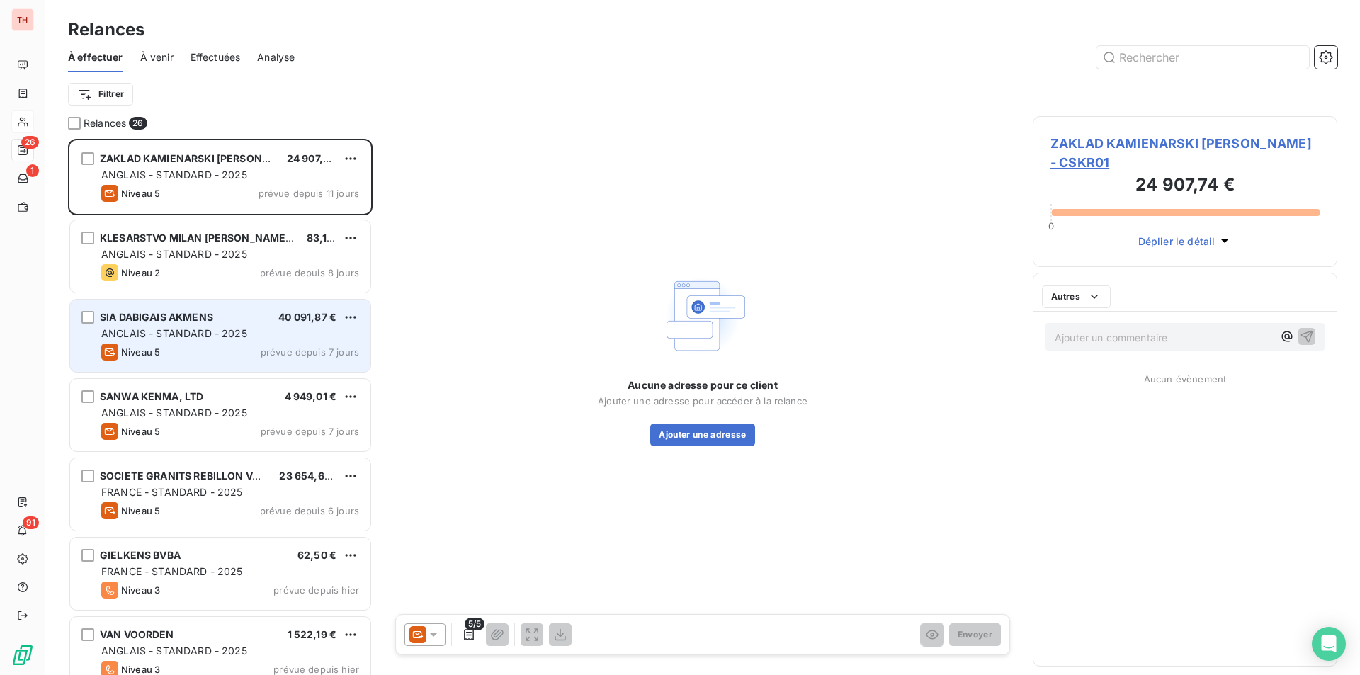
scroll to position [526, 294]
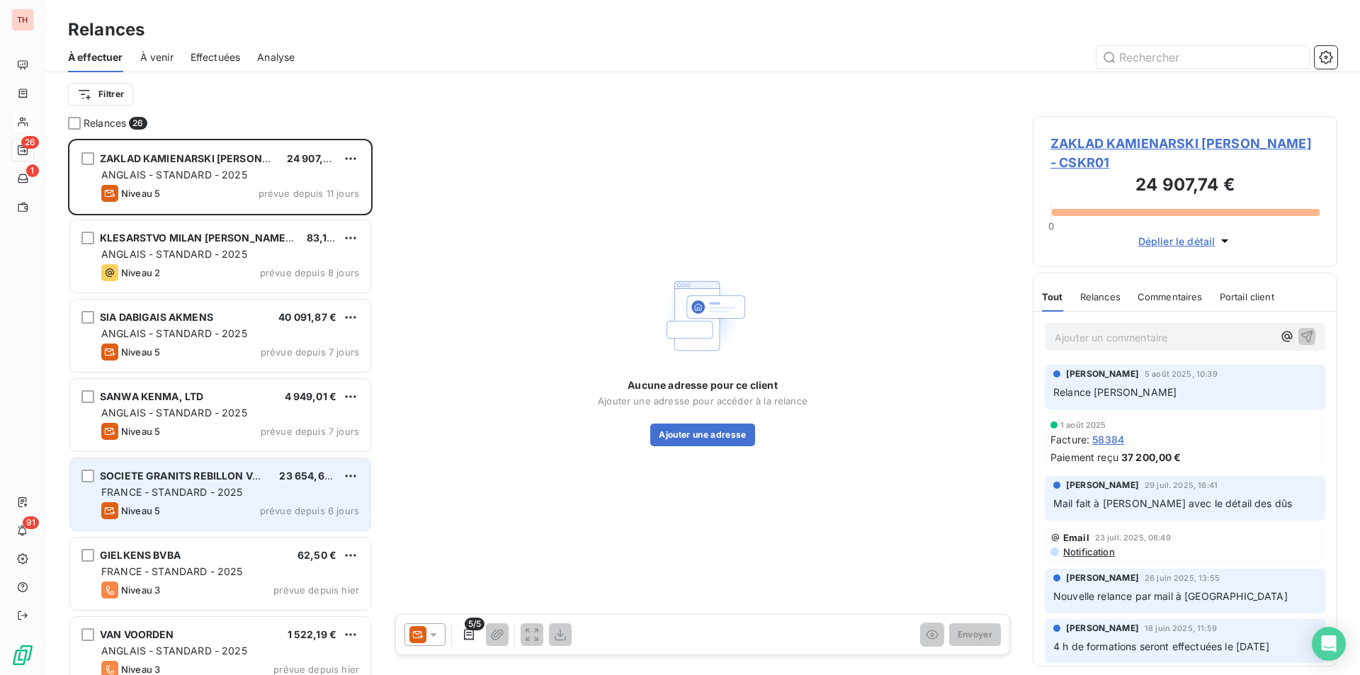
click at [231, 516] on div "Niveau 5 prévue depuis 6 jours" at bounding box center [230, 510] width 258 height 17
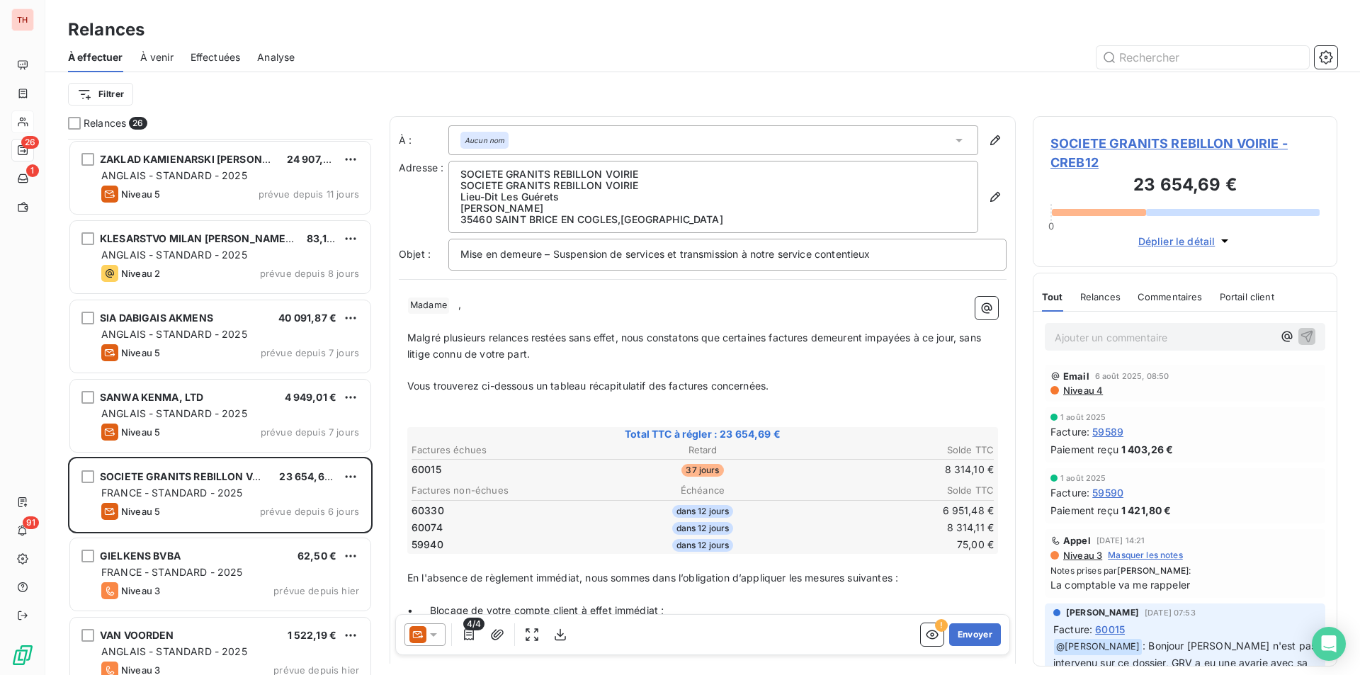
scroll to position [142, 0]
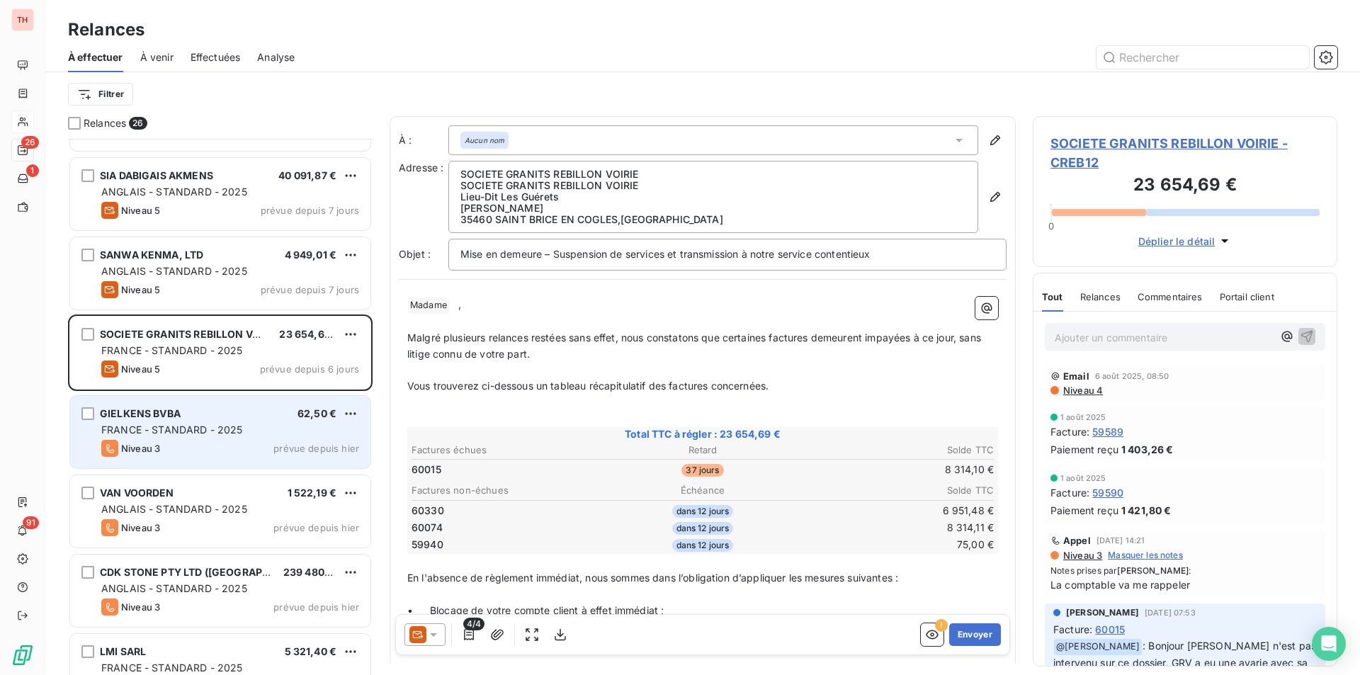
click at [220, 442] on div "Niveau 3 prévue depuis [DATE]" at bounding box center [230, 448] width 258 height 17
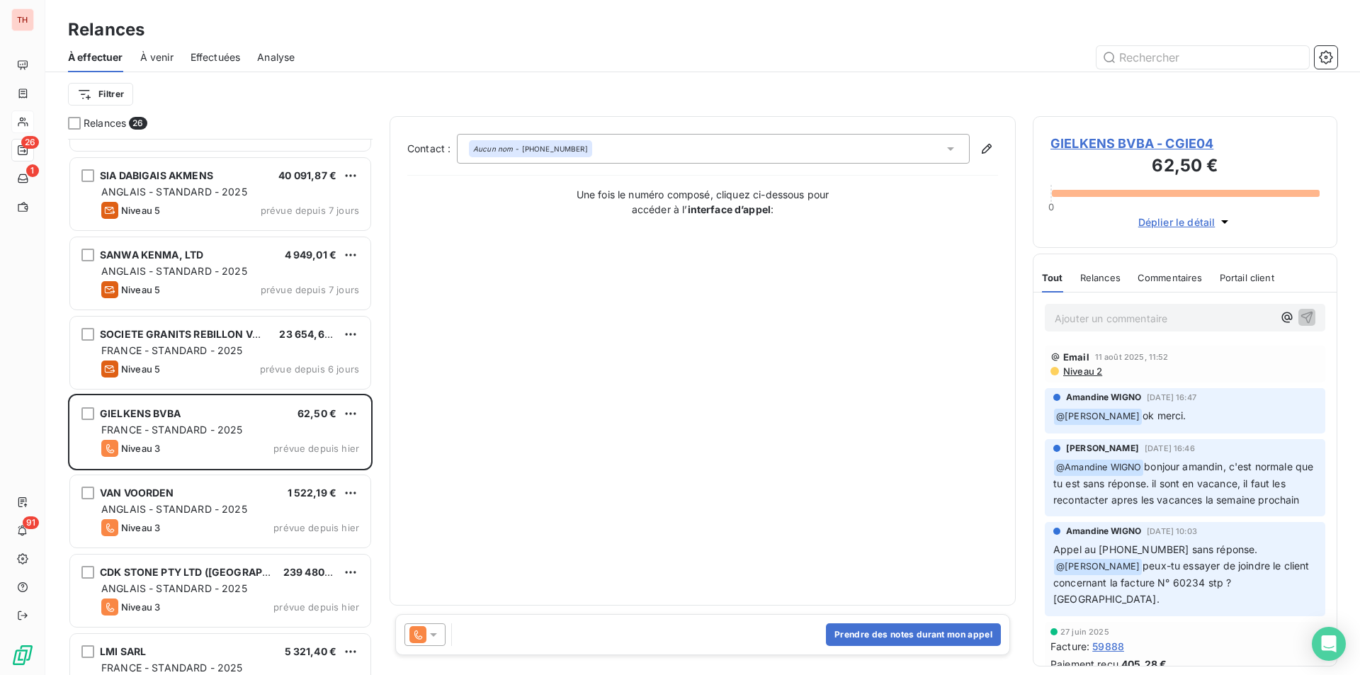
click at [1124, 145] on span "GIELKENS BVBA - CGIE04" at bounding box center [1185, 143] width 269 height 19
